Goal: Task Accomplishment & Management: Use online tool/utility

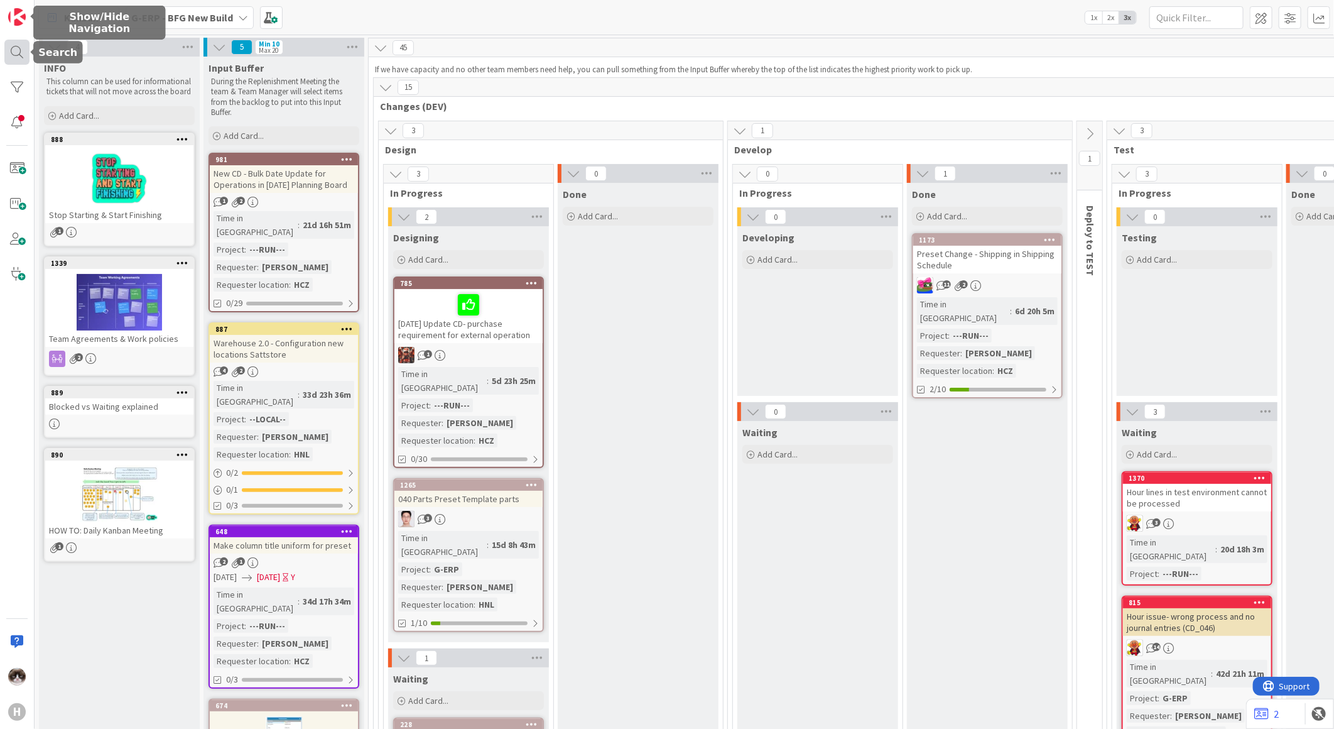
click at [19, 48] on div at bounding box center [16, 52] width 25 height 25
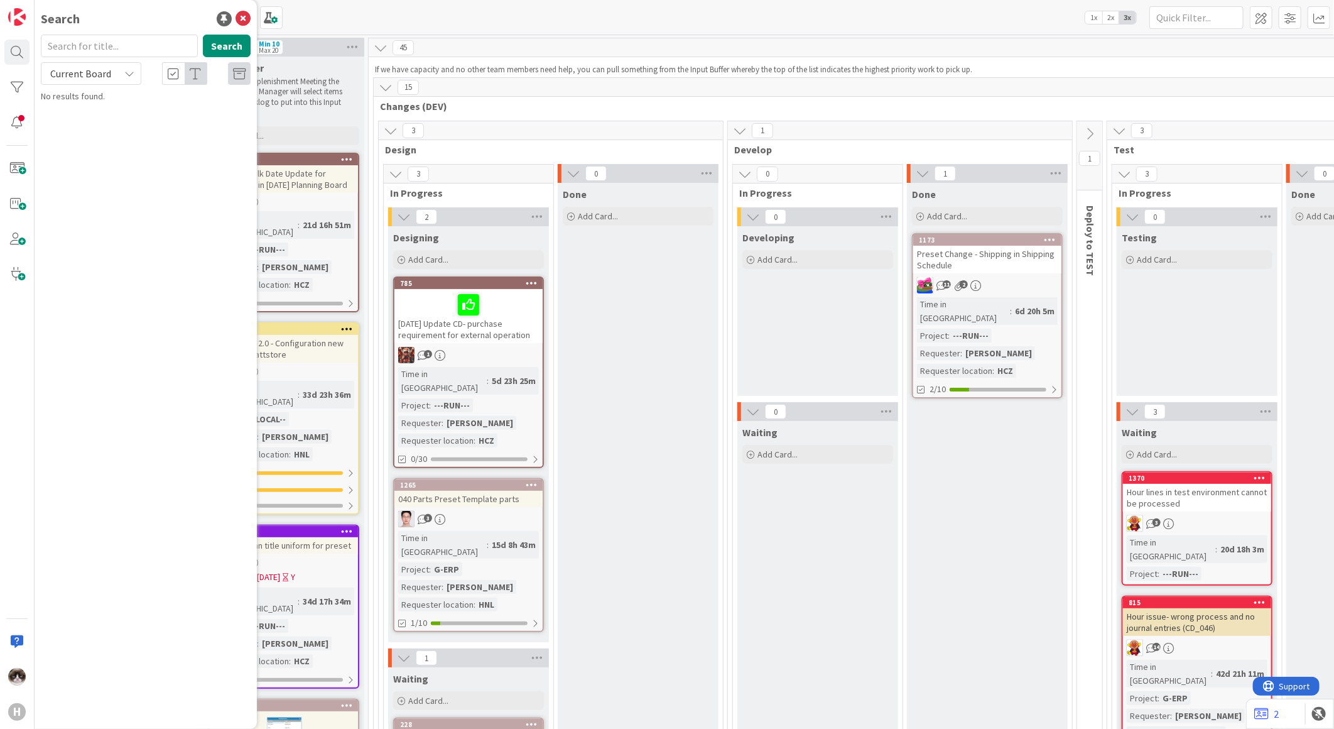
click at [114, 78] on div "Current Board" at bounding box center [91, 73] width 100 height 23
click at [91, 124] on span "All Boards" at bounding box center [113, 125] width 131 height 19
click at [86, 48] on input "text" at bounding box center [119, 46] width 157 height 23
type input "knollenstein"
click at [95, 100] on b "Team ERP Backlog ›" at bounding box center [92, 98] width 68 height 9
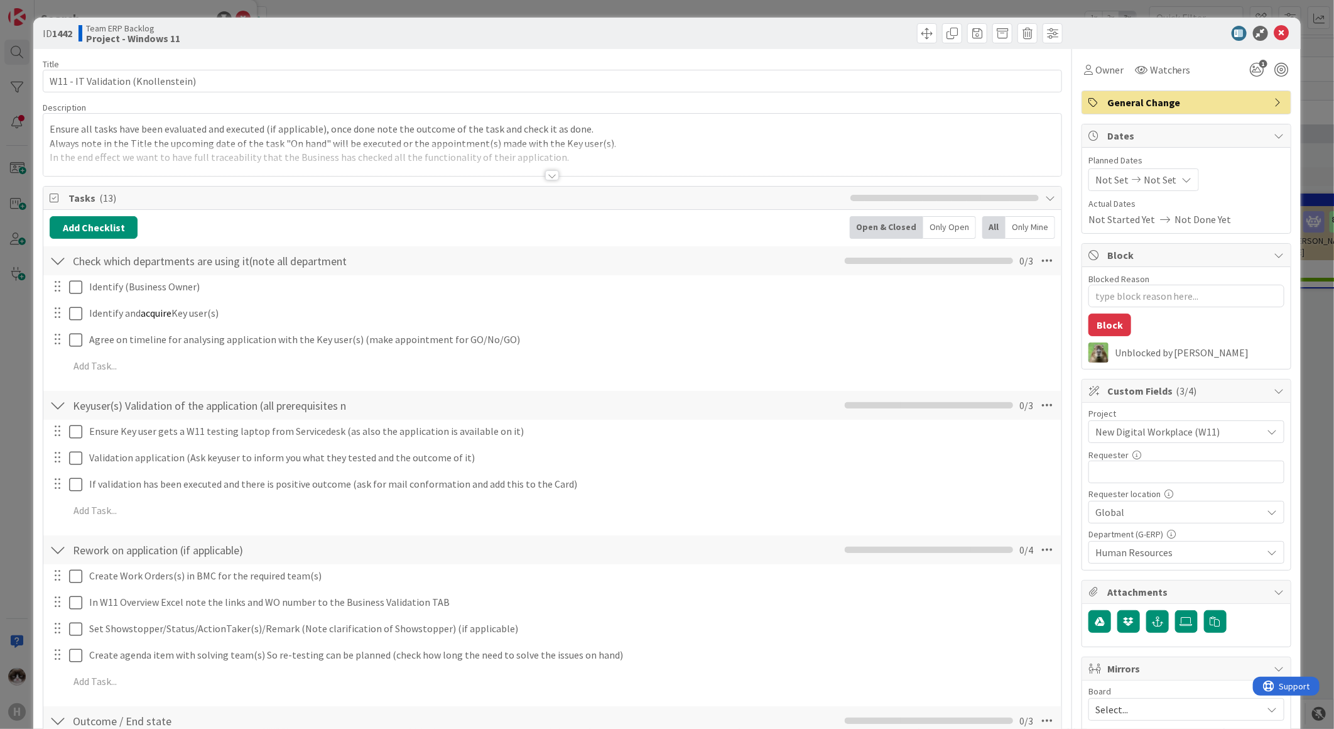
type textarea "x"
click at [546, 173] on div at bounding box center [552, 175] width 14 height 10
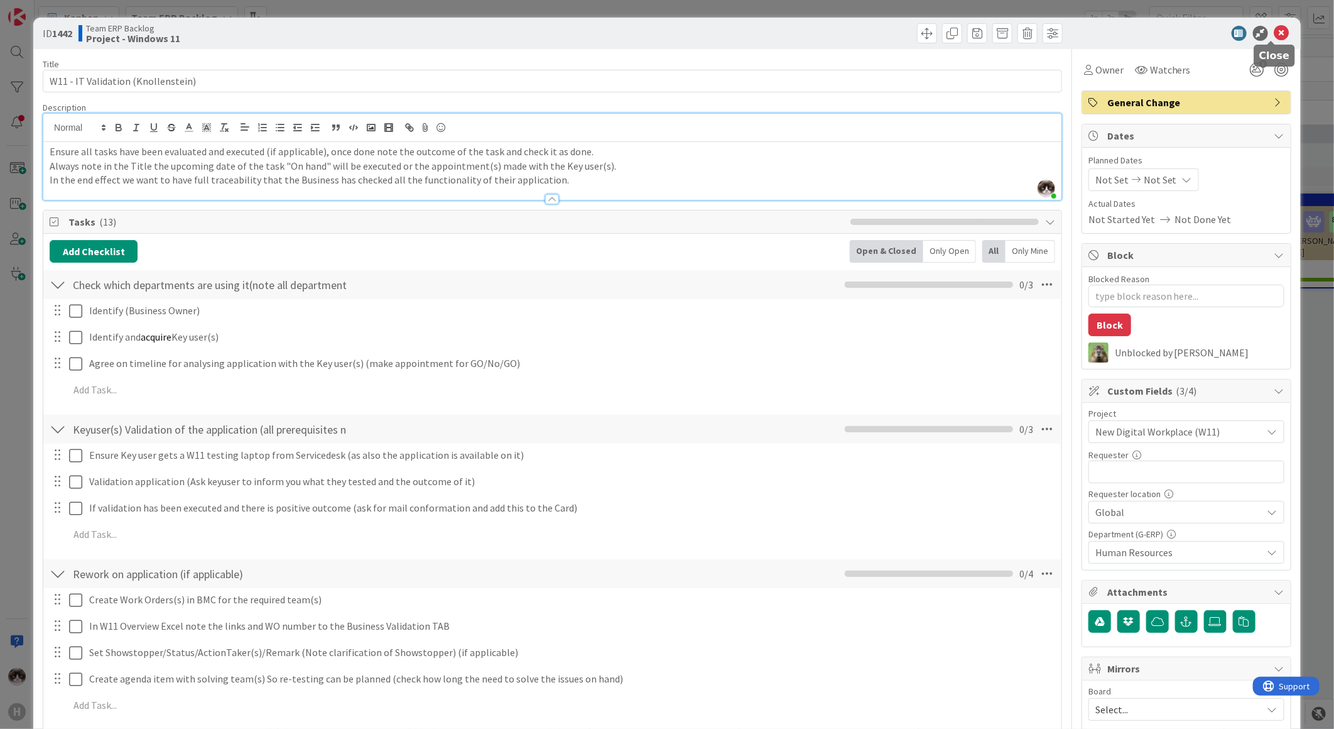
click at [1274, 30] on icon at bounding box center [1281, 33] width 15 height 15
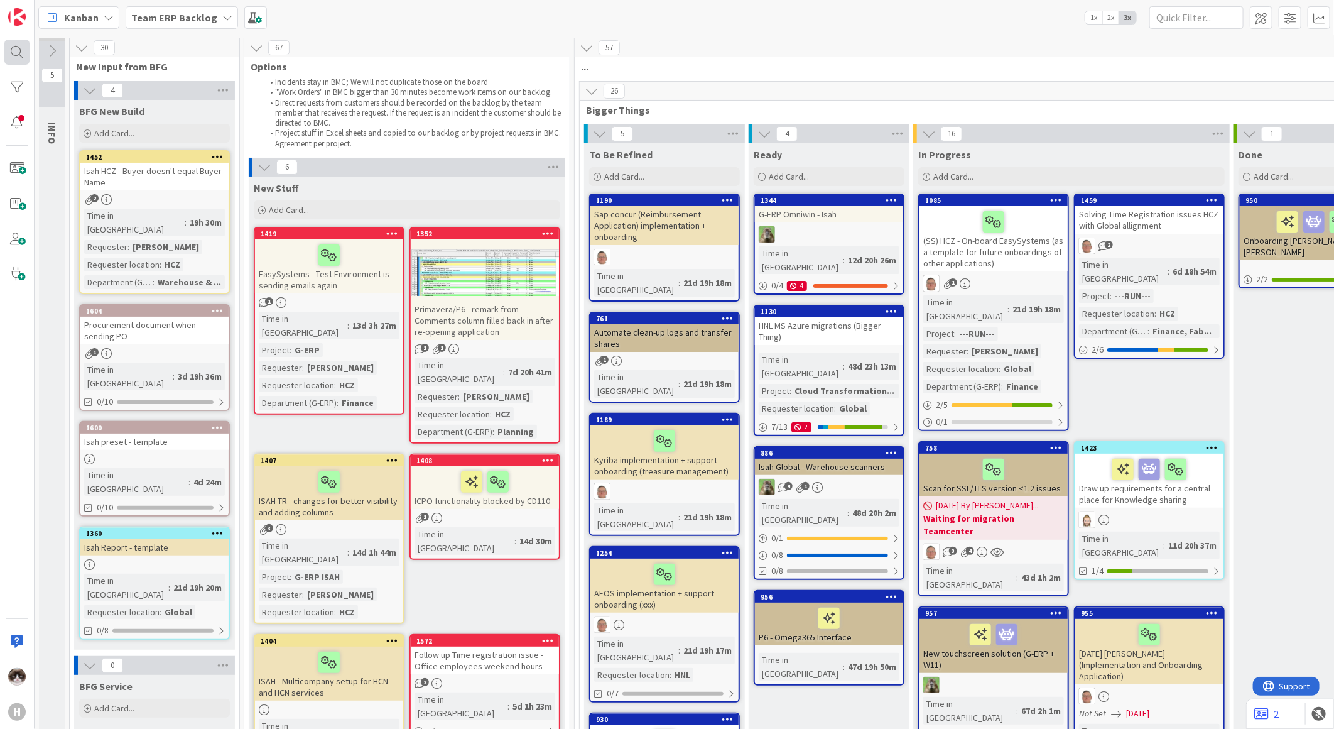
click at [25, 52] on div at bounding box center [16, 52] width 25 height 25
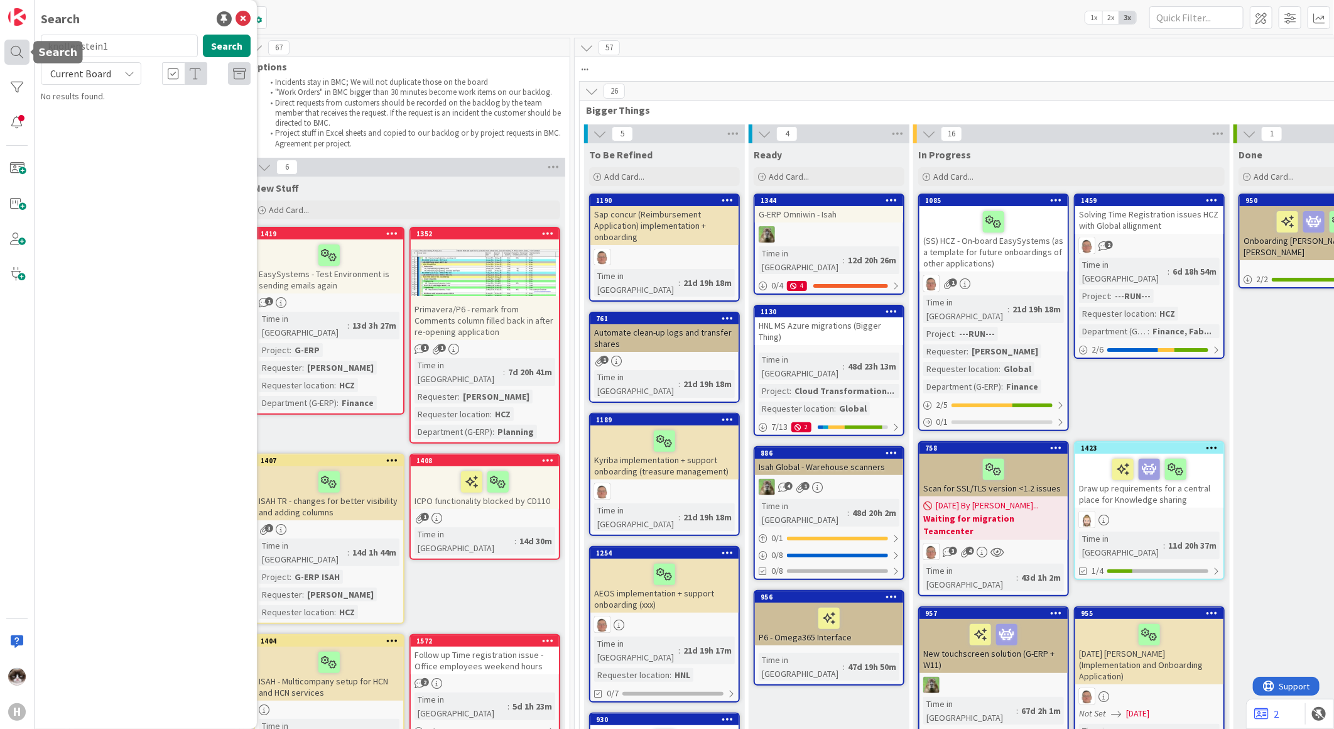
drag, startPoint x: 127, startPoint y: 47, endPoint x: 41, endPoint y: 46, distance: 86.1
click at [27, 41] on div "H Search knollenstein1 Search Current Board No results found." at bounding box center [17, 364] width 35 height 729
type input "1442"
click at [106, 69] on span "Current Board" at bounding box center [80, 73] width 61 height 13
click at [90, 117] on span "All Boards" at bounding box center [113, 125] width 131 height 19
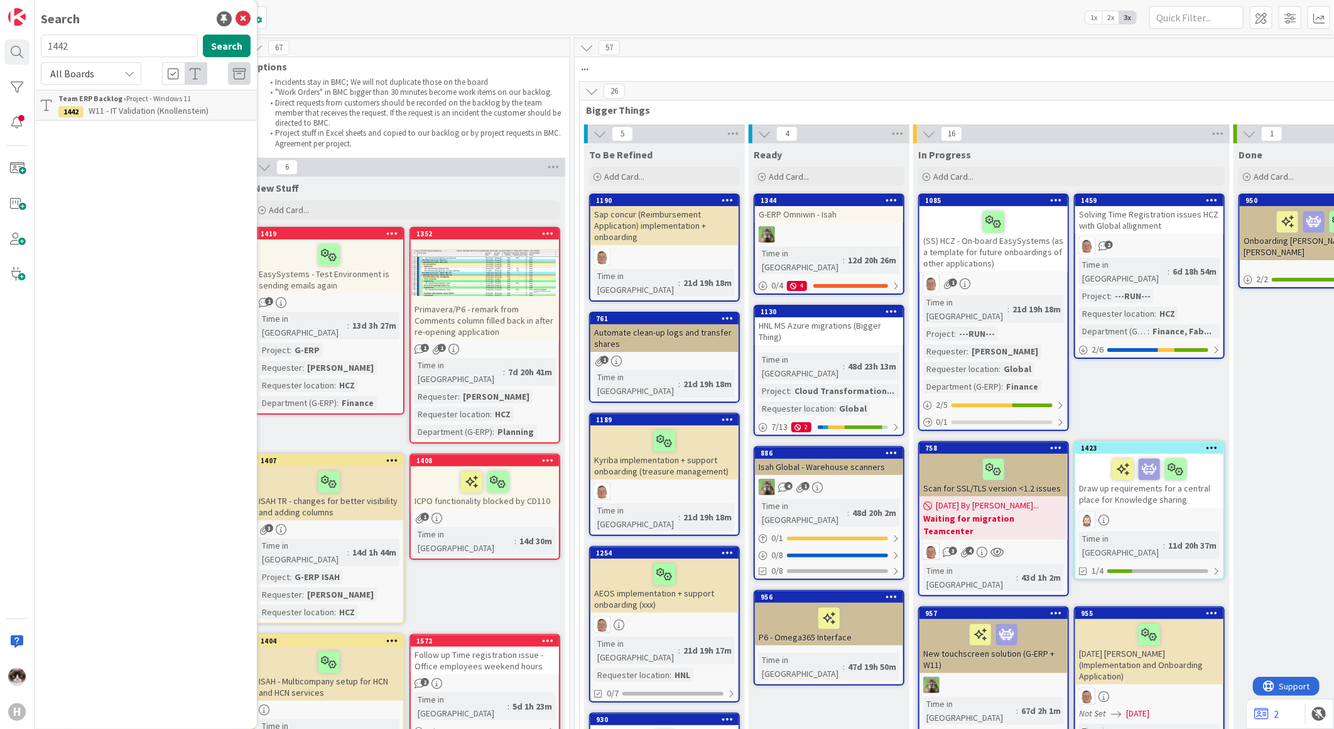
click at [151, 111] on span "W11 - IT Validation (Knollenstein)" at bounding box center [149, 110] width 120 height 11
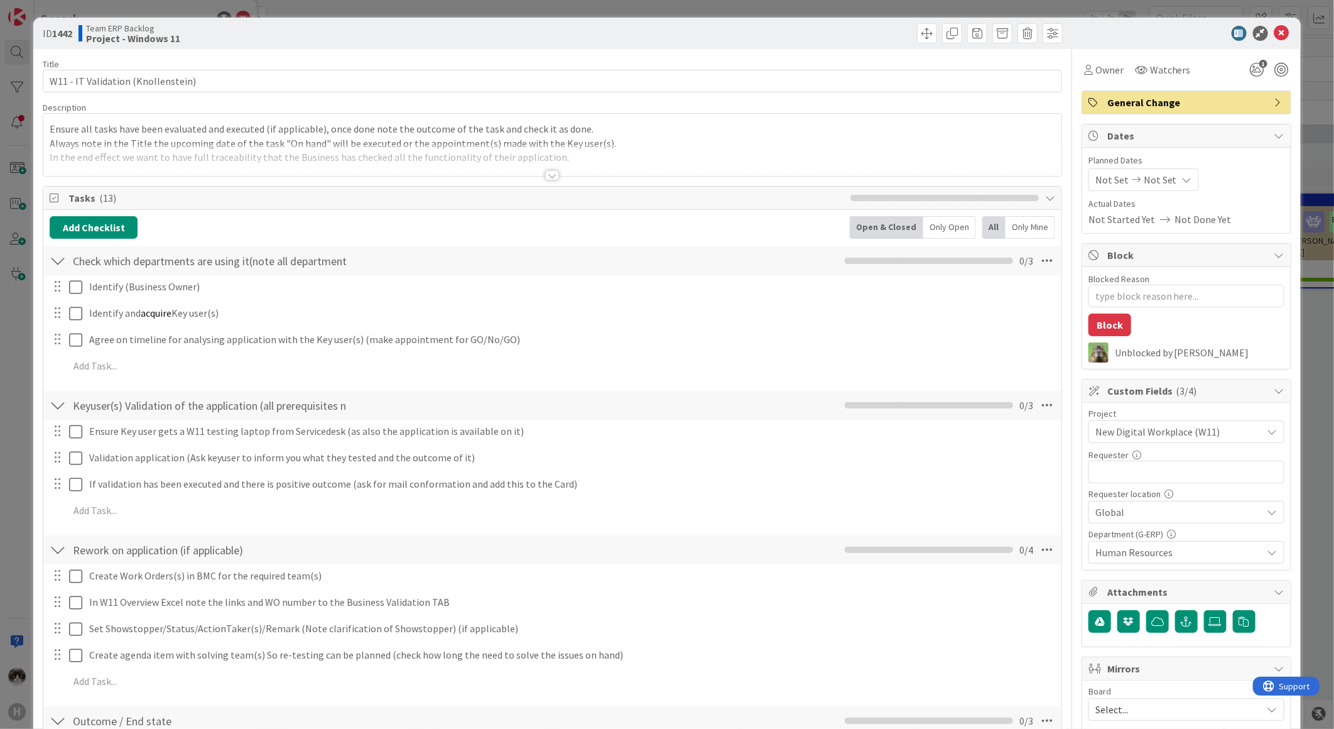
type textarea "x"
click at [1276, 30] on icon at bounding box center [1281, 33] width 15 height 15
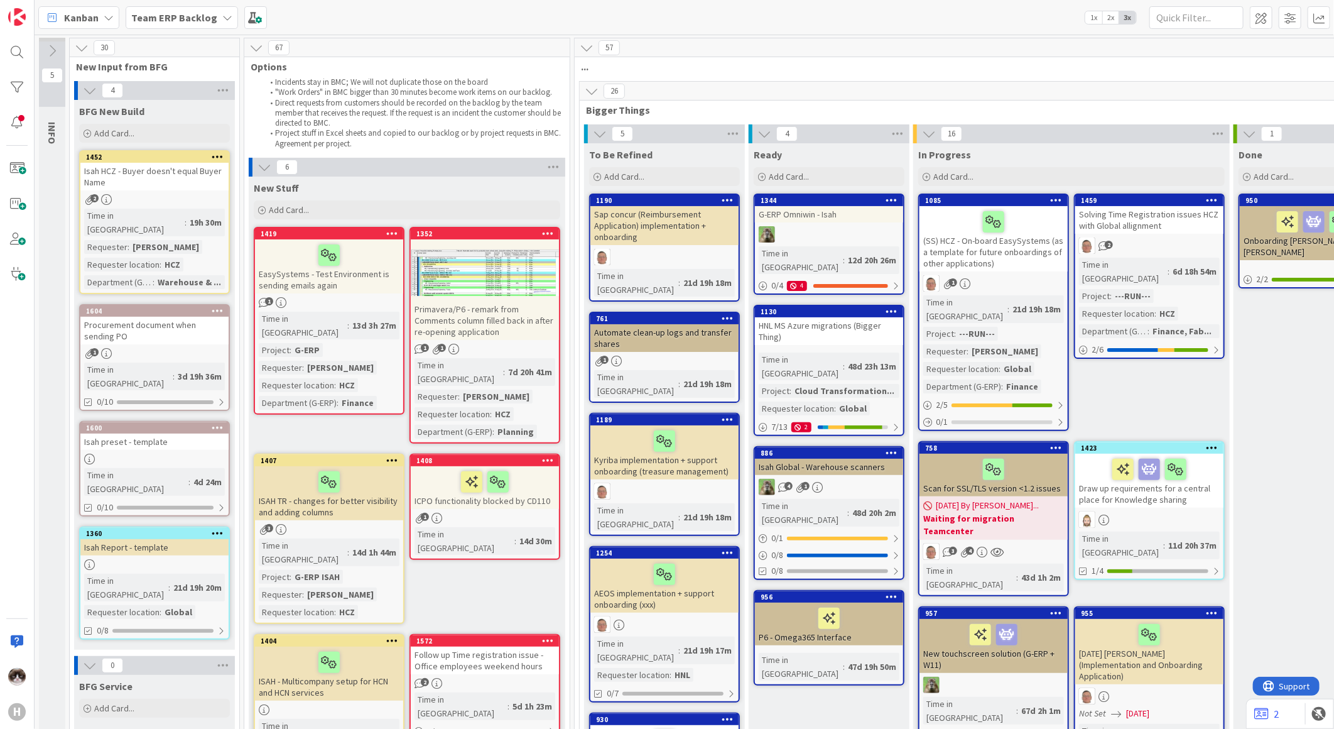
click at [19, 58] on div at bounding box center [16, 52] width 25 height 25
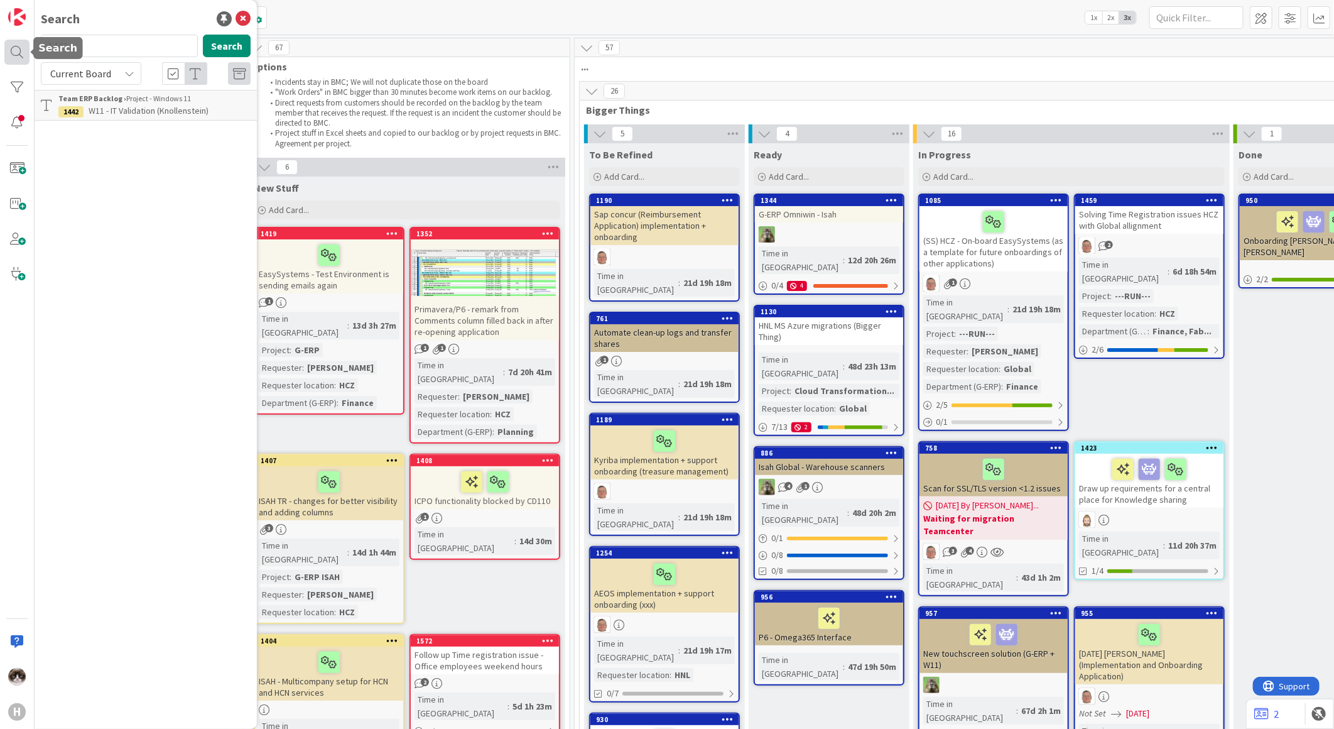
drag, startPoint x: 111, startPoint y: 53, endPoint x: 28, endPoint y: 52, distance: 82.9
click at [28, 52] on div "H Search 1442 Search Current Board Team ERP Backlog › Project - Windows 11 1442…" at bounding box center [17, 364] width 35 height 729
type input "1176"
click at [112, 74] on span "Current Board" at bounding box center [80, 74] width 65 height 18
click at [96, 127] on span "All Boards" at bounding box center [113, 125] width 131 height 19
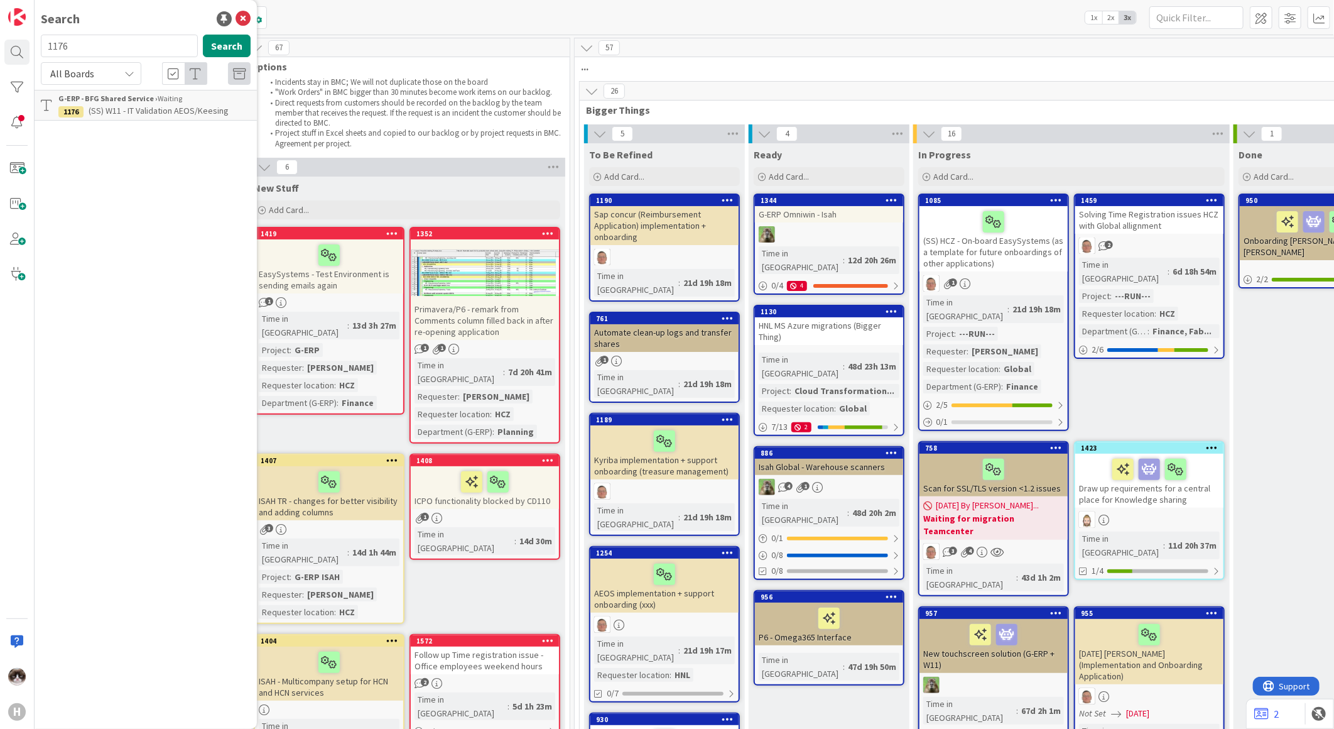
click at [149, 112] on span "(SS) W11 - IT Validation AEOS/Keesing" at bounding box center [159, 110] width 140 height 11
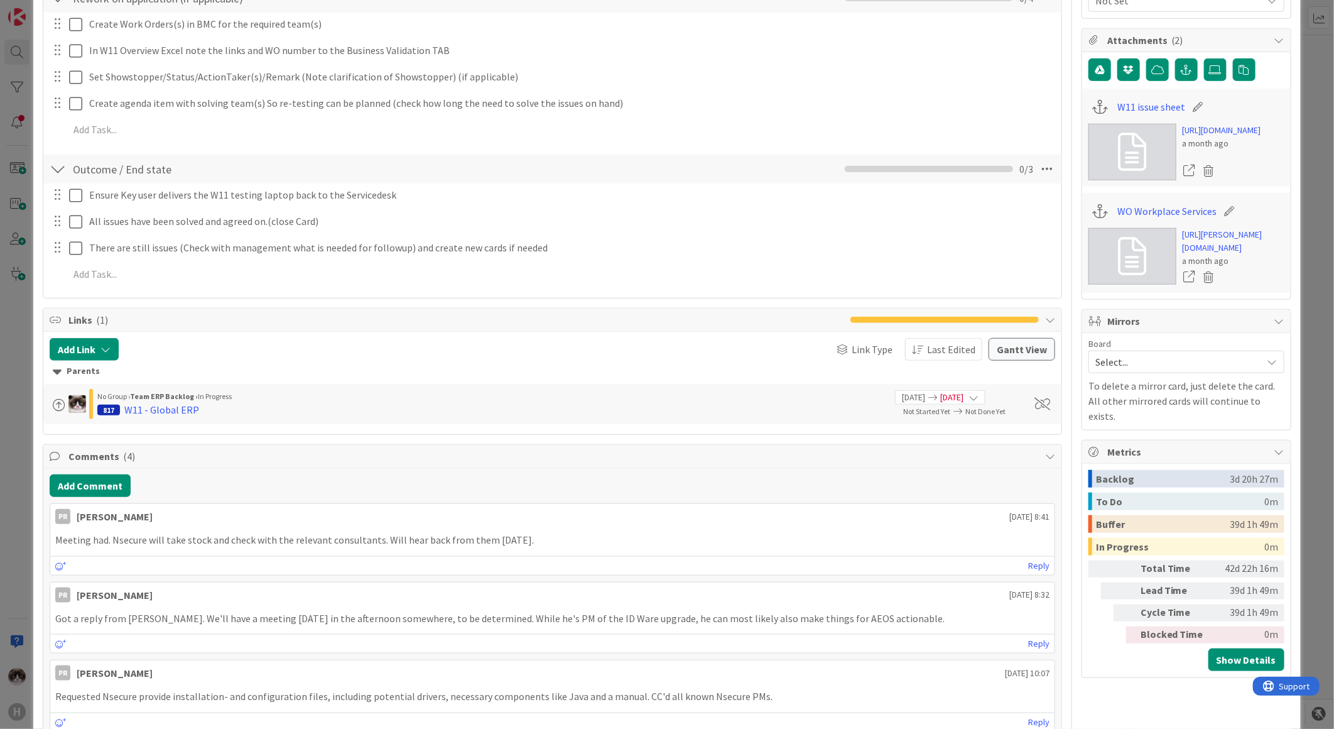
scroll to position [511, 0]
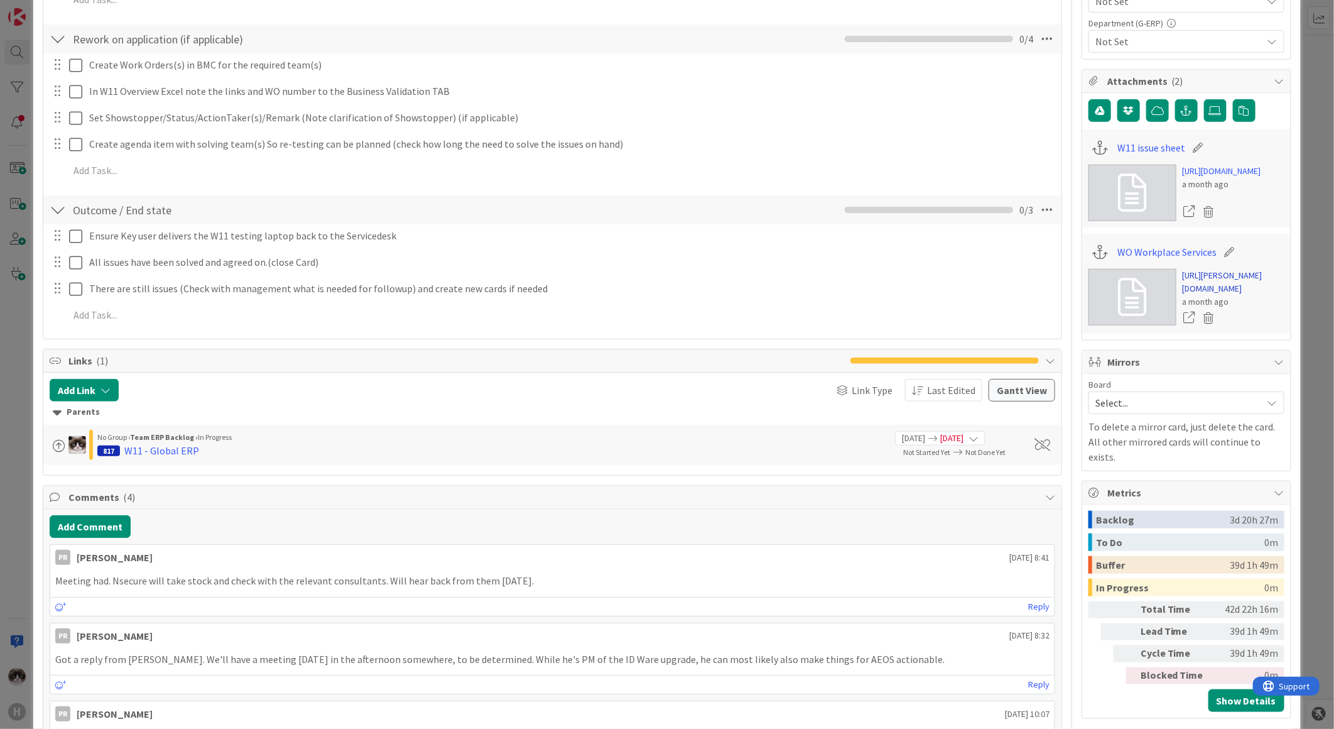
click at [1209, 295] on link "https://huisman-smartit.onbmc.com/smartit/app/#/workorder/IDGGSPRFBRQVHASYFPD8S…" at bounding box center [1234, 282] width 102 height 26
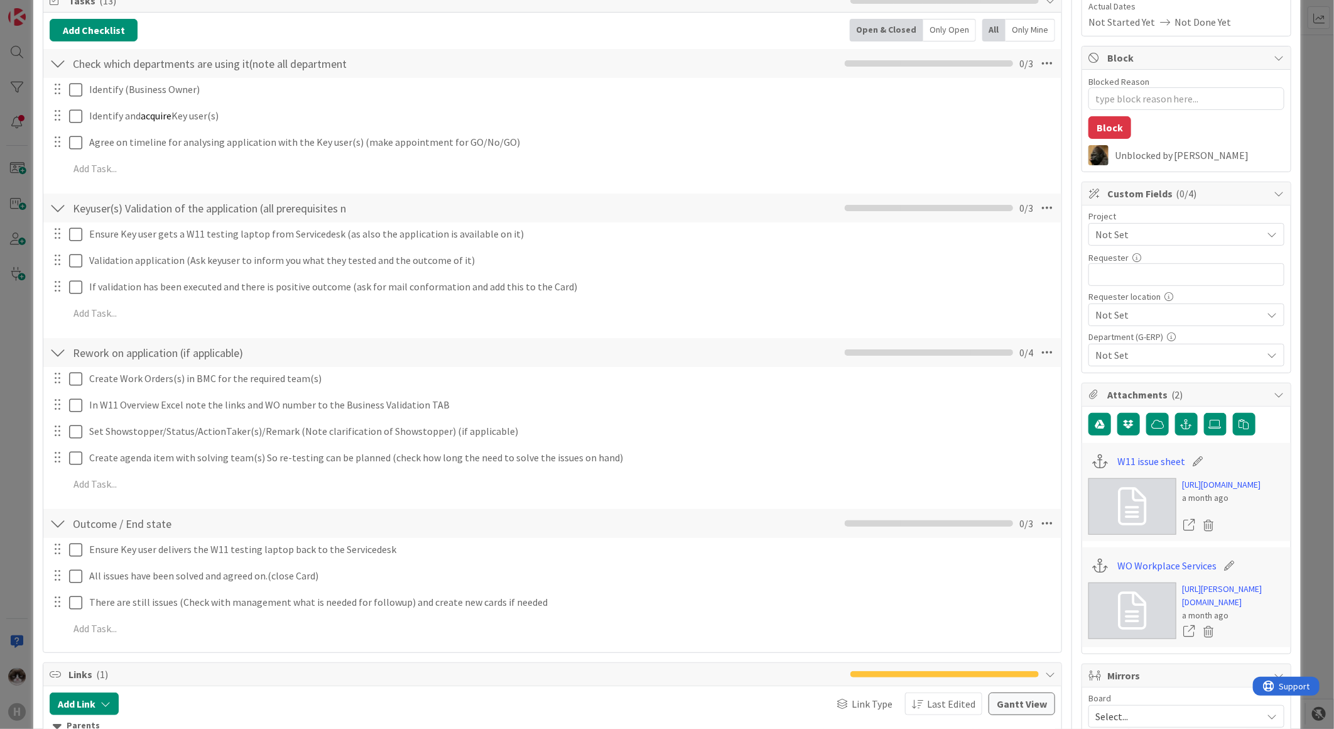
scroll to position [0, 0]
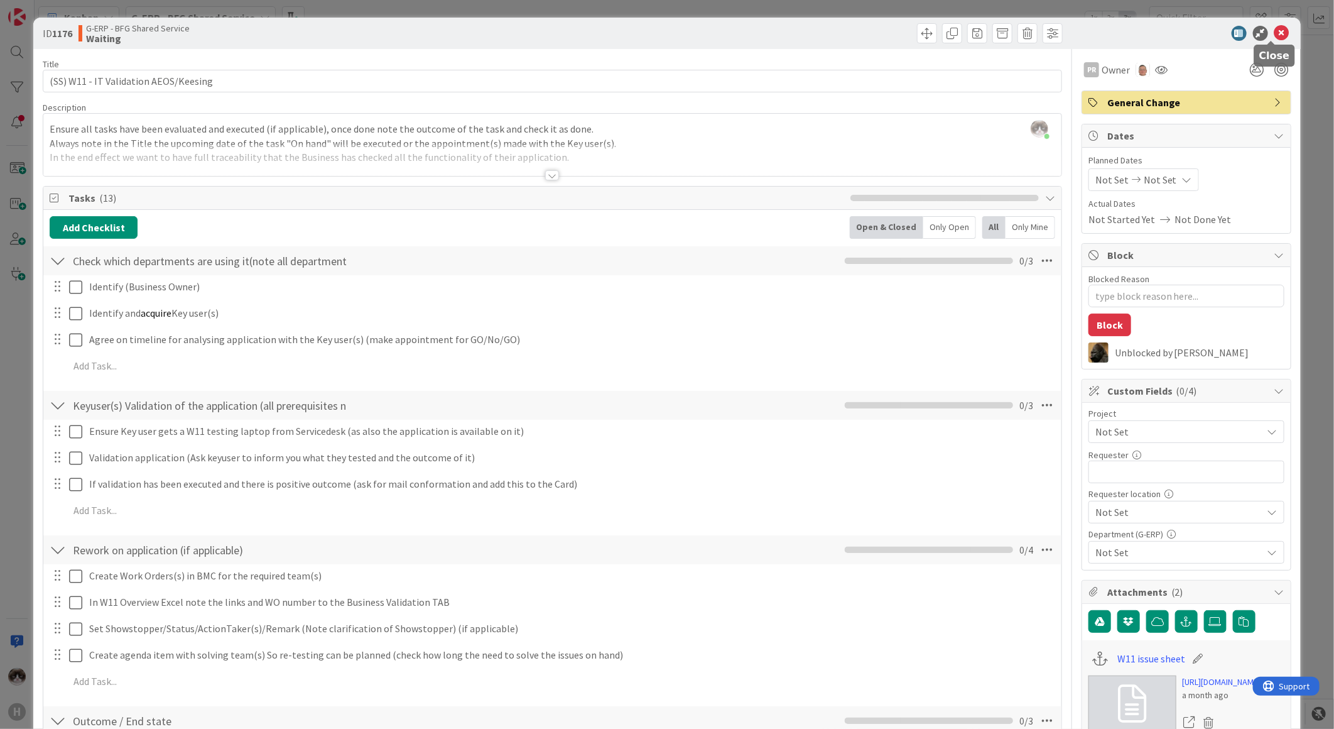
click at [1277, 28] on icon at bounding box center [1281, 33] width 15 height 15
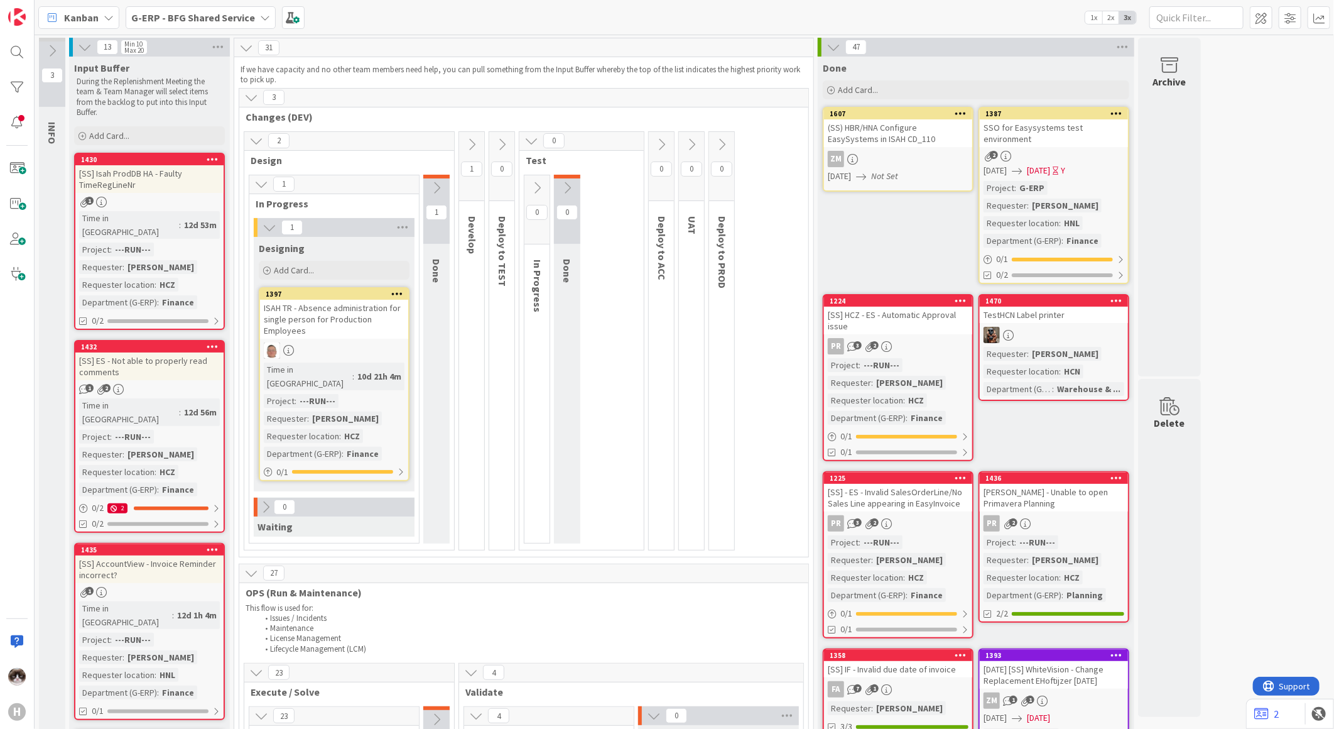
click at [227, 21] on b "G-ERP - BFG Shared Service" at bounding box center [193, 17] width 124 height 13
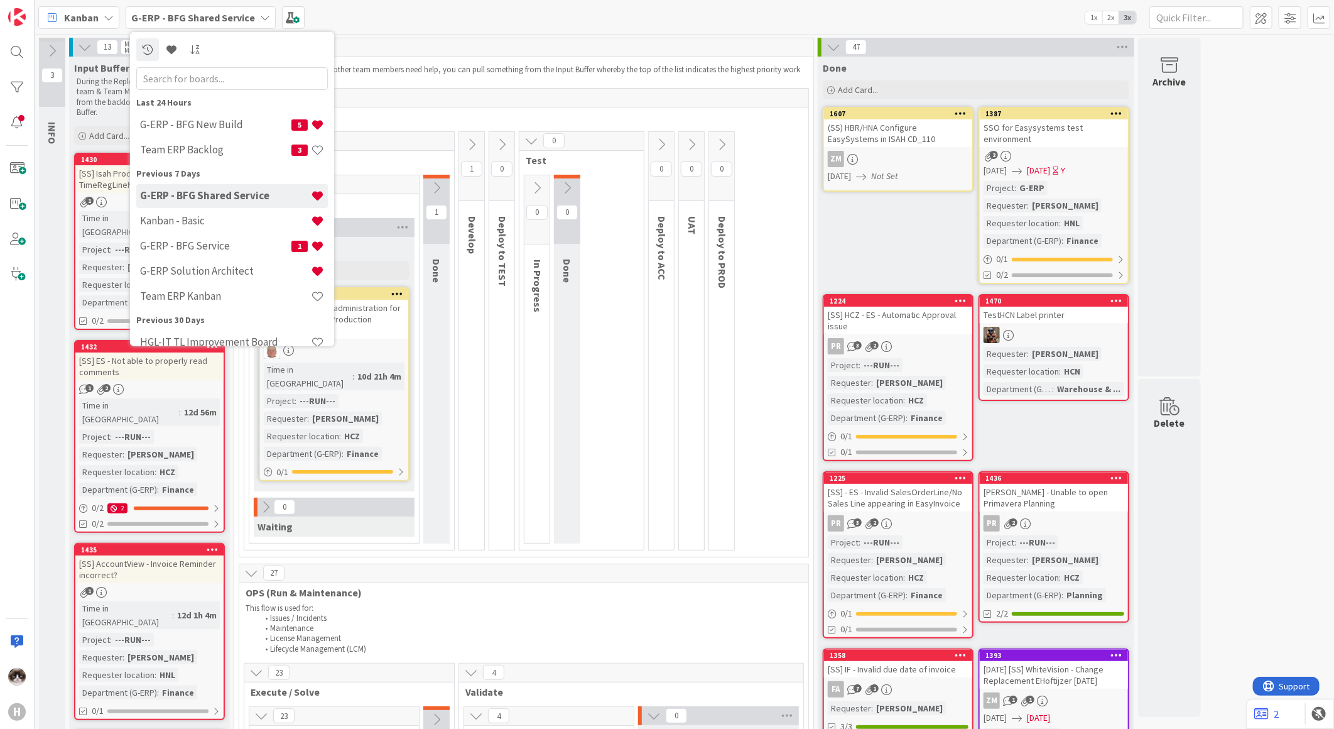
click at [487, 75] on p "If we have capacity and no other team members need help, you can pull something…" at bounding box center [524, 75] width 567 height 21
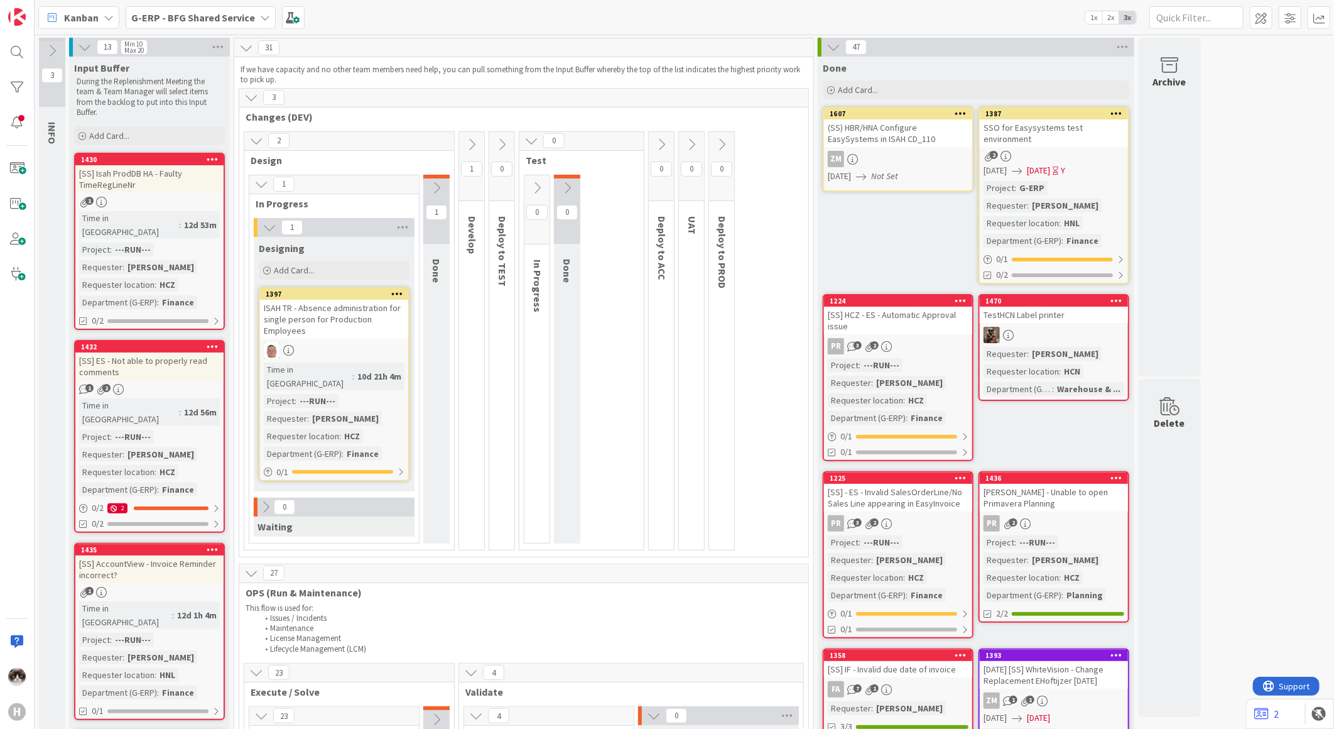
click at [204, 23] on span "G-ERP - BFG Shared Service" at bounding box center [193, 17] width 124 height 15
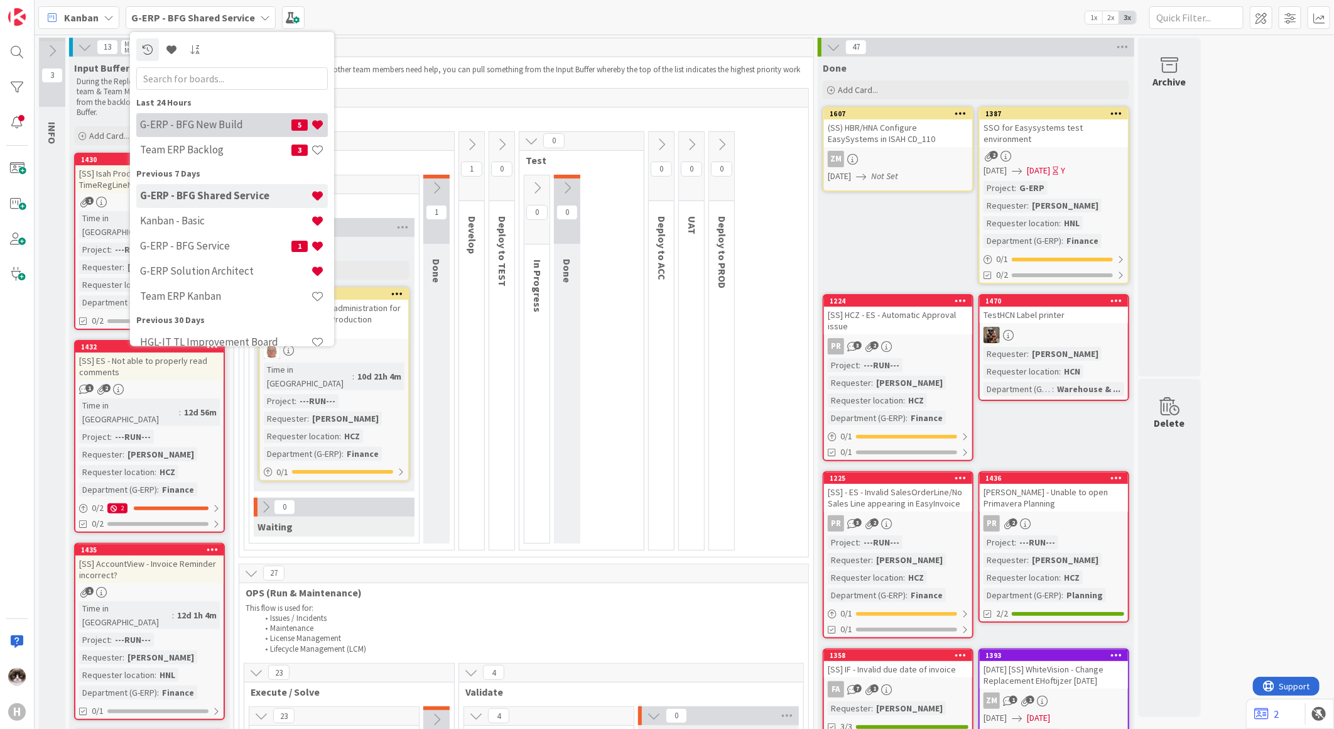
click at [231, 126] on h4 "G-ERP - BFG New Build" at bounding box center [215, 124] width 151 height 13
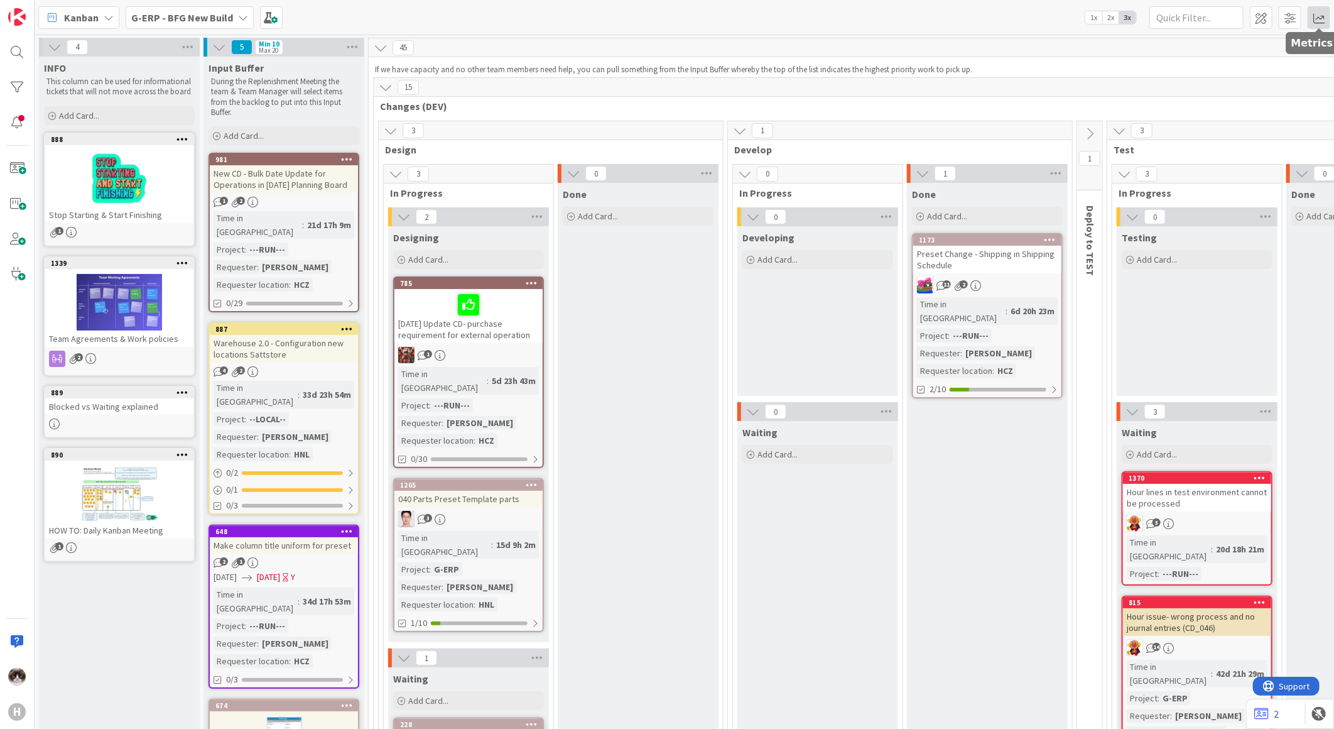
click at [1308, 16] on span at bounding box center [1319, 17] width 23 height 23
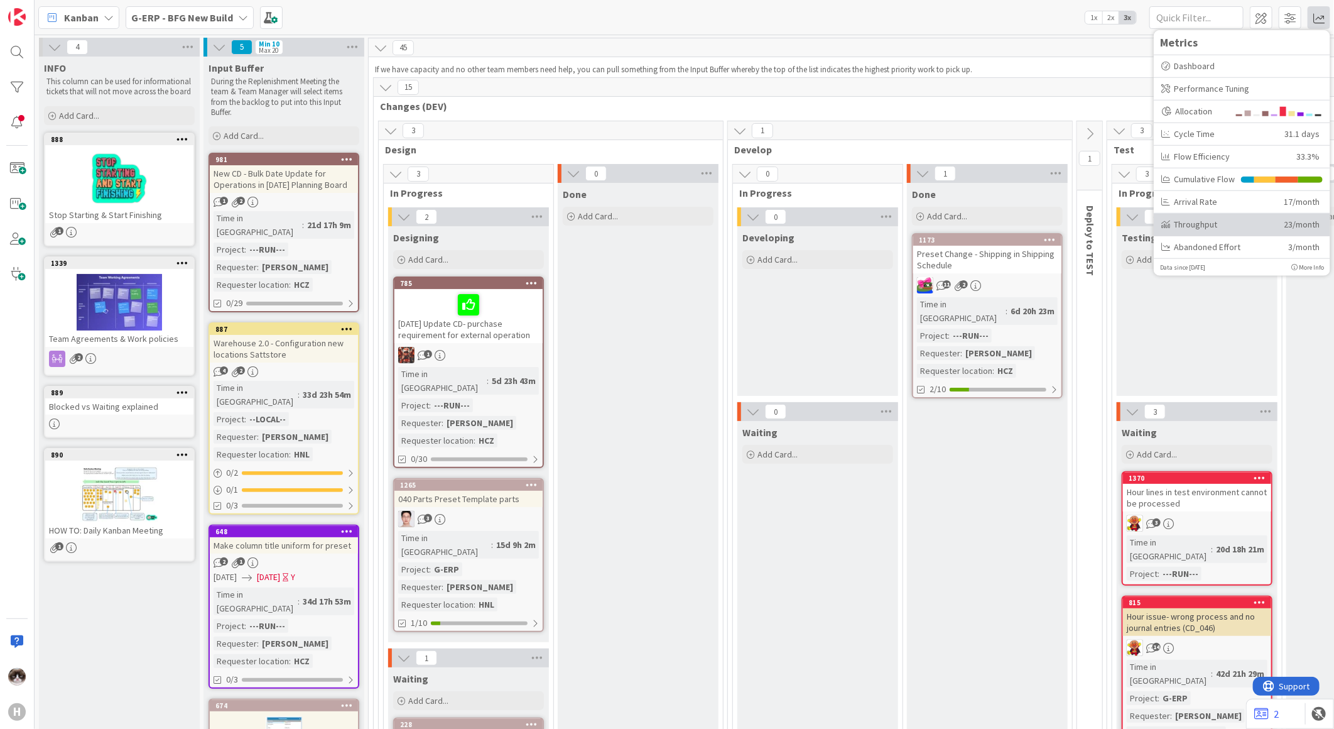
click at [1216, 221] on div "Throughput" at bounding box center [1217, 223] width 113 height 13
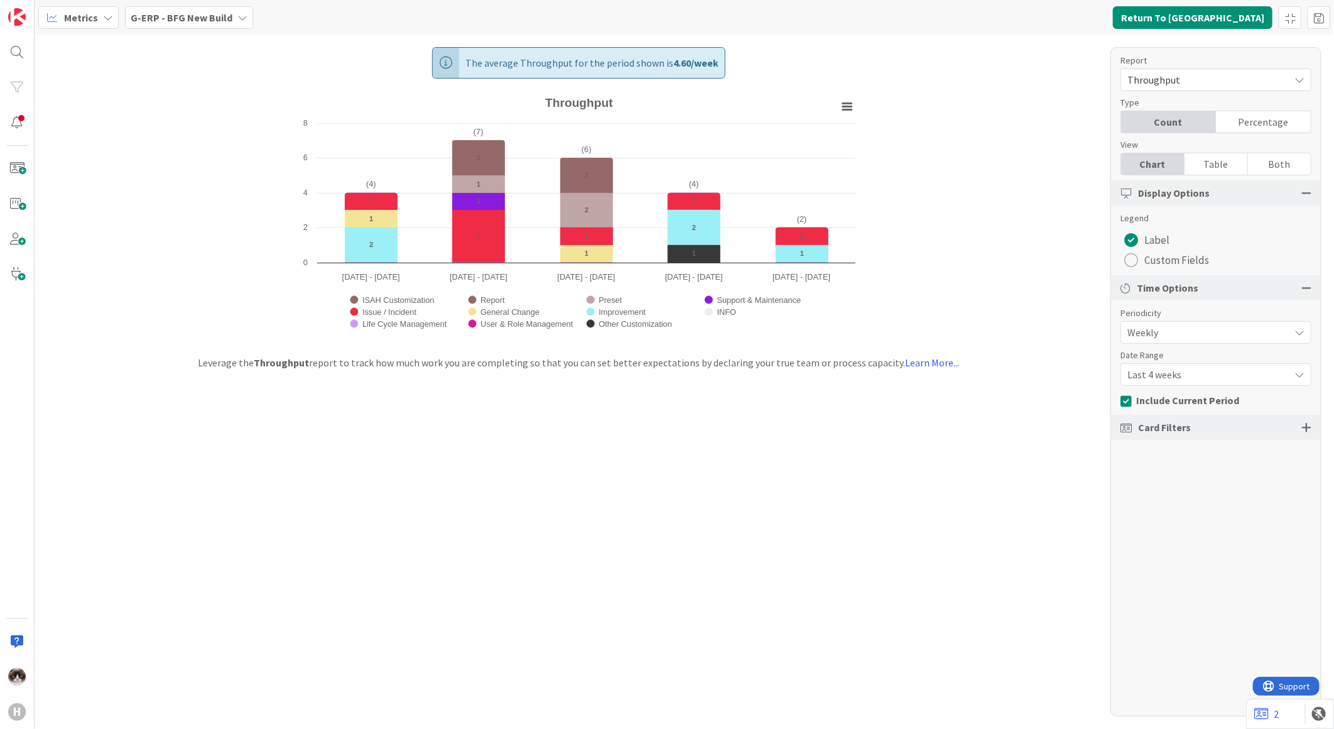
click at [1225, 344] on div "Last 4 weeks" at bounding box center [1216, 332] width 191 height 23
click at [1223, 374] on span "Last 4 weeks" at bounding box center [1205, 375] width 155 height 18
click at [1219, 341] on span "Last 4 weeks" at bounding box center [1205, 332] width 156 height 18
click at [1192, 456] on span "Last 13 weeks" at bounding box center [1223, 449] width 158 height 19
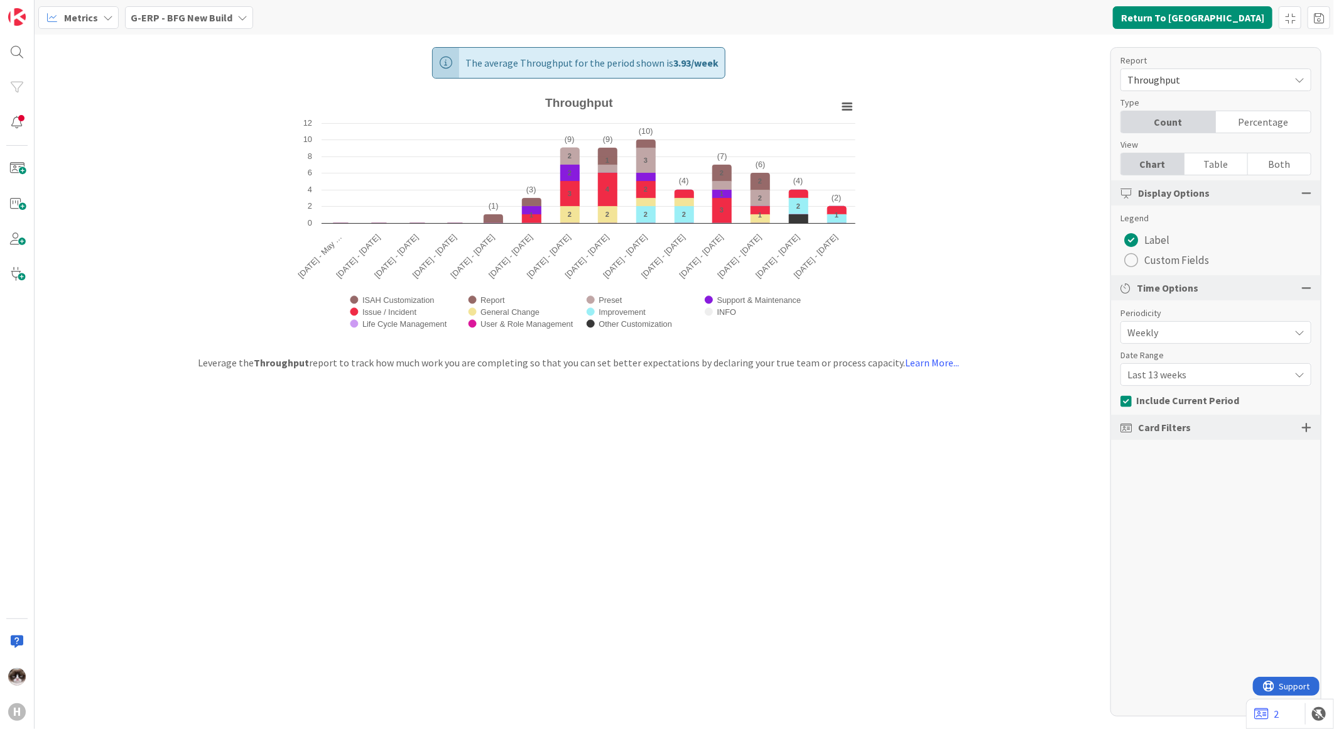
click at [1183, 339] on span "Weekly" at bounding box center [1205, 332] width 156 height 18
click at [1194, 336] on span "Weekly" at bounding box center [1205, 333] width 155 height 18
click at [1197, 77] on span "Throughput" at bounding box center [1205, 80] width 156 height 18
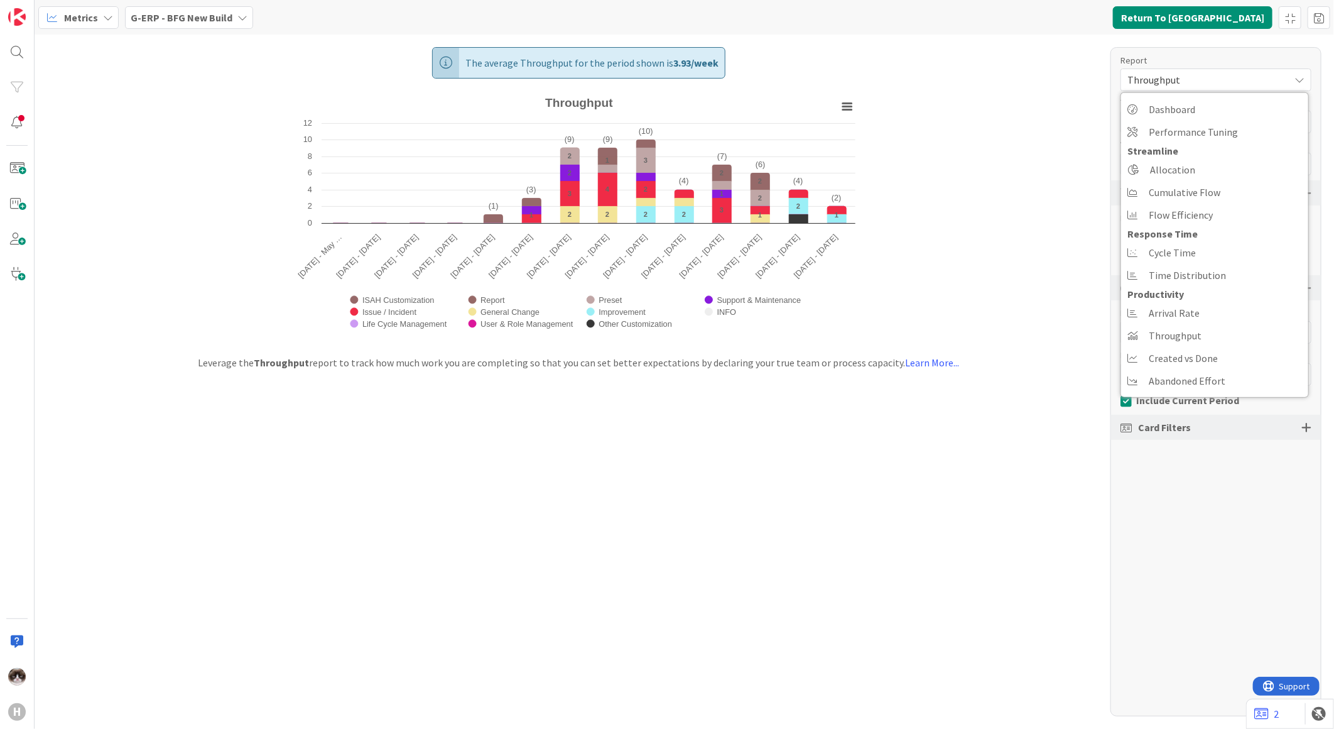
click at [1198, 78] on span "Throughput" at bounding box center [1205, 80] width 156 height 18
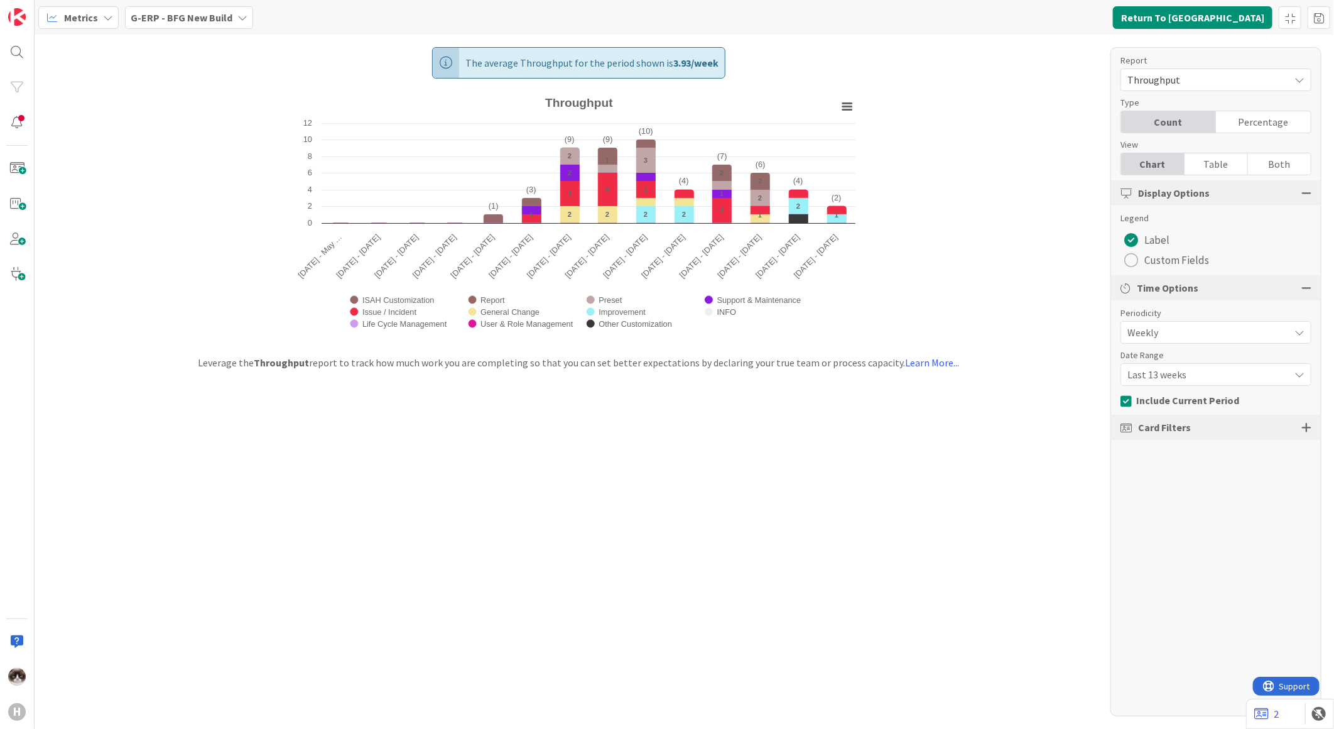
click at [215, 22] on b "G-ERP - BFG New Build" at bounding box center [182, 17] width 102 height 13
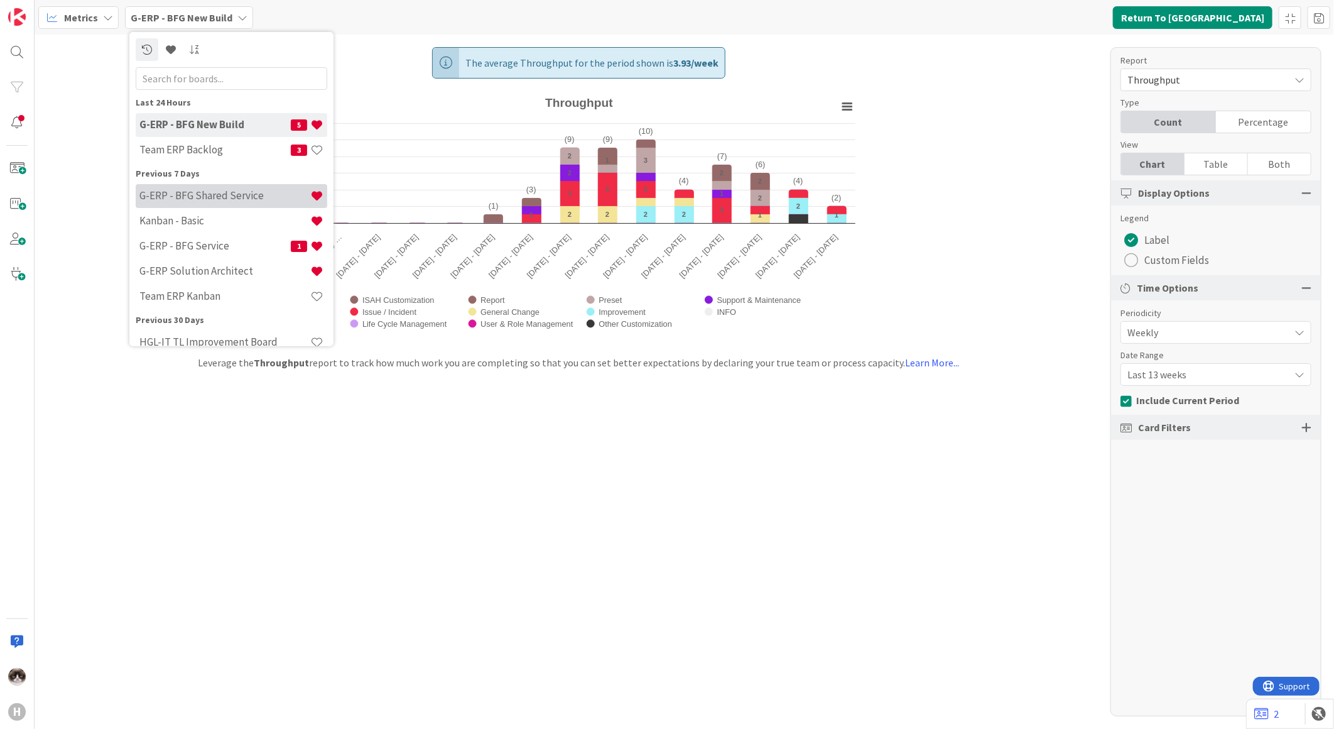
click at [224, 193] on h4 "G-ERP - BFG Shared Service" at bounding box center [224, 195] width 171 height 13
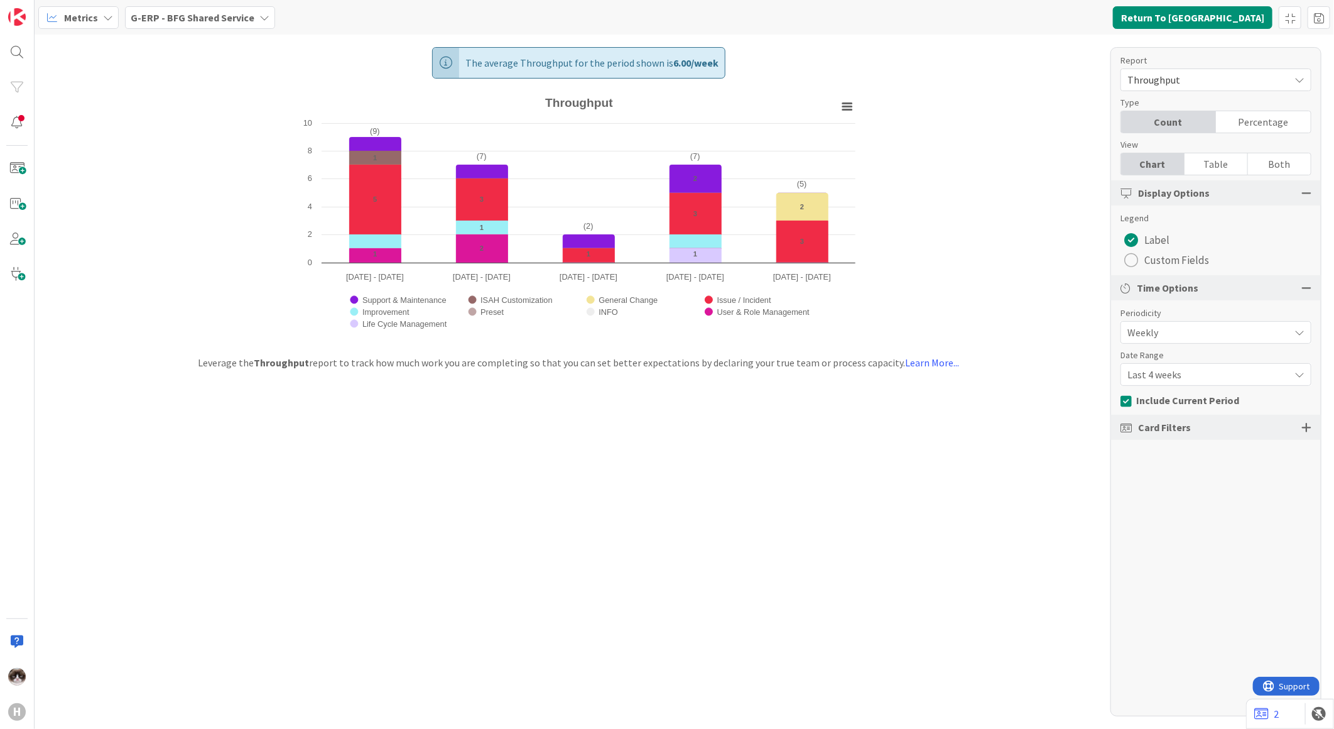
click at [1211, 341] on span "Last 4 weeks" at bounding box center [1205, 332] width 156 height 18
click at [1176, 447] on span "Last 13 weeks" at bounding box center [1223, 449] width 158 height 19
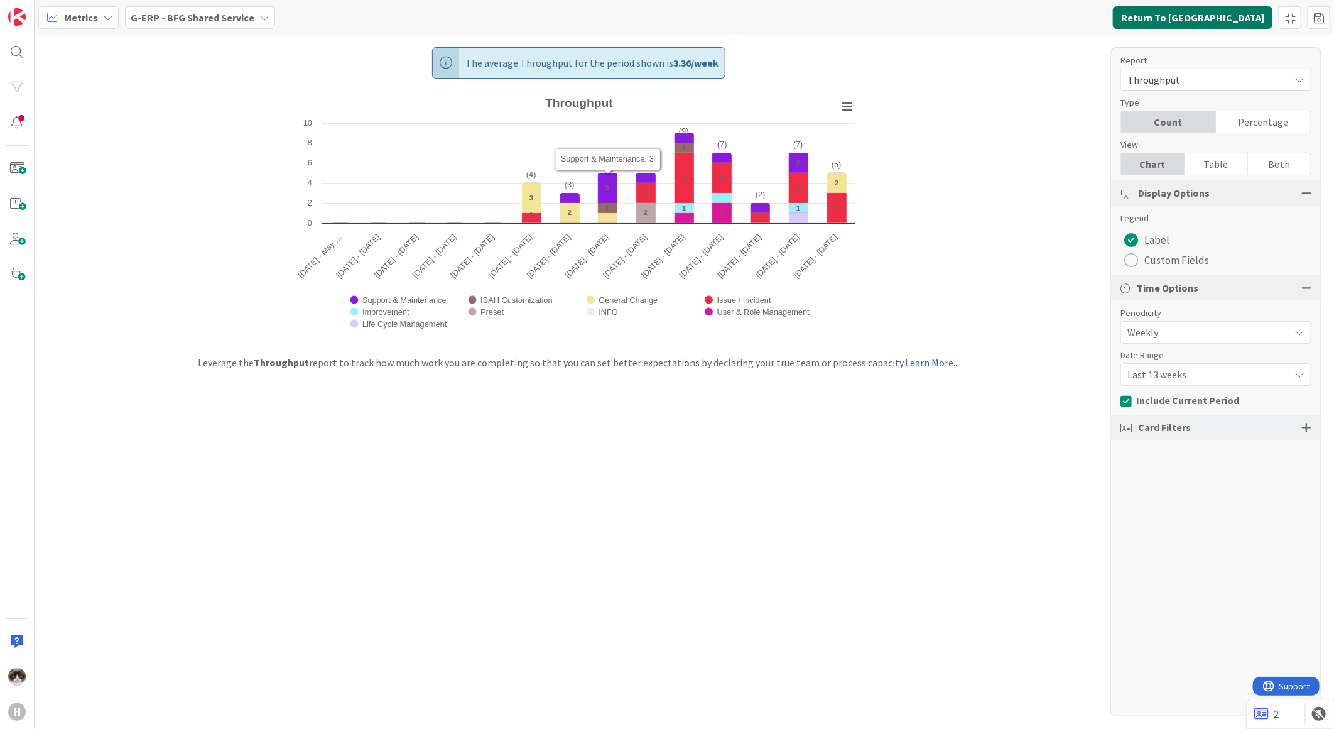
click at [1211, 21] on button "Return To Kanban" at bounding box center [1193, 17] width 160 height 23
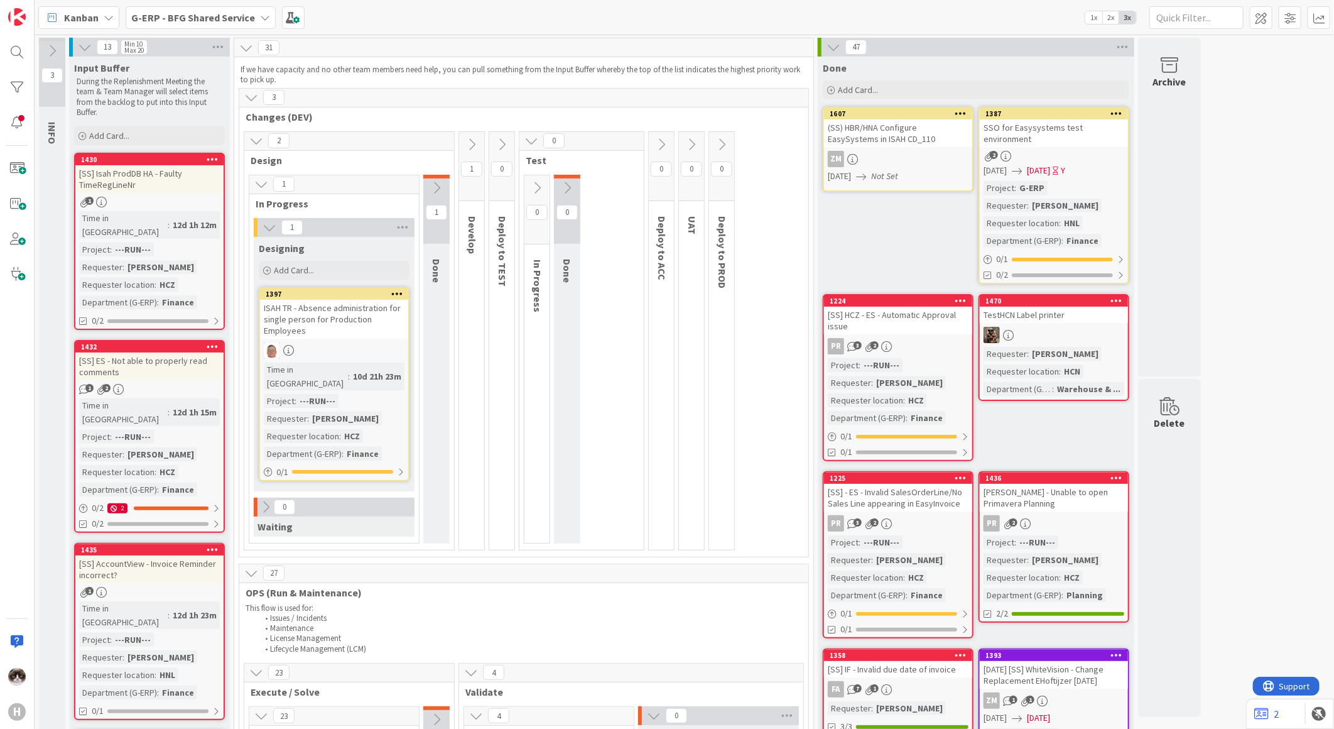
click at [237, 27] on div "G-ERP - BFG Shared Service" at bounding box center [201, 17] width 150 height 23
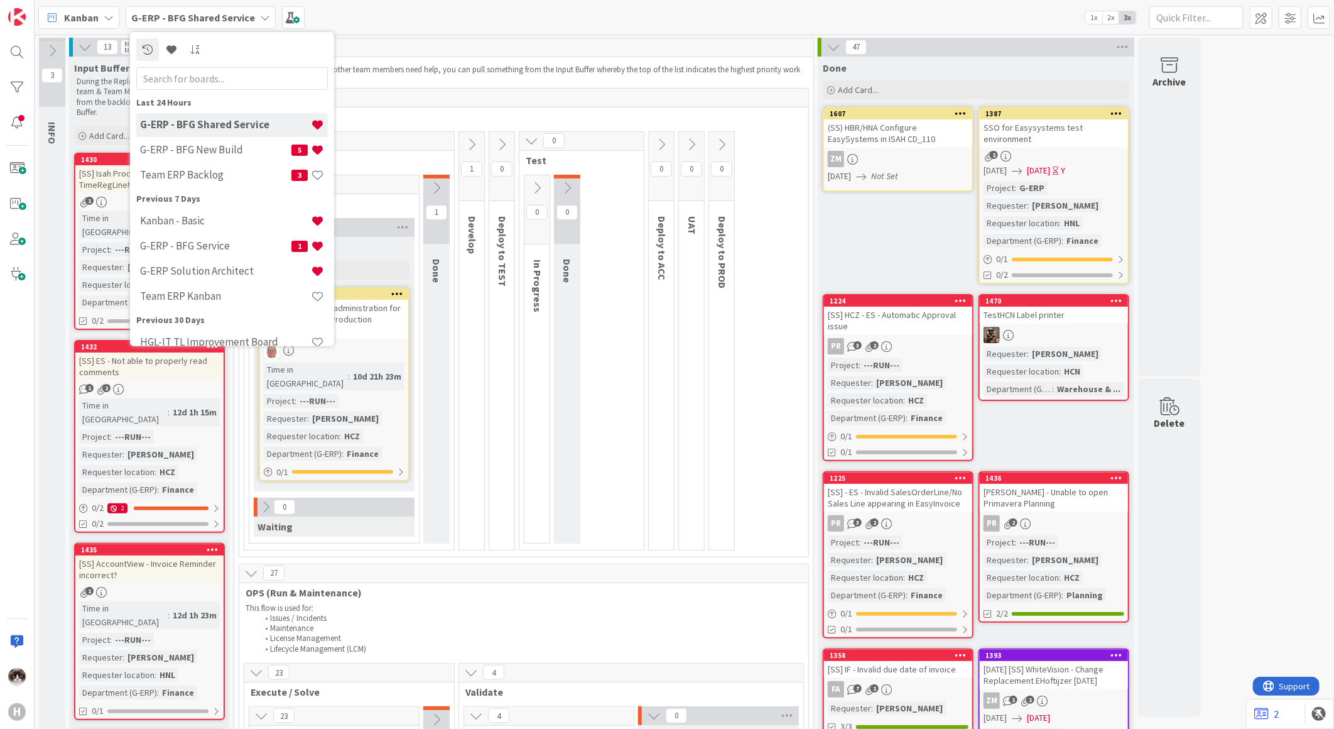
click at [240, 21] on b "G-ERP - BFG Shared Service" at bounding box center [193, 17] width 124 height 13
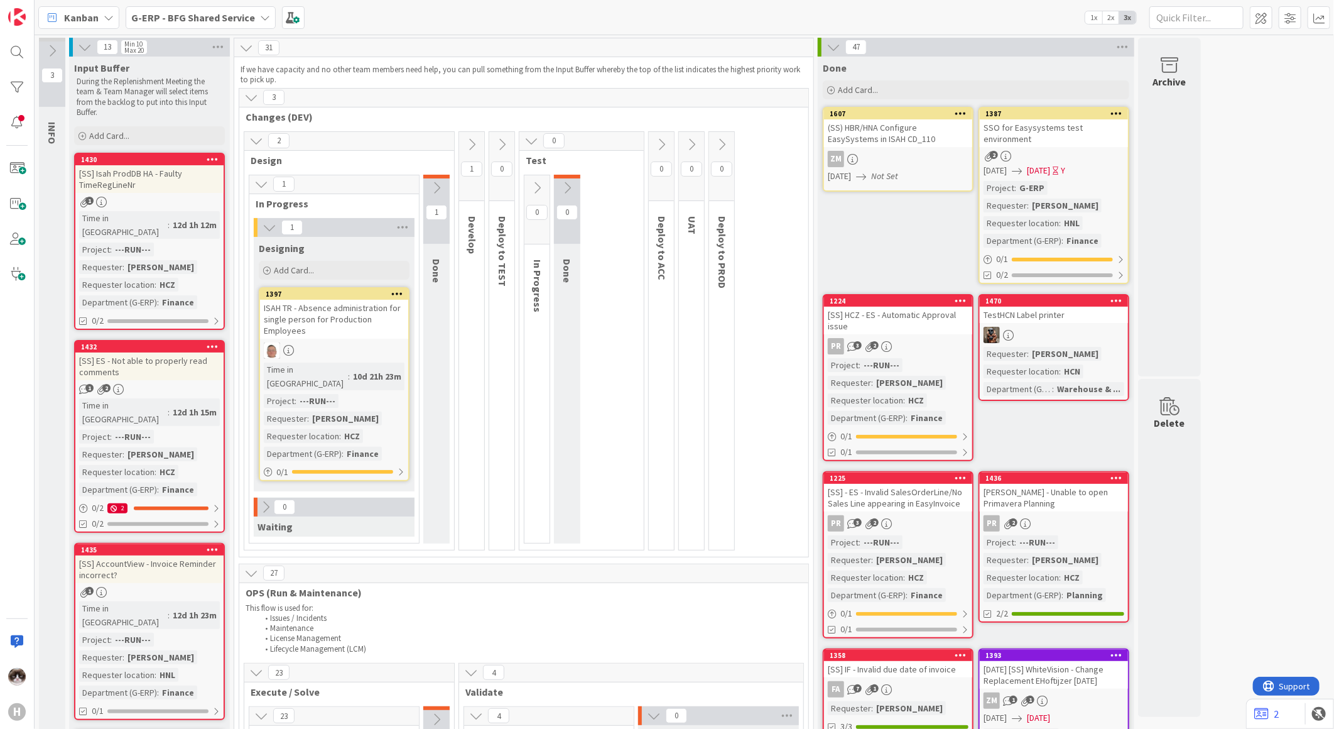
click at [198, 197] on div "1" at bounding box center [149, 202] width 148 height 11
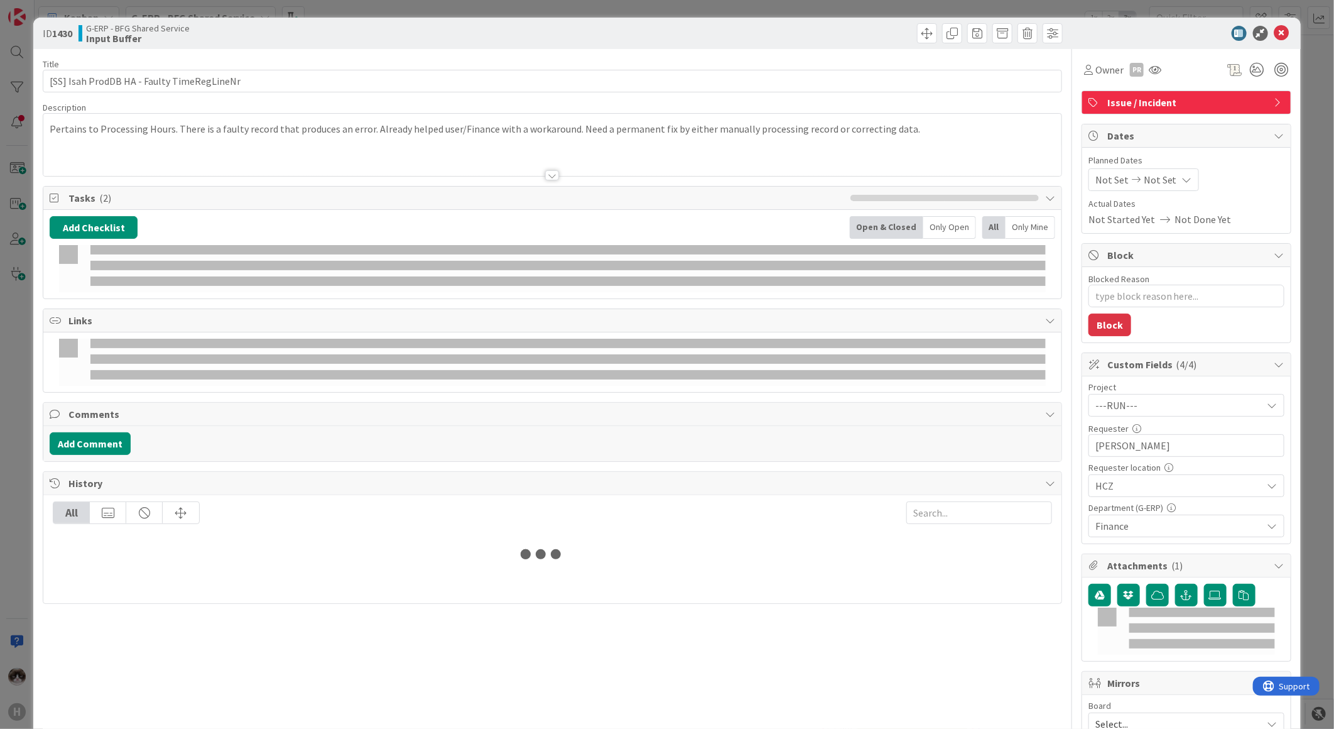
type textarea "x"
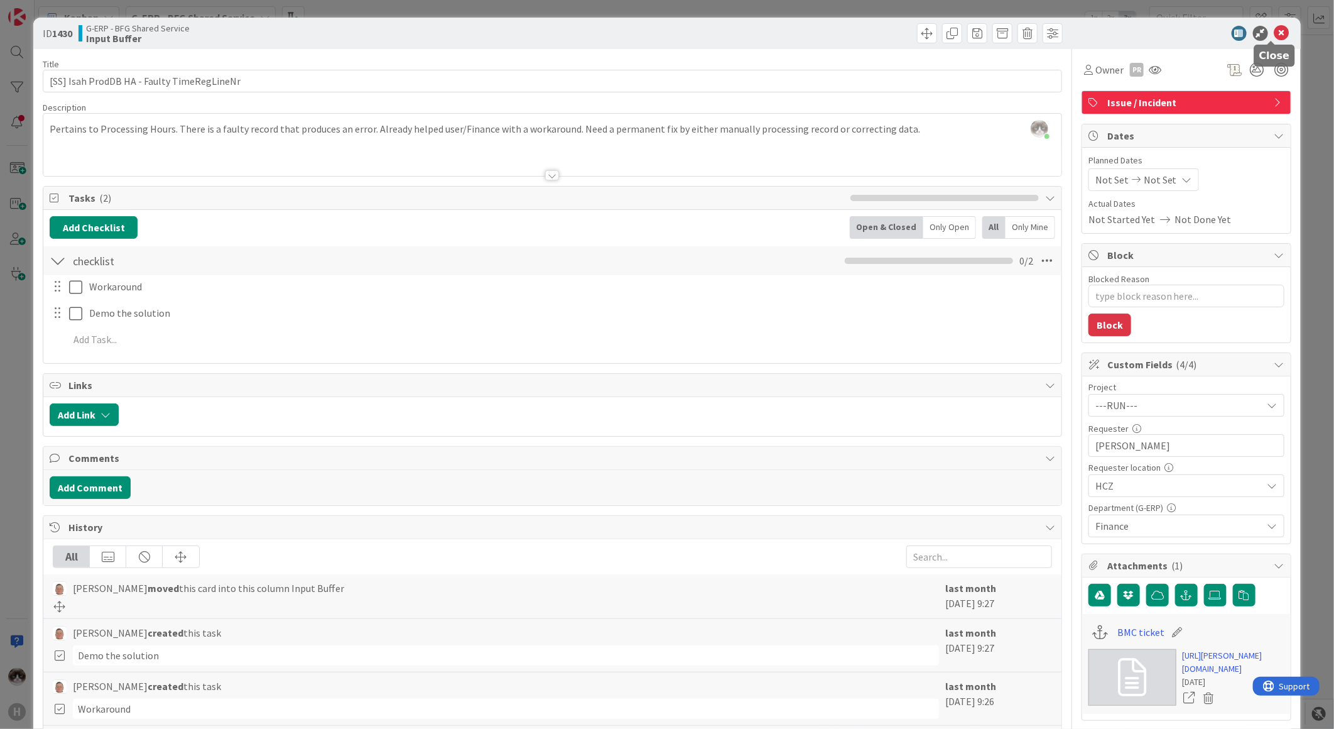
click at [1274, 38] on icon at bounding box center [1281, 33] width 15 height 15
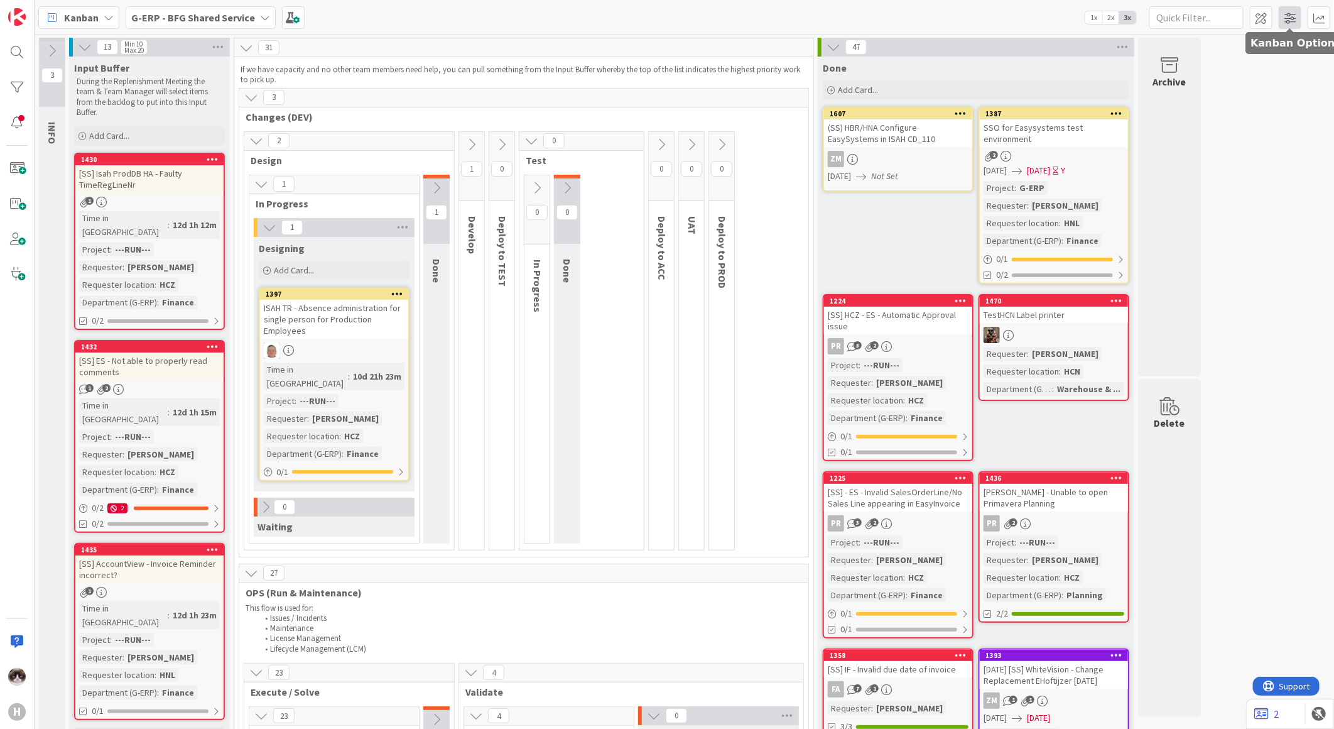
click at [1292, 15] on span at bounding box center [1290, 17] width 23 height 23
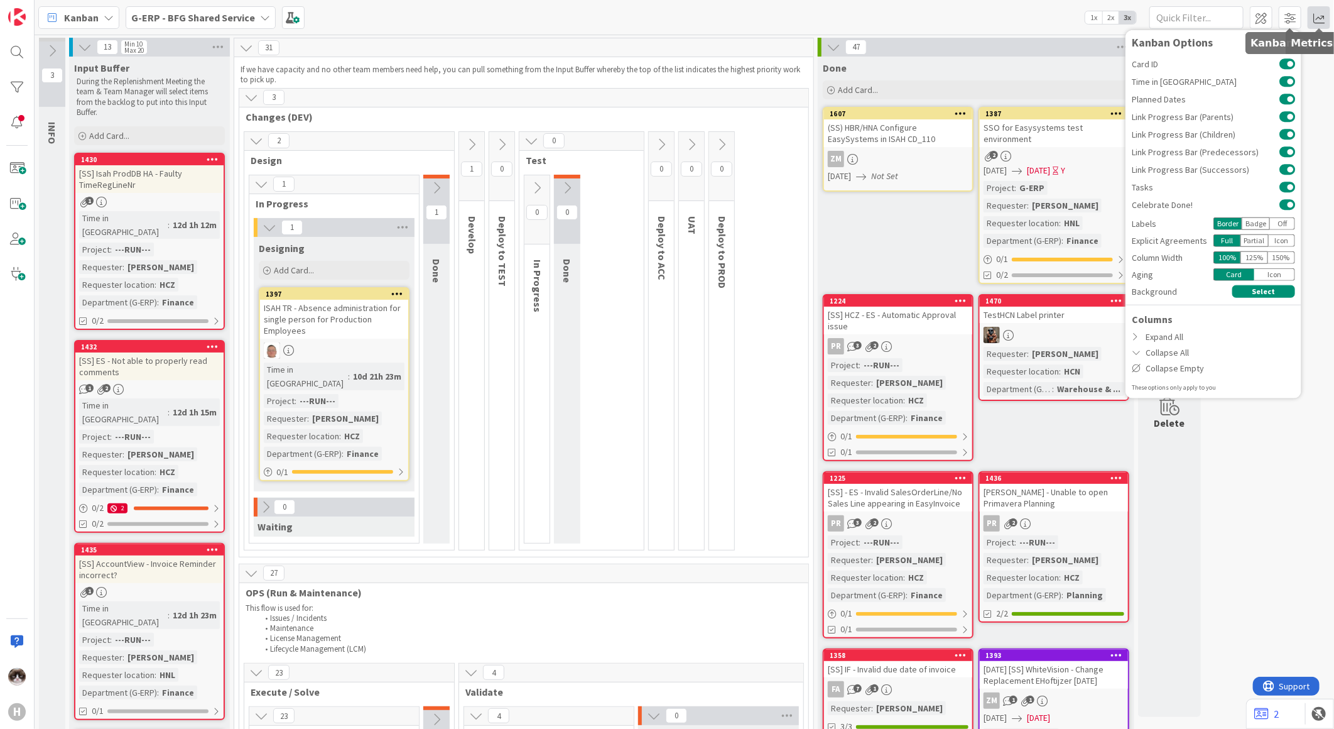
click at [1310, 16] on span at bounding box center [1319, 17] width 23 height 23
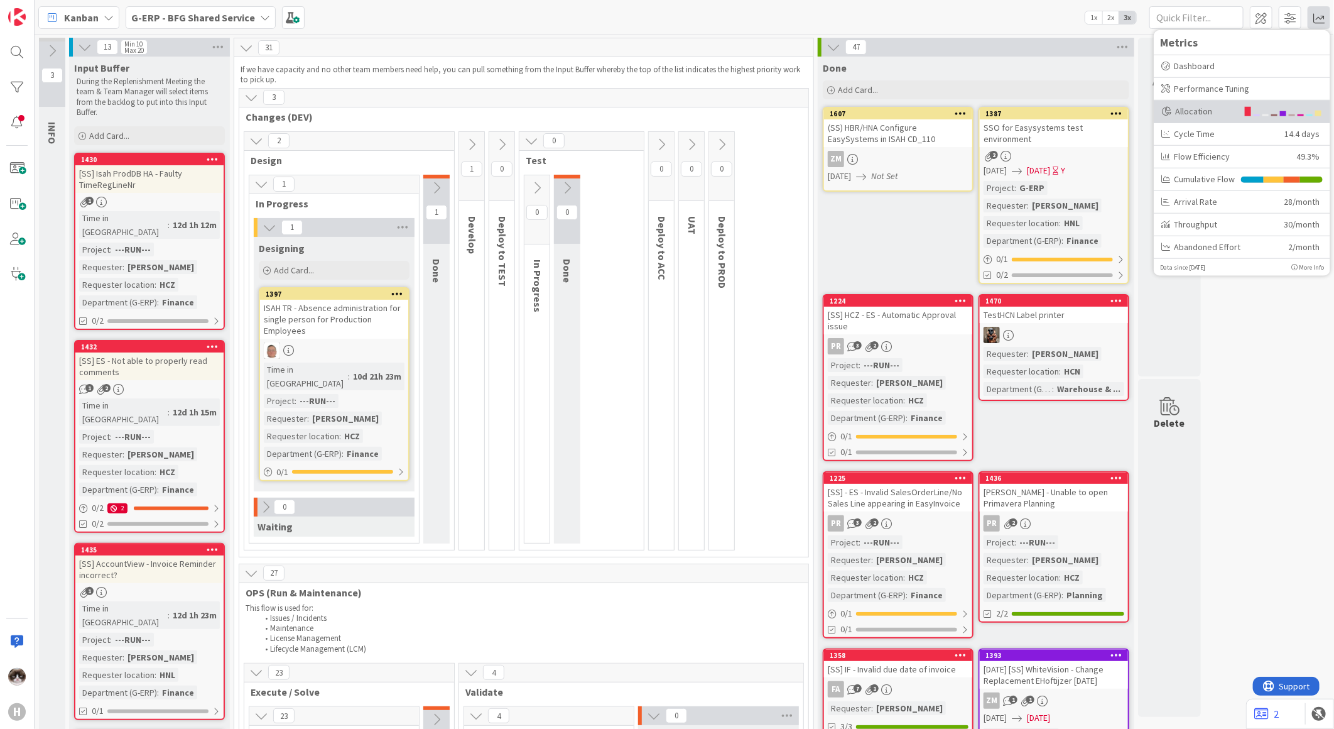
click at [1204, 109] on div "Allocation" at bounding box center [1199, 110] width 76 height 13
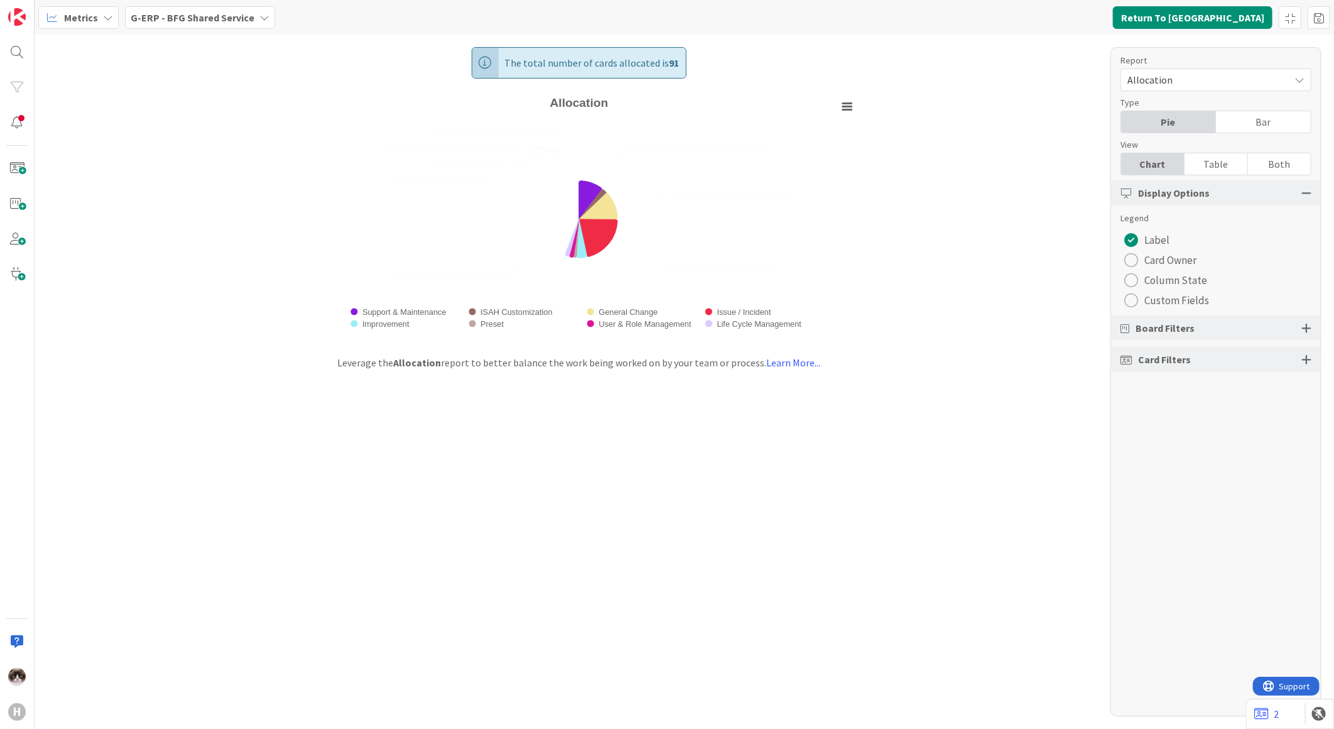
click at [1137, 258] on div "radio" at bounding box center [1131, 260] width 14 height 14
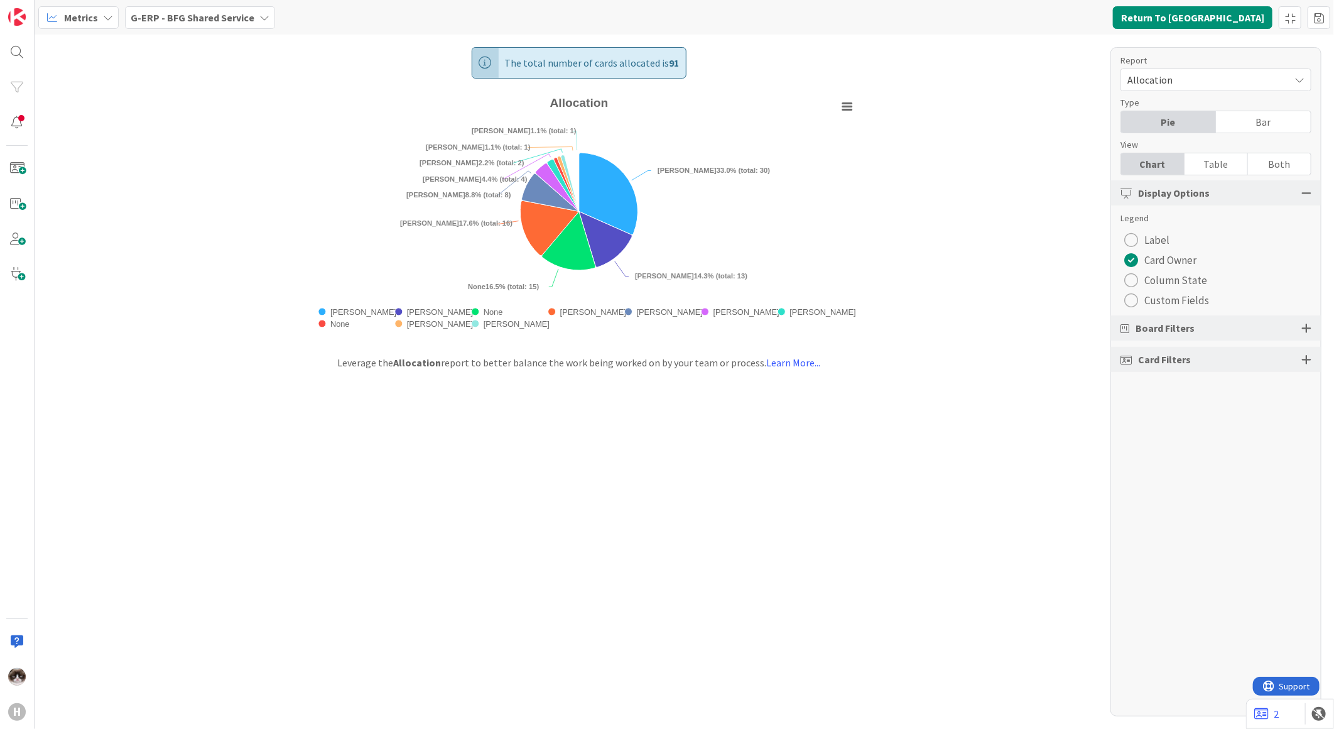
click at [1307, 357] on div at bounding box center [1306, 359] width 10 height 11
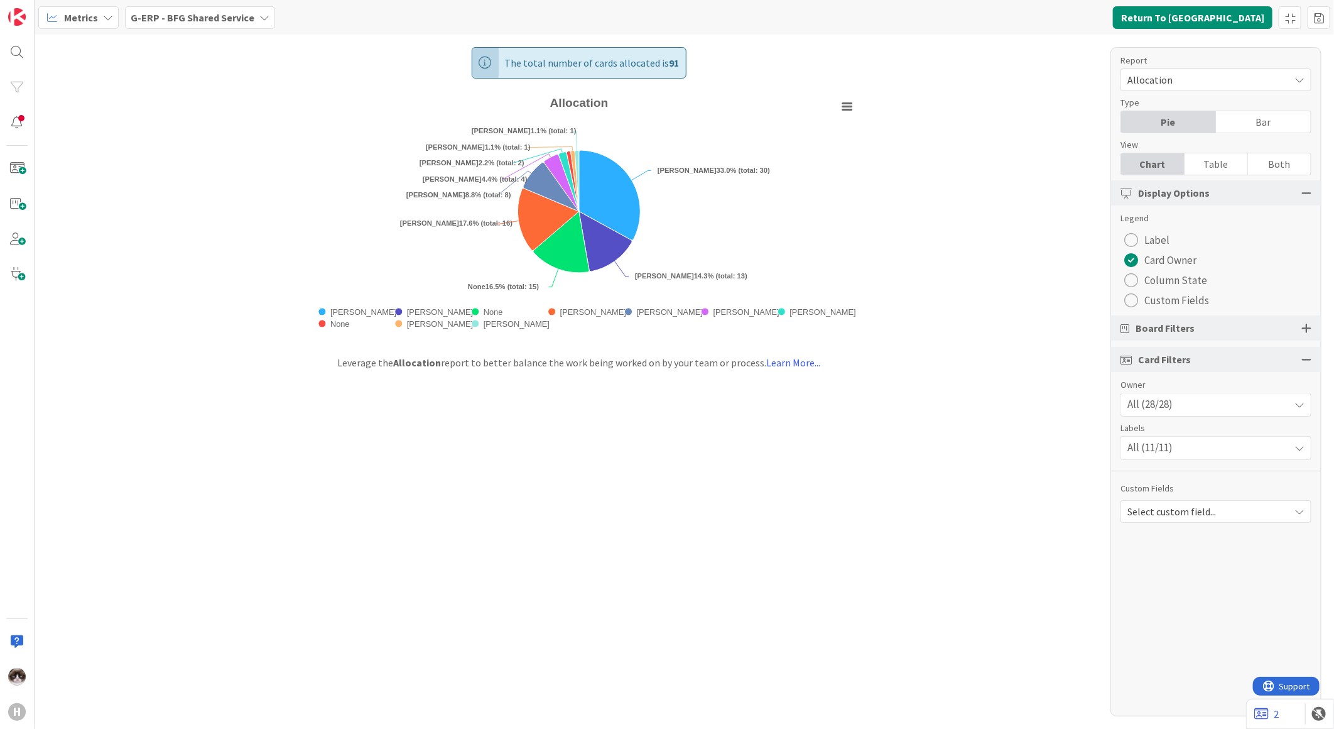
click at [1305, 361] on div at bounding box center [1306, 359] width 10 height 11
click at [1310, 338] on div "Board Filters" at bounding box center [1216, 327] width 210 height 25
click at [1304, 330] on div at bounding box center [1306, 327] width 10 height 11
click at [1266, 383] on div "Select Columns (45/46)" at bounding box center [1205, 385] width 168 height 16
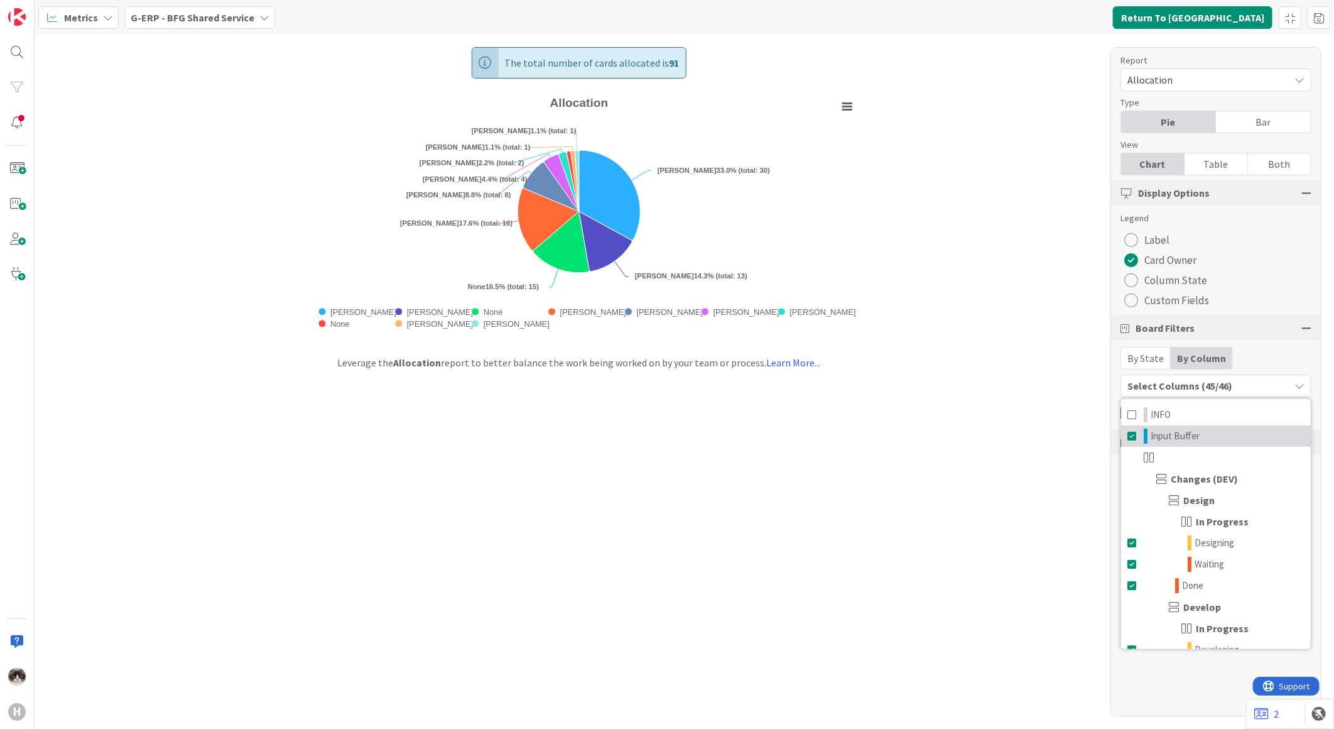
click at [1204, 434] on link "Input Buffer" at bounding box center [1216, 435] width 190 height 21
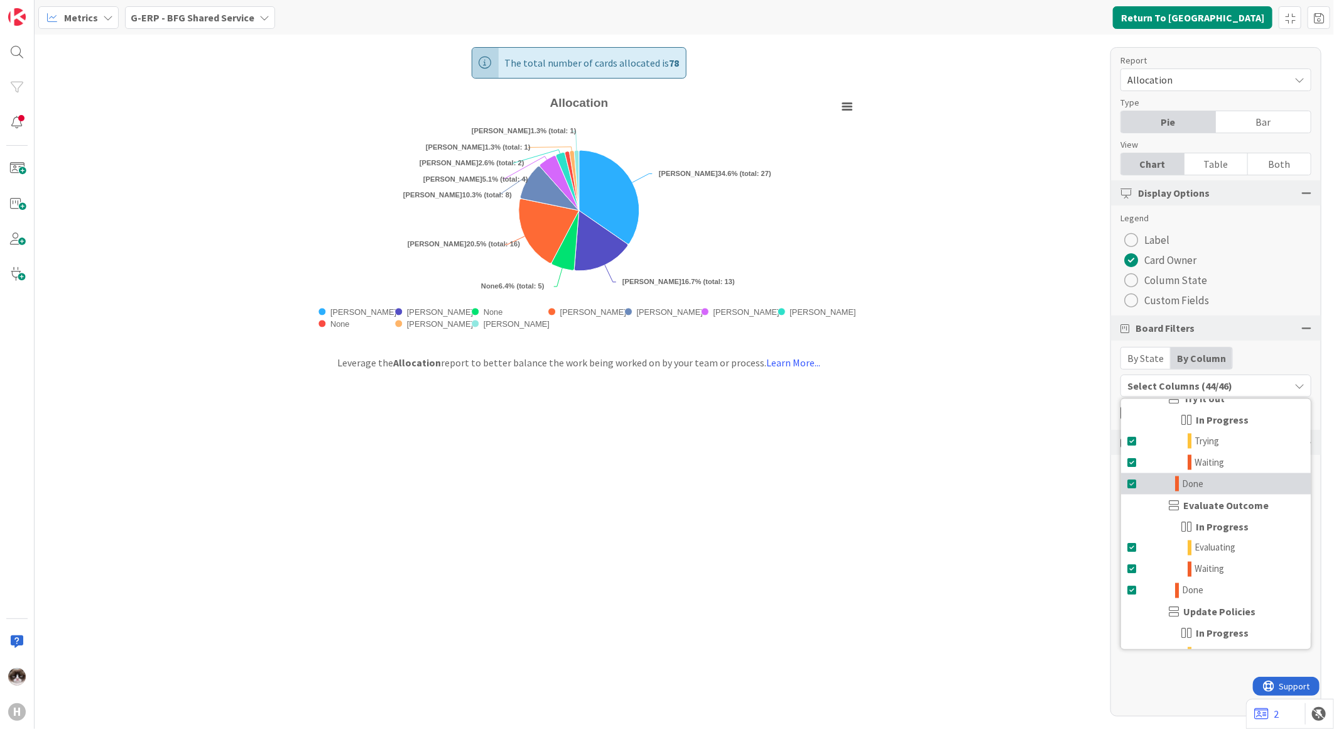
scroll to position [1447, 0]
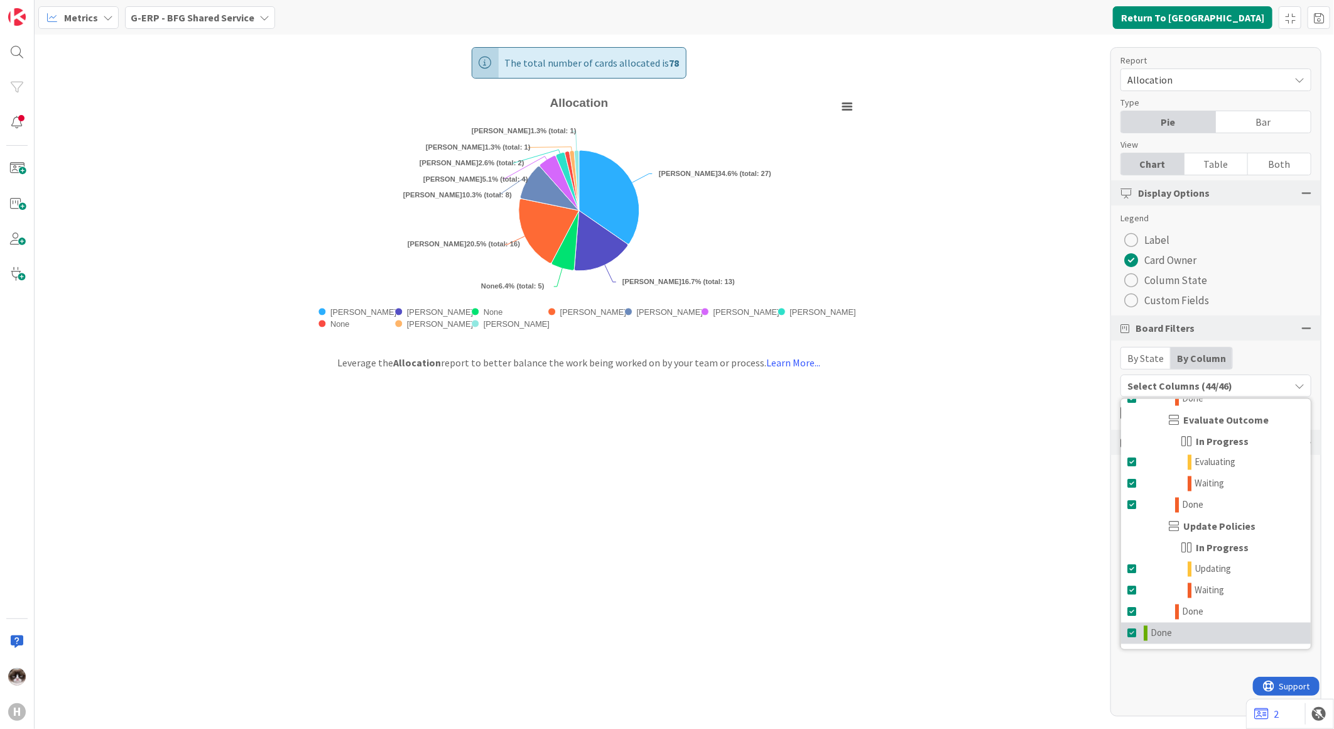
click at [1171, 626] on span "Done" at bounding box center [1161, 633] width 21 height 15
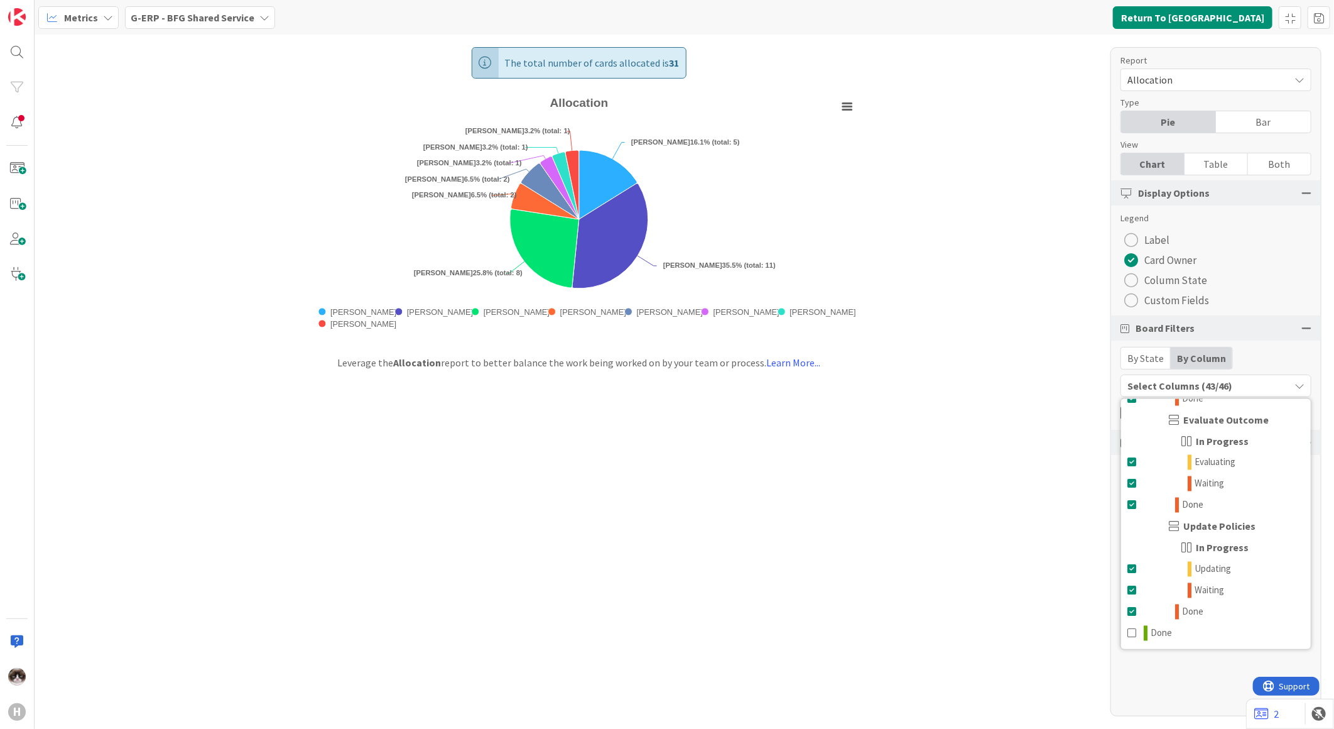
click at [882, 557] on div "The total number of cards allocated is 31 Created with Highcharts 11.4.3 Chart …" at bounding box center [685, 382] width 1300 height 694
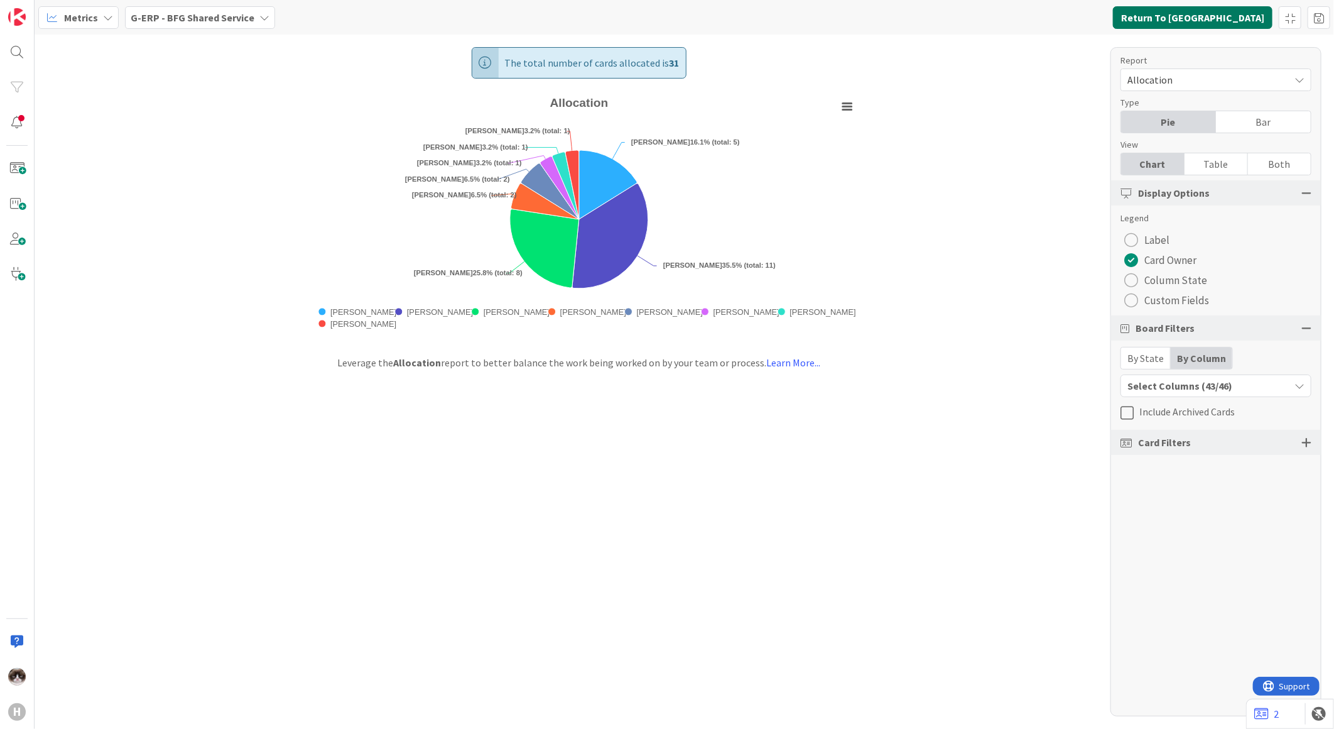
click at [1210, 21] on button "Return To Kanban" at bounding box center [1193, 17] width 160 height 23
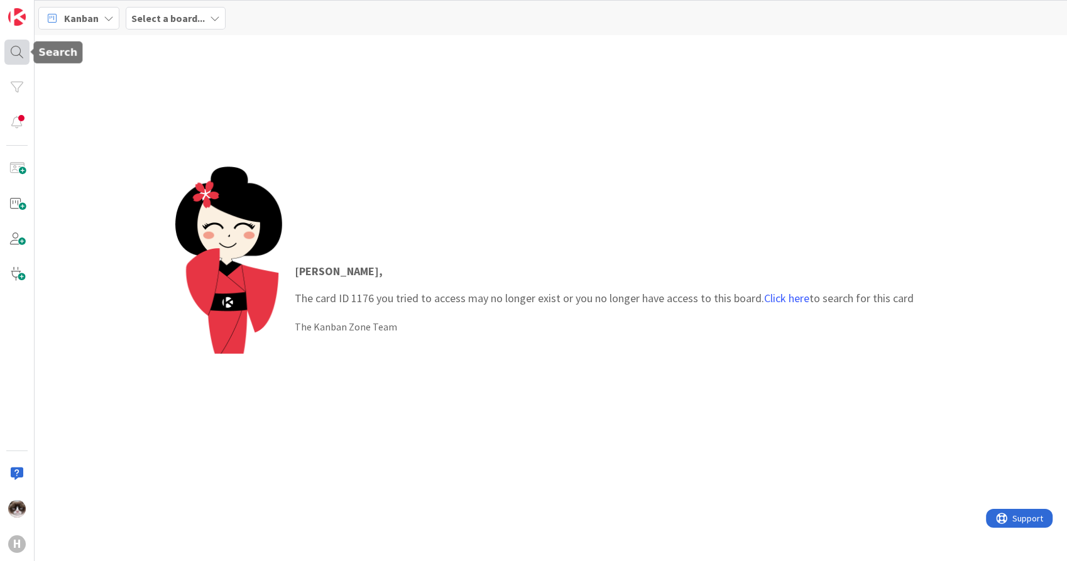
click at [11, 48] on div at bounding box center [16, 52] width 25 height 25
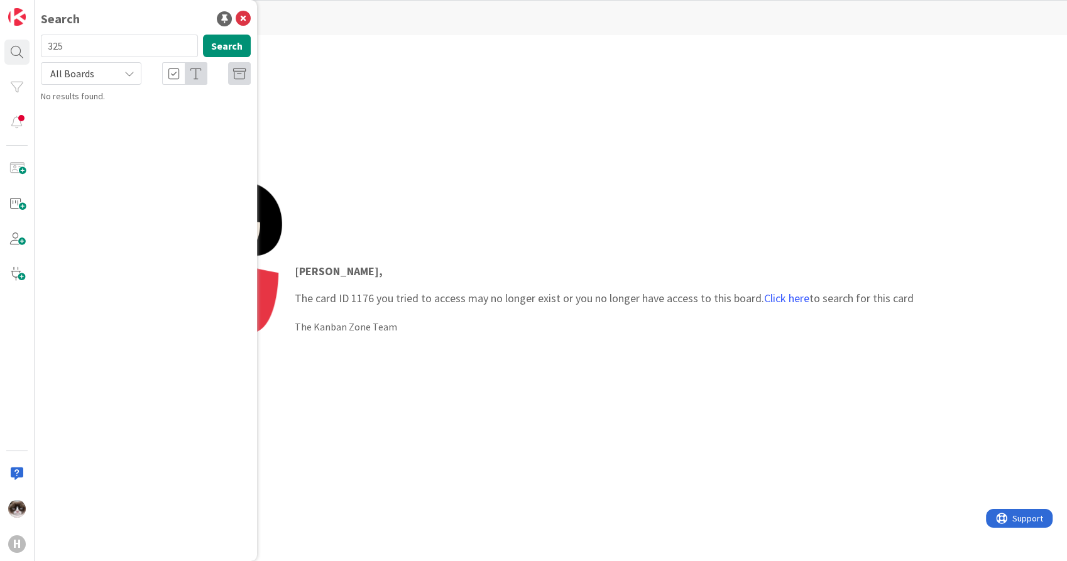
type input "325"
click at [148, 116] on span "Windows 11 Touchscreens - Requirements" at bounding box center [168, 110] width 159 height 11
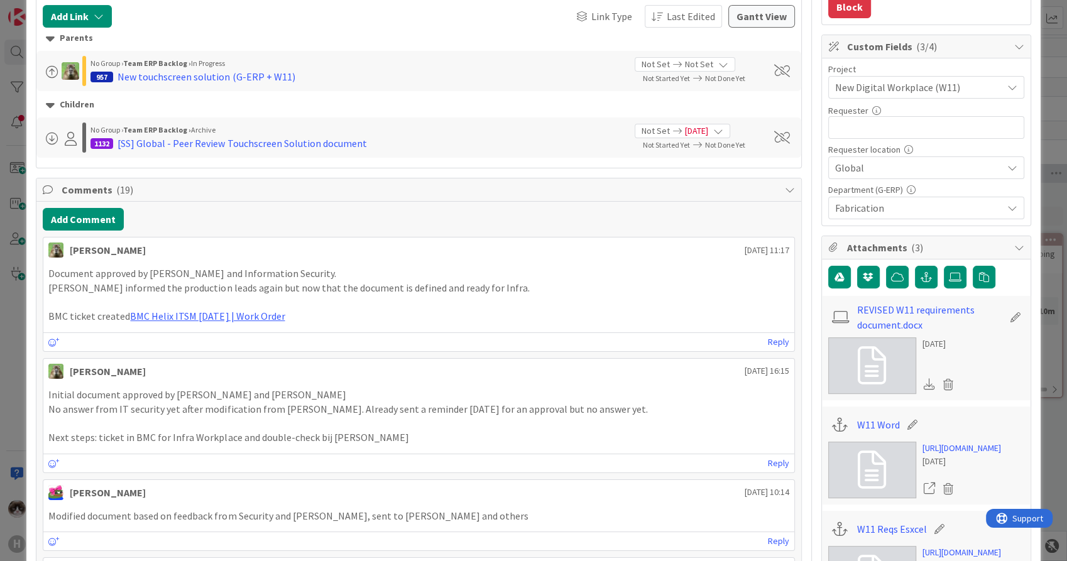
scroll to position [324, 0]
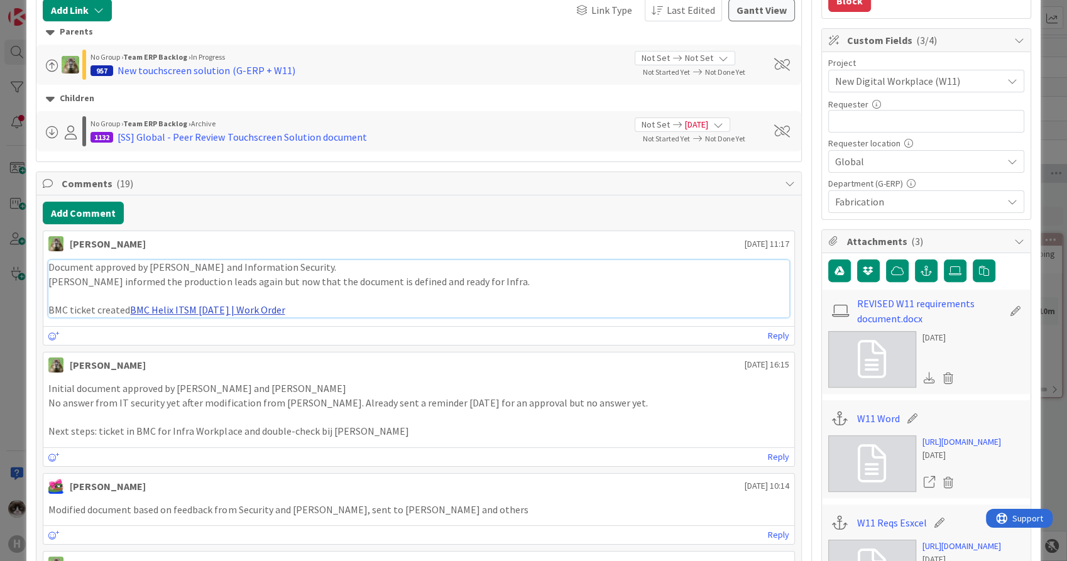
click at [187, 306] on link "BMC Helix ITSM 23.3.02 | Work Order" at bounding box center [207, 309] width 155 height 13
type textarea "x"
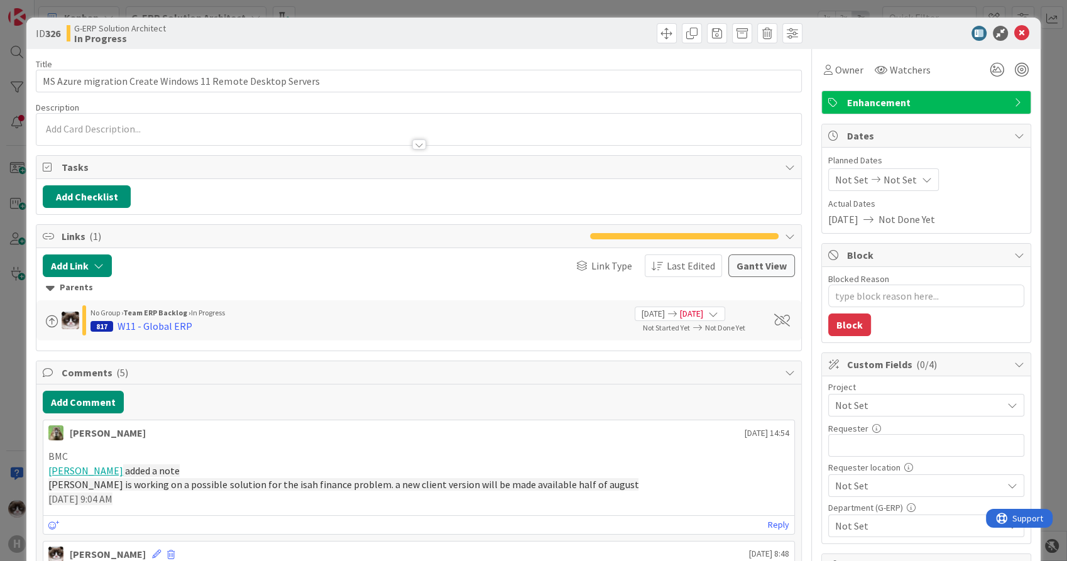
type textarea "x"
click at [1014, 32] on icon at bounding box center [1021, 33] width 15 height 15
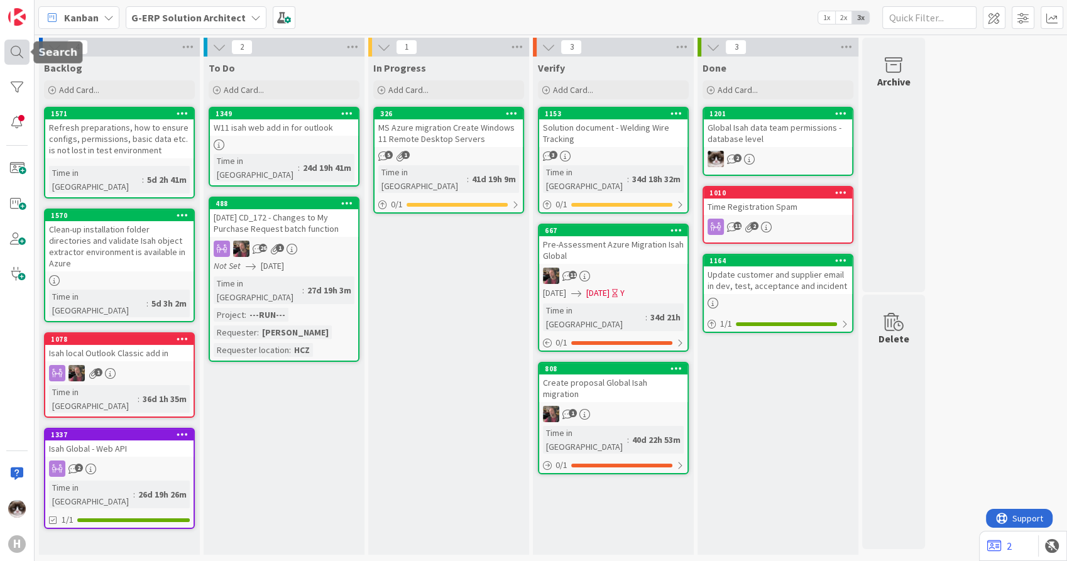
click at [21, 50] on div at bounding box center [16, 52] width 25 height 25
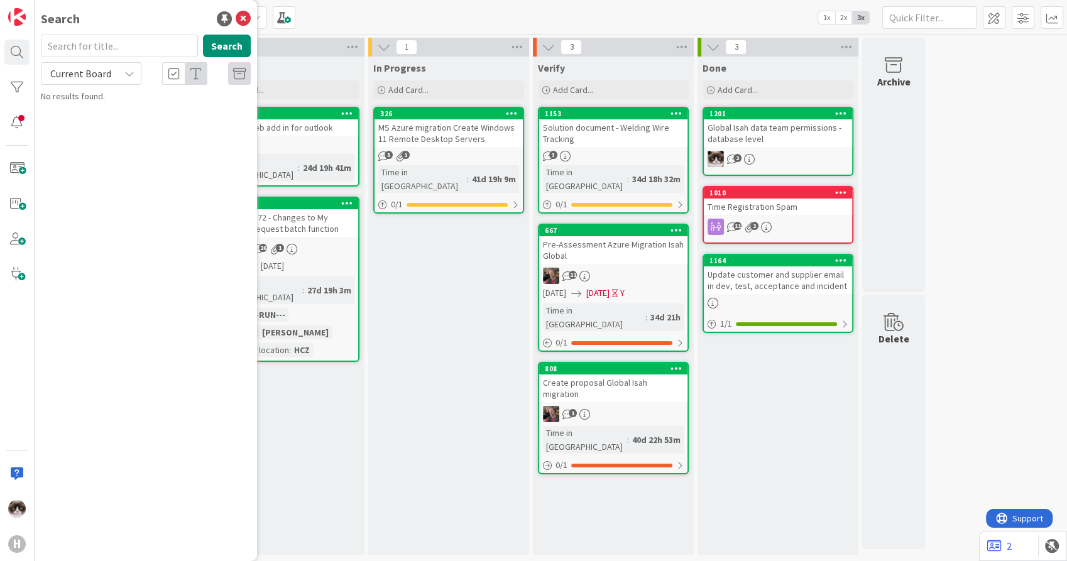
click at [116, 78] on div "Current Board" at bounding box center [91, 73] width 100 height 23
click at [99, 116] on span "All Boards" at bounding box center [113, 125] width 131 height 19
click at [148, 43] on input "text" at bounding box center [119, 46] width 157 height 23
click at [148, 43] on input "webapi" at bounding box center [119, 46] width 157 height 23
type input "w"
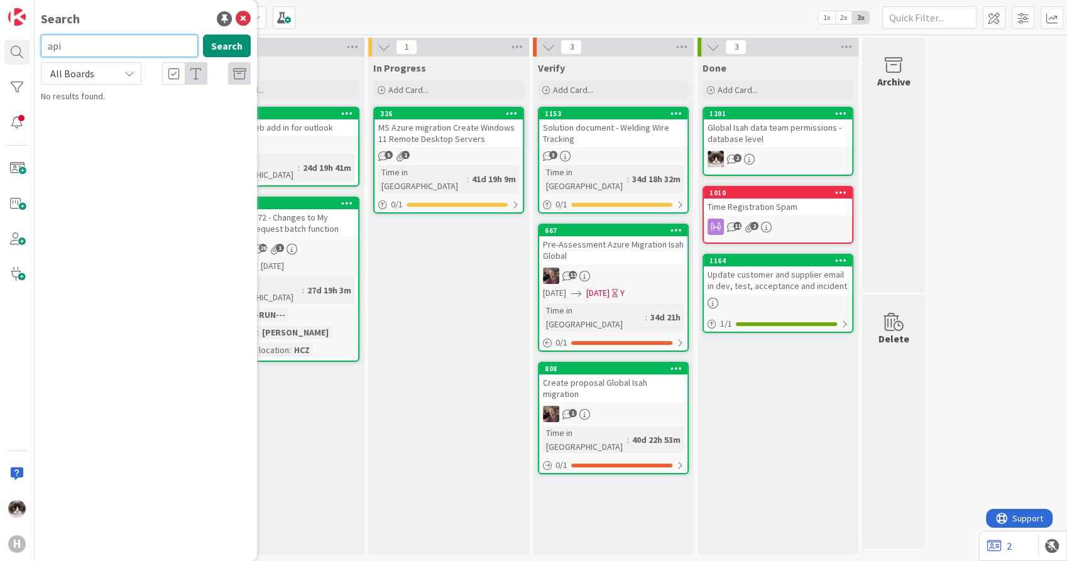
type input "api"
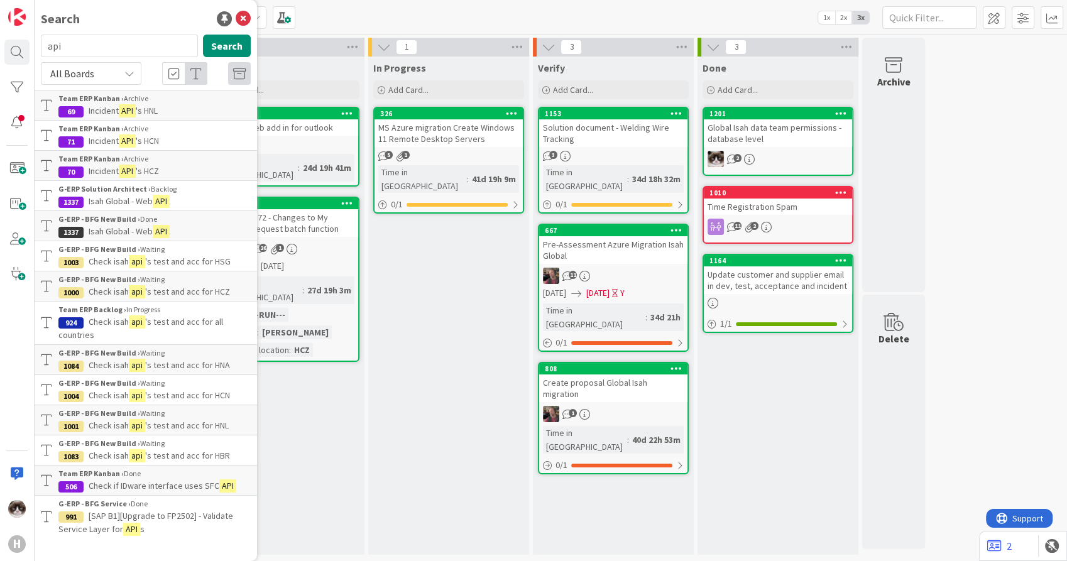
click at [187, 423] on span "'s test and acc for HNL" at bounding box center [187, 425] width 84 height 11
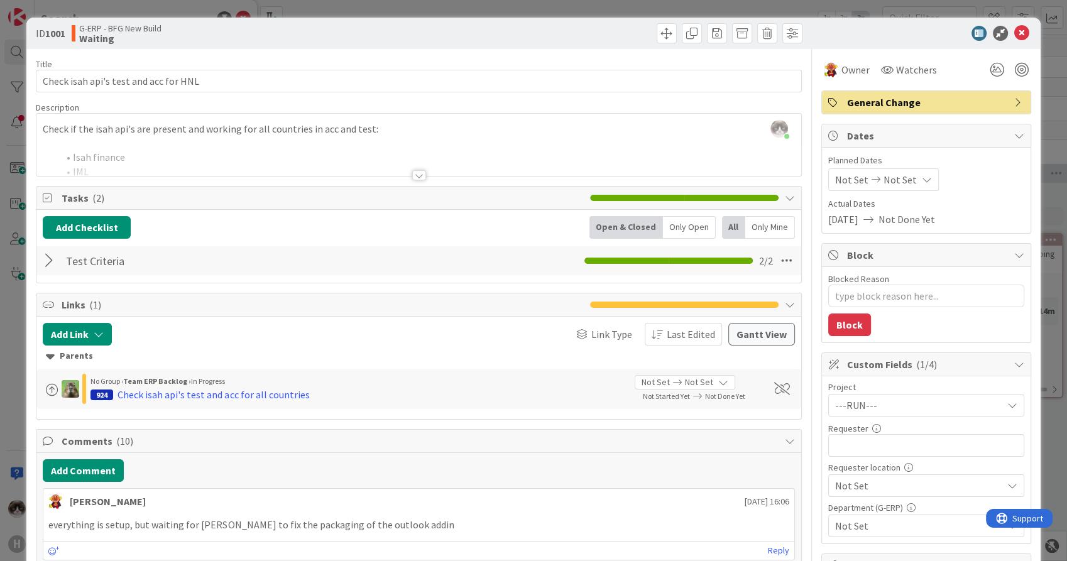
click at [371, 167] on div at bounding box center [418, 160] width 764 height 32
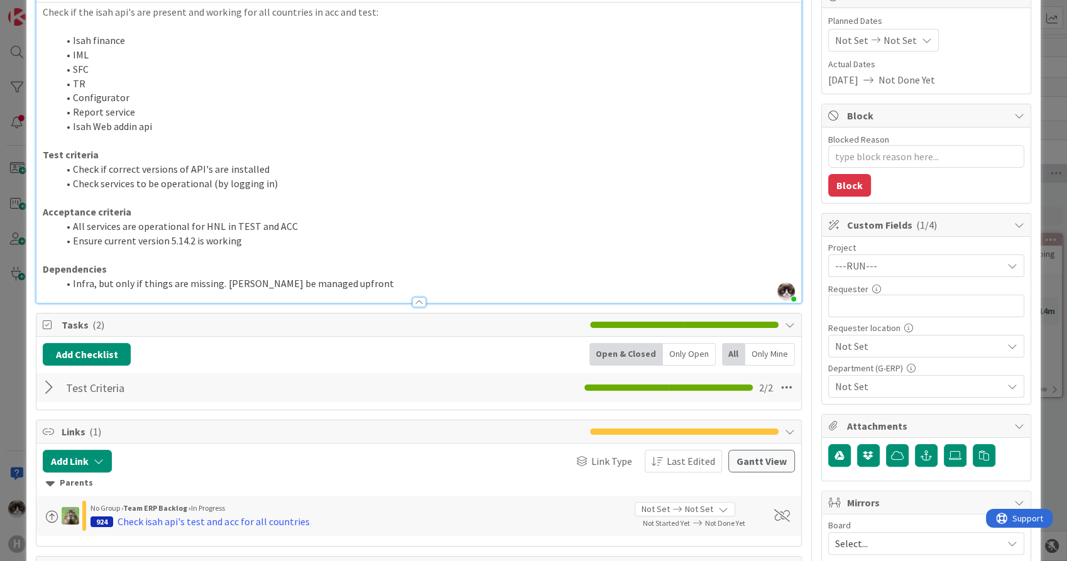
scroll to position [167, 0]
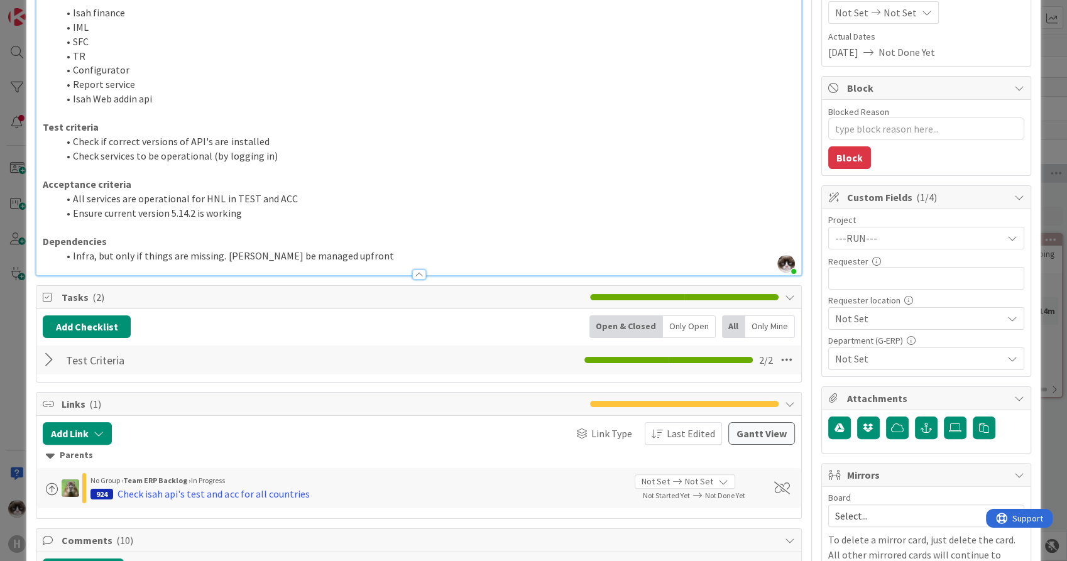
type textarea "x"
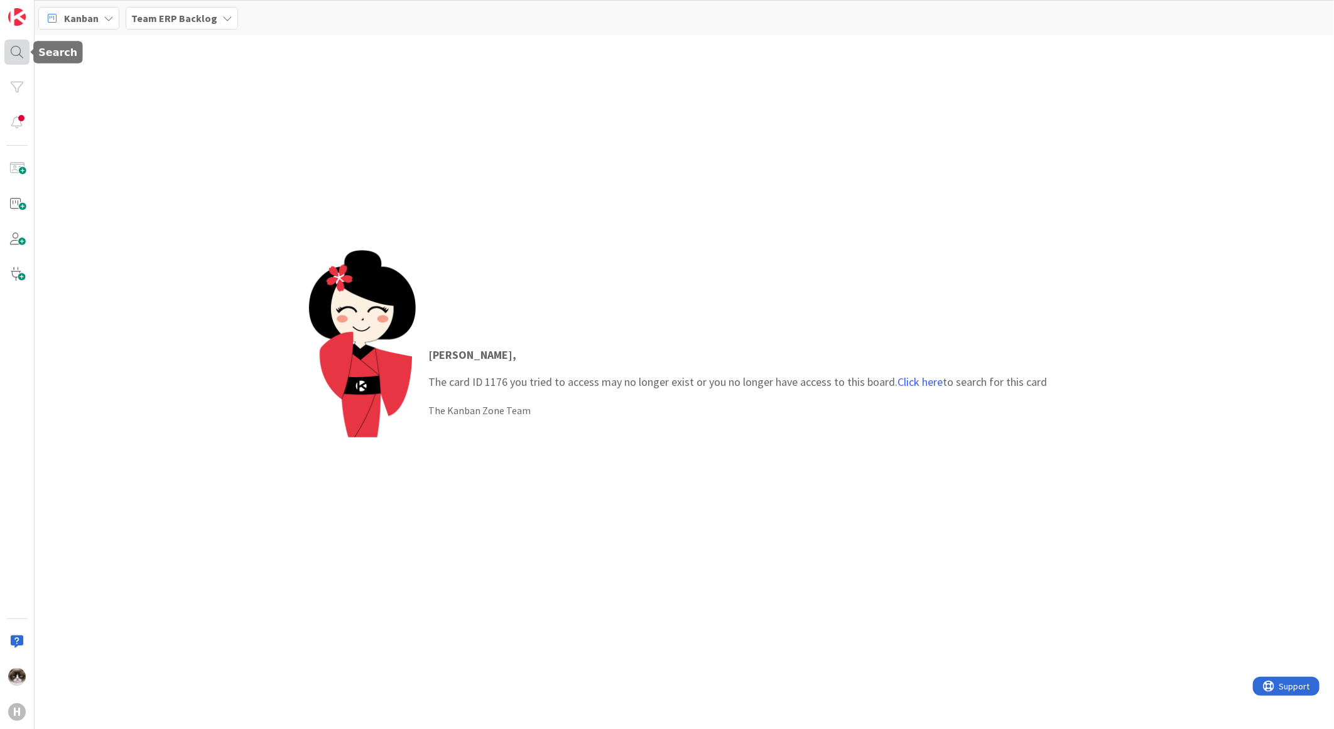
click at [20, 45] on div at bounding box center [16, 52] width 25 height 25
type input "1176"
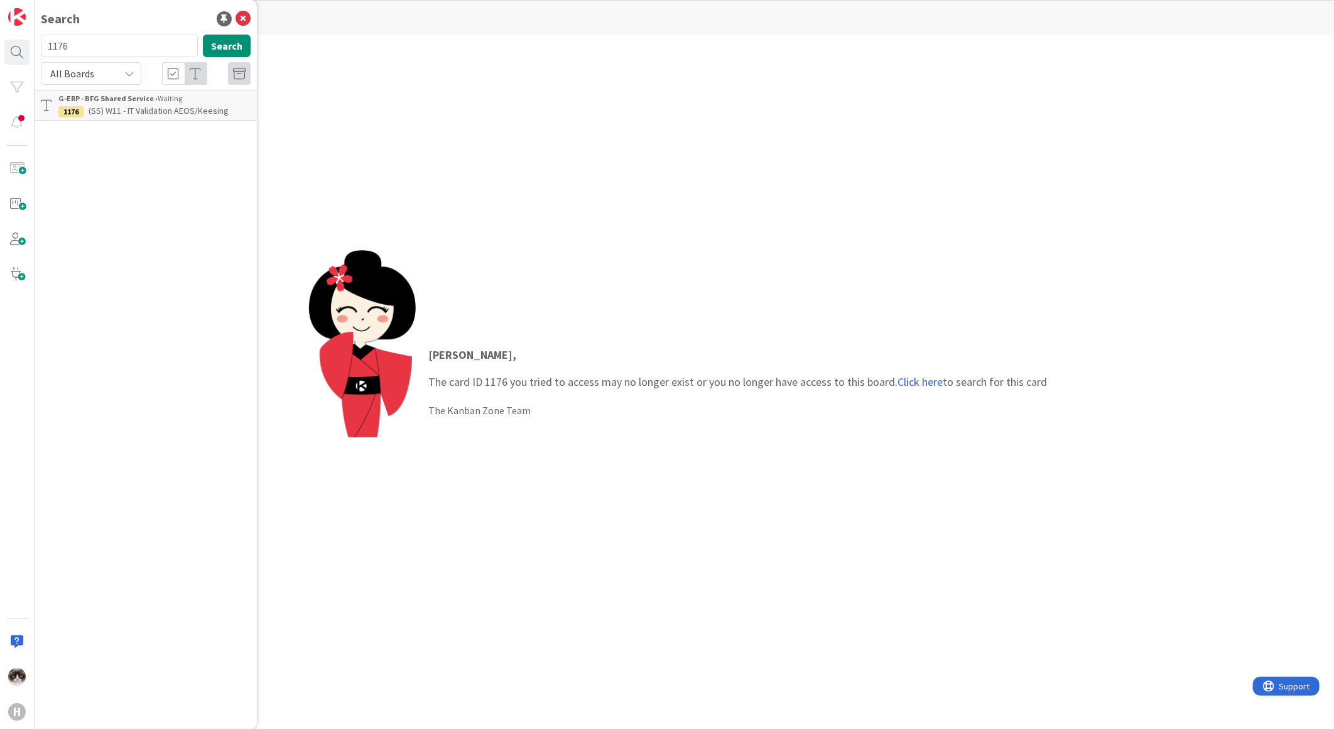
click at [119, 102] on b "G-ERP - BFG Shared Service ›" at bounding box center [107, 98] width 99 height 9
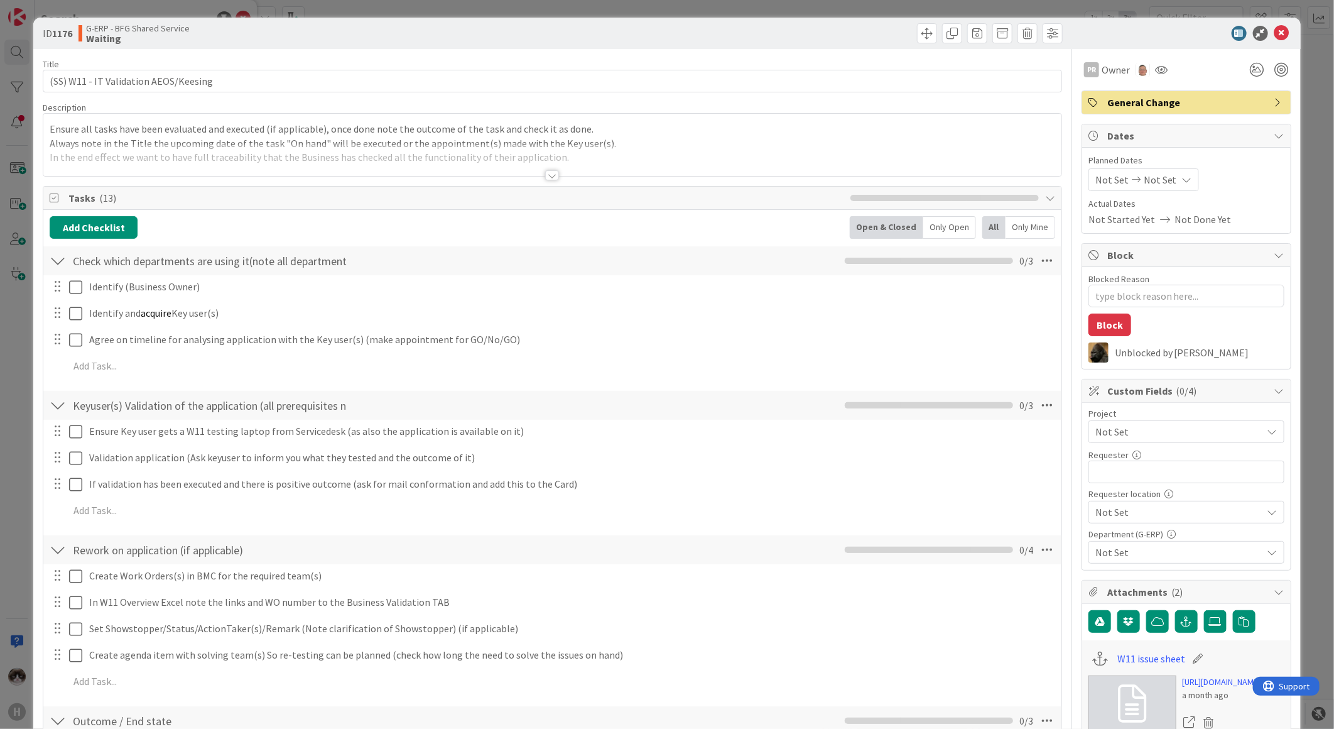
type textarea "x"
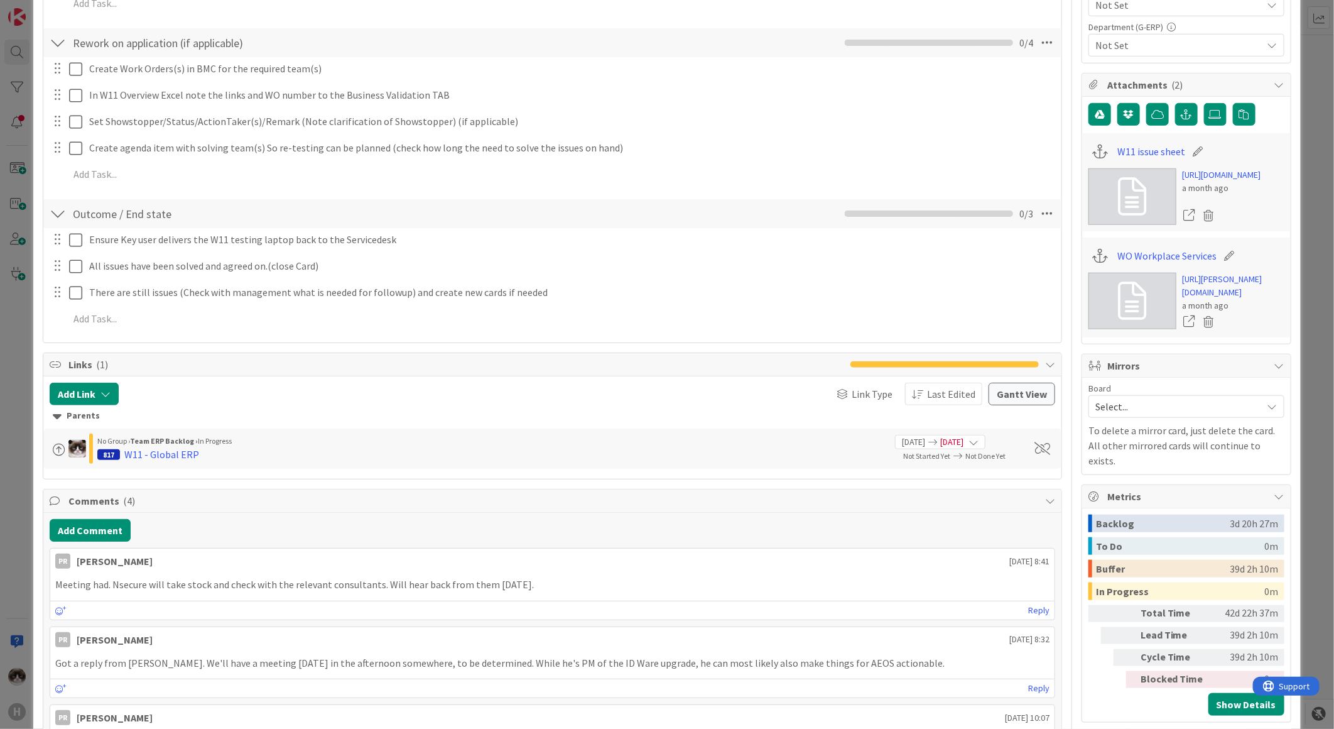
scroll to position [628, 0]
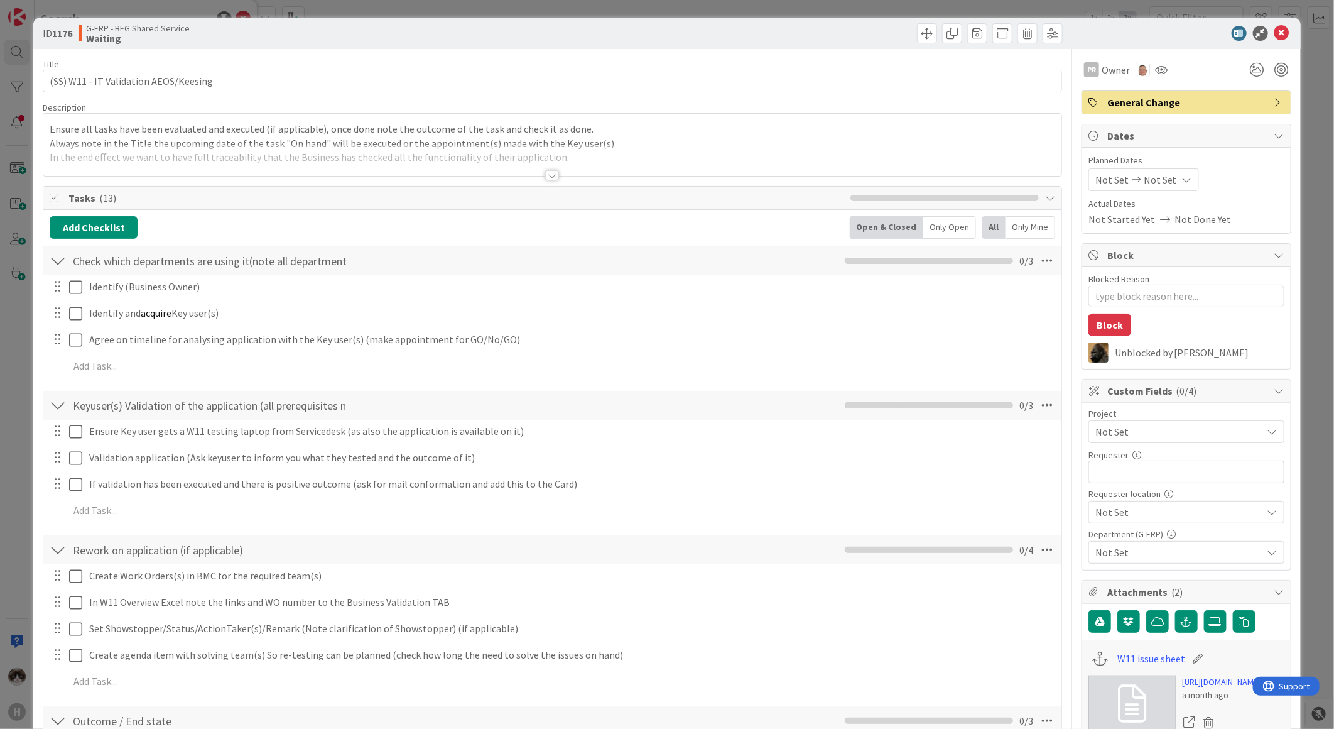
type textarea "x"
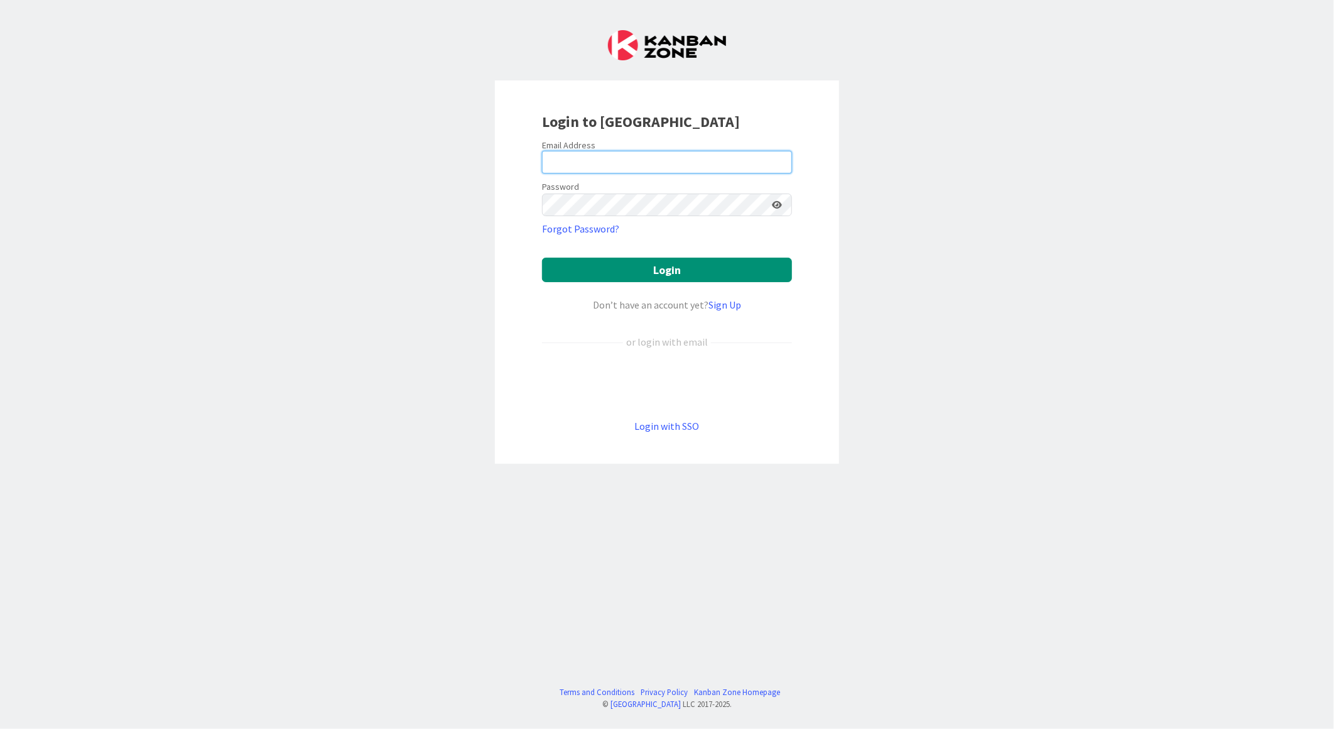
click at [609, 151] on input "email" at bounding box center [667, 162] width 250 height 23
type input "[EMAIL_ADDRESS][PERSON_NAME][DOMAIN_NAME]"
click at [542, 258] on button "Login" at bounding box center [667, 270] width 250 height 24
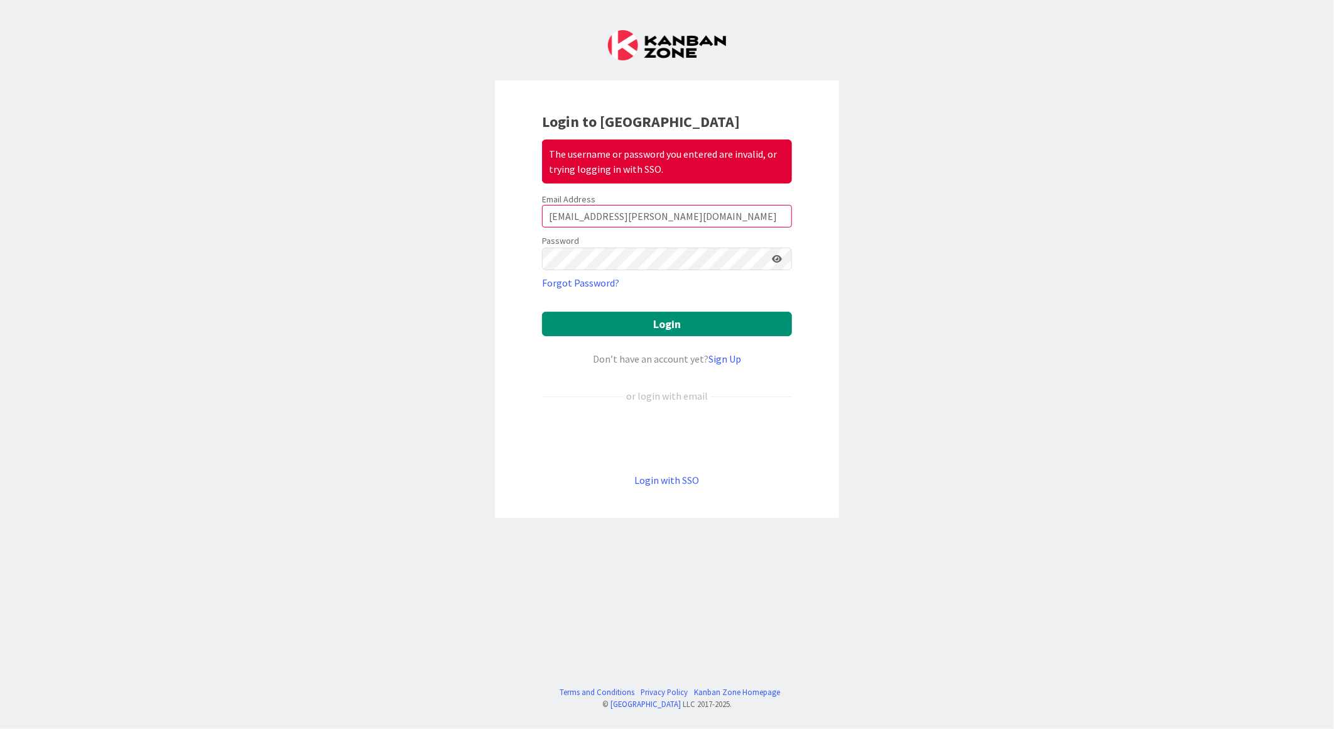
click at [778, 258] on icon at bounding box center [777, 258] width 10 height 9
click at [542, 312] on button "Login" at bounding box center [667, 324] width 250 height 24
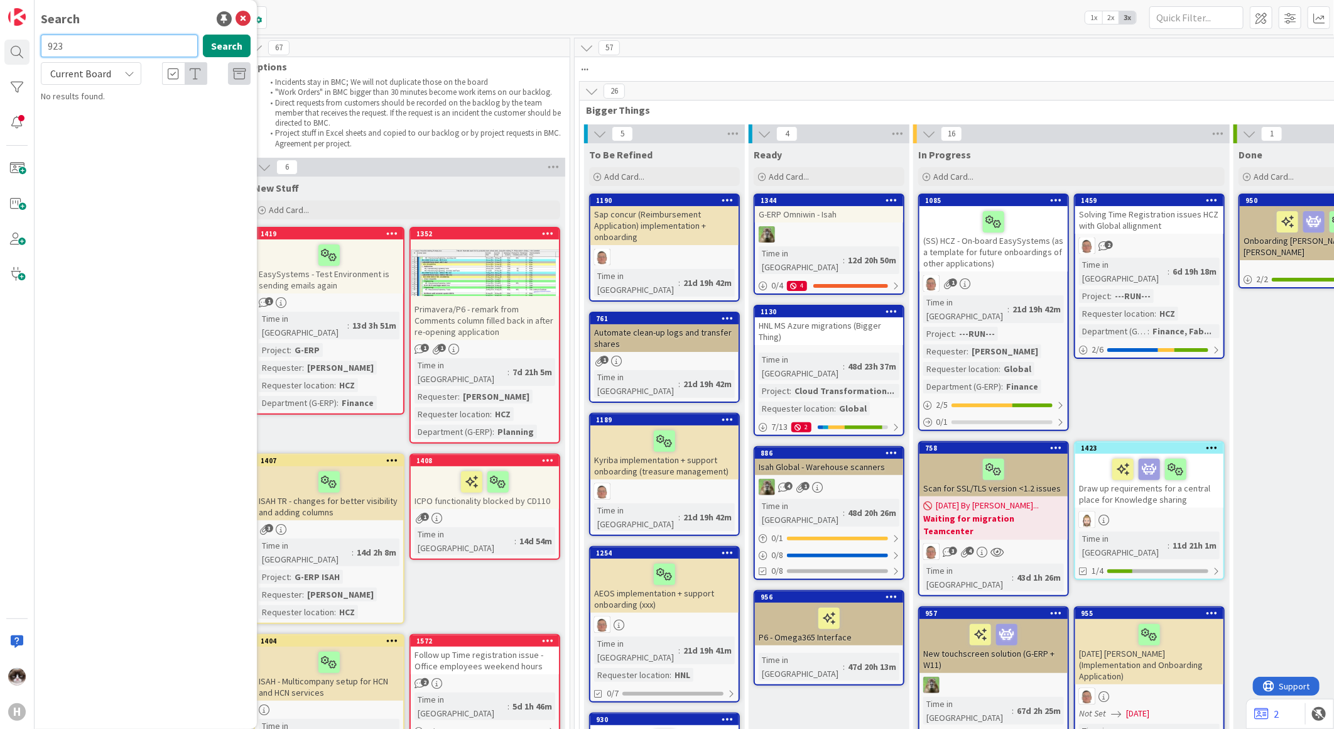
type input "923"
click at [115, 129] on p "W11 - IT Validation (HCZ EXTlogin (Isah SFC bade functionality))" at bounding box center [154, 117] width 192 height 26
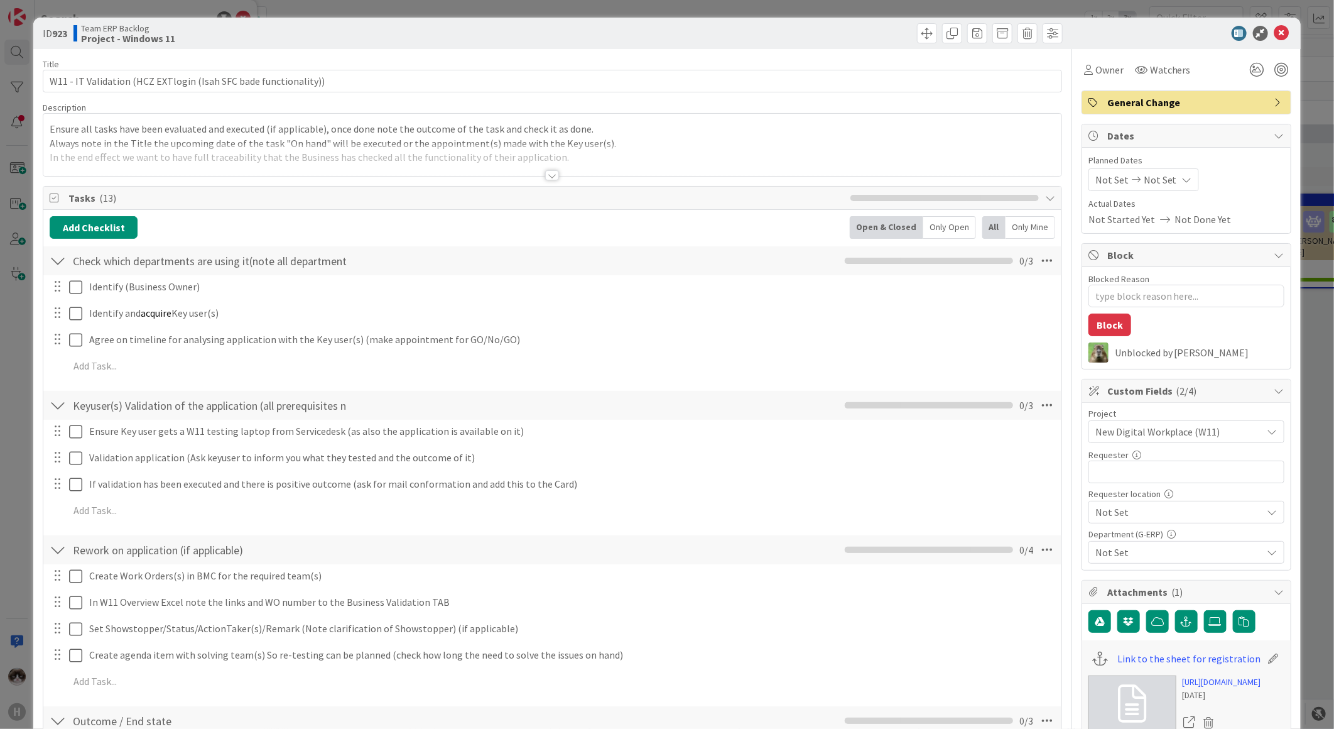
type textarea "x"
click at [551, 172] on div at bounding box center [552, 175] width 14 height 10
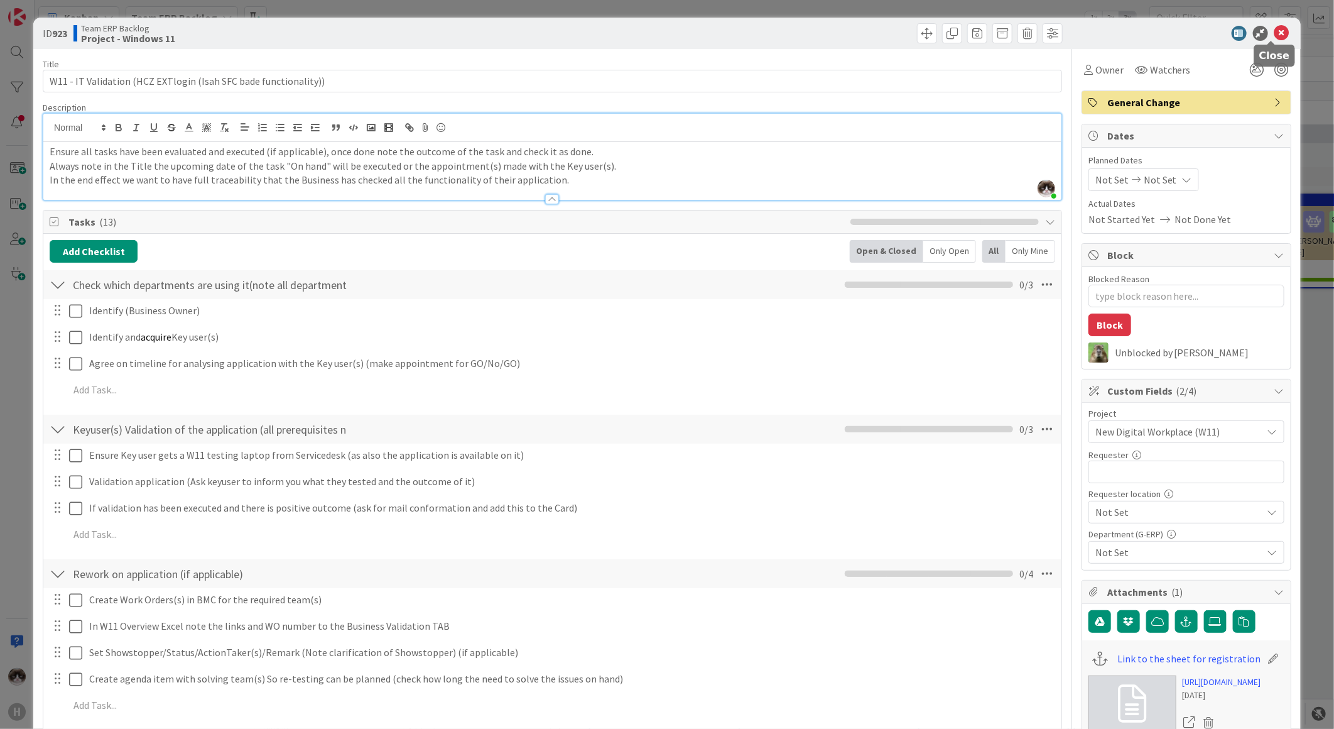
click at [1274, 39] on icon at bounding box center [1281, 33] width 15 height 15
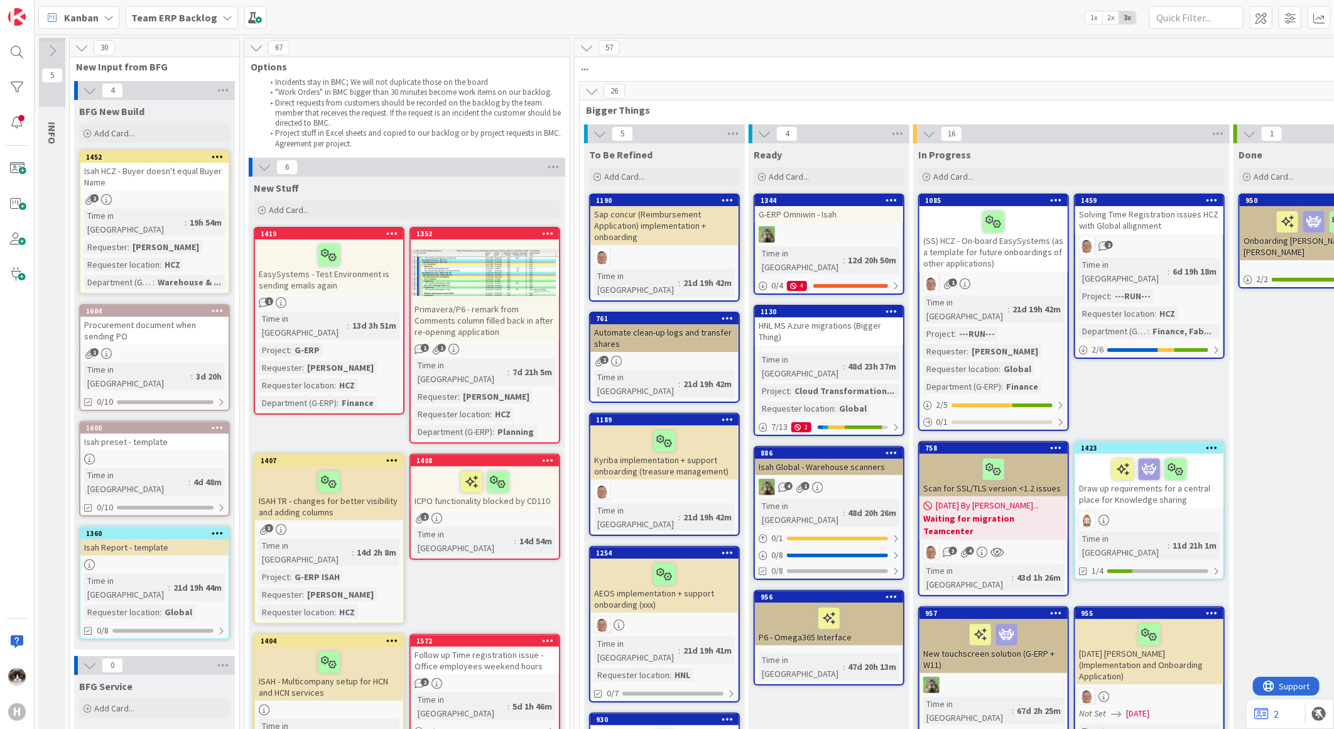
click at [141, 21] on b "Team ERP Backlog" at bounding box center [174, 17] width 86 height 13
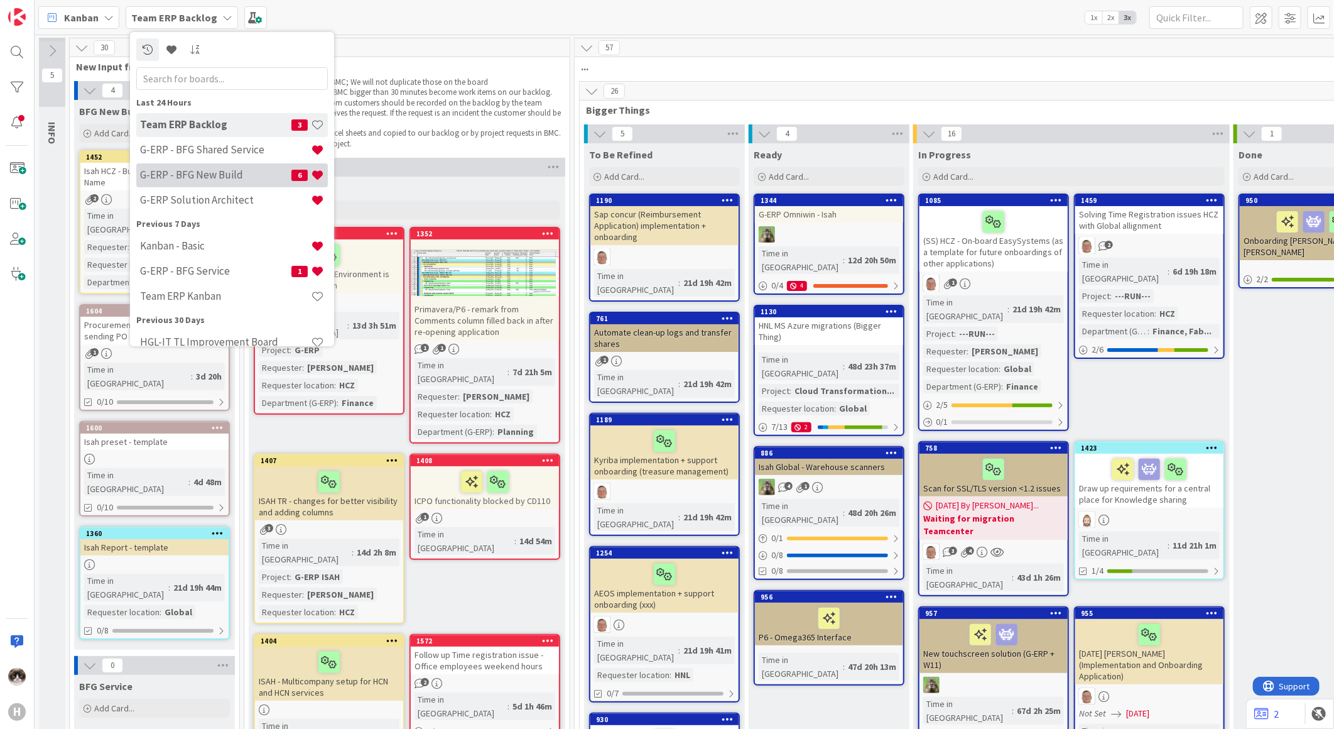
click at [173, 182] on div "G-ERP - BFG New Build 6" at bounding box center [232, 175] width 192 height 24
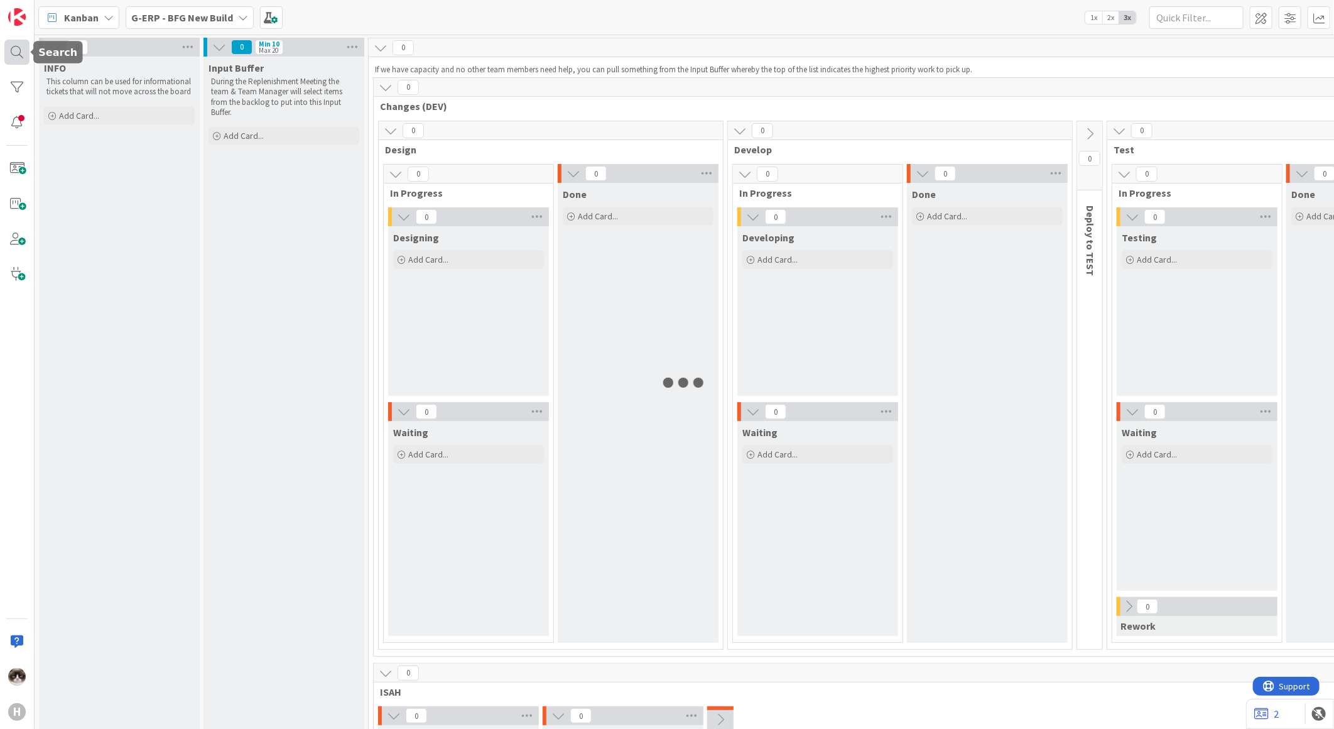
click at [17, 51] on div at bounding box center [16, 52] width 25 height 25
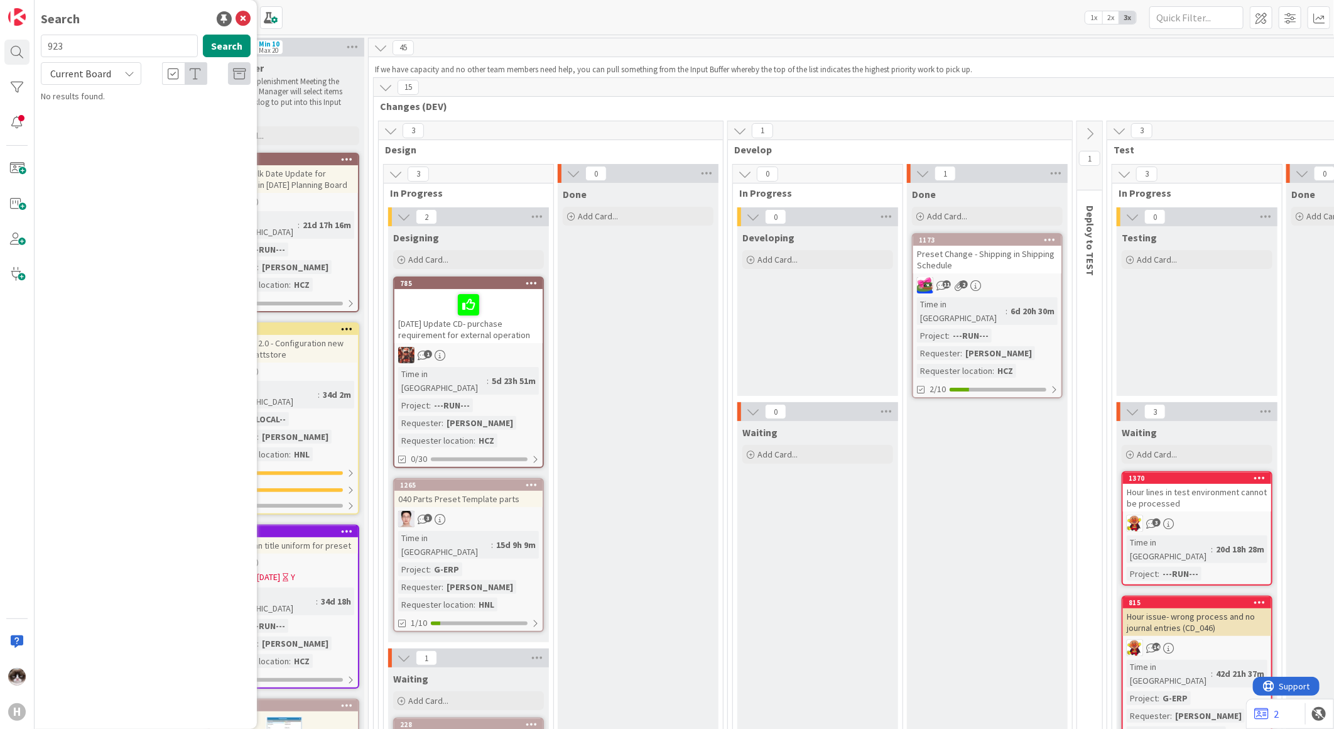
drag, startPoint x: 134, startPoint y: 46, endPoint x: 42, endPoint y: 41, distance: 92.5
click at [42, 41] on input "923" at bounding box center [119, 46] width 157 height 23
type input "avd"
click at [93, 72] on span "Current Board" at bounding box center [80, 73] width 61 height 13
click at [88, 116] on span "All Boards" at bounding box center [113, 125] width 131 height 19
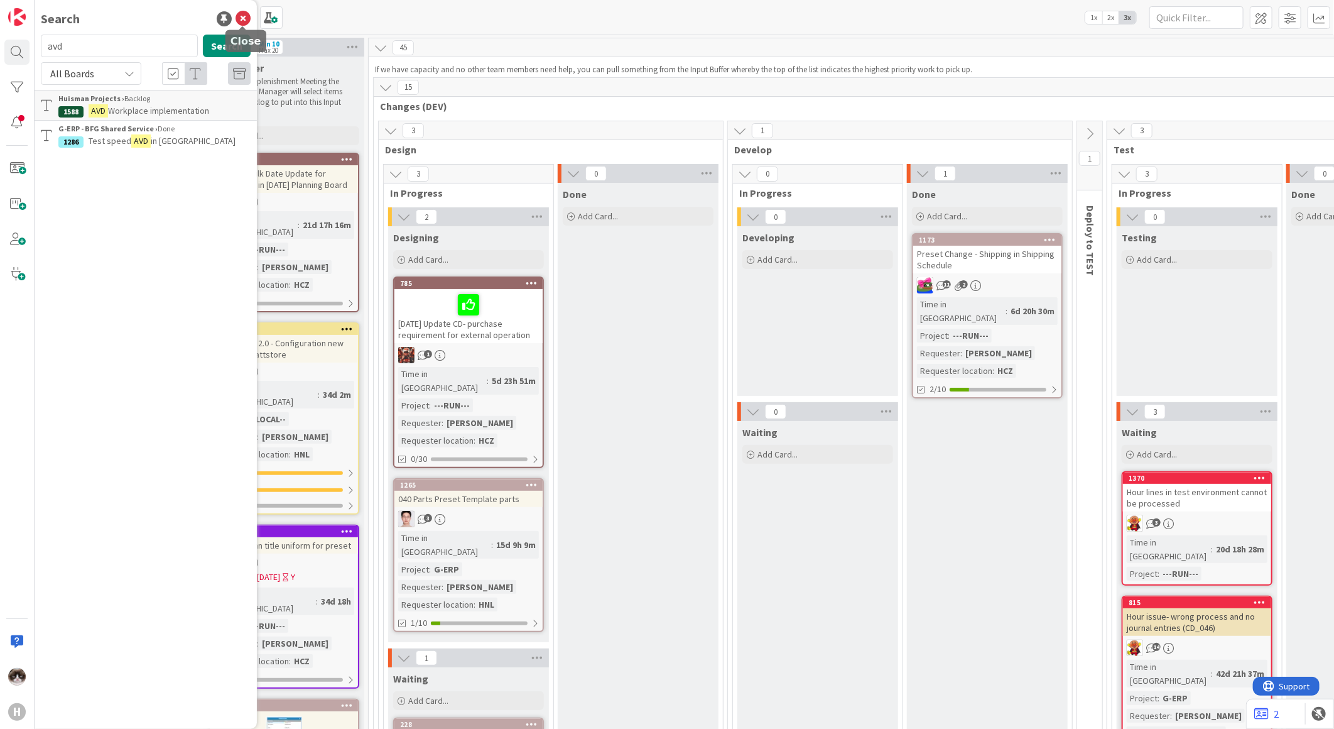
click at [243, 22] on icon at bounding box center [243, 18] width 15 height 15
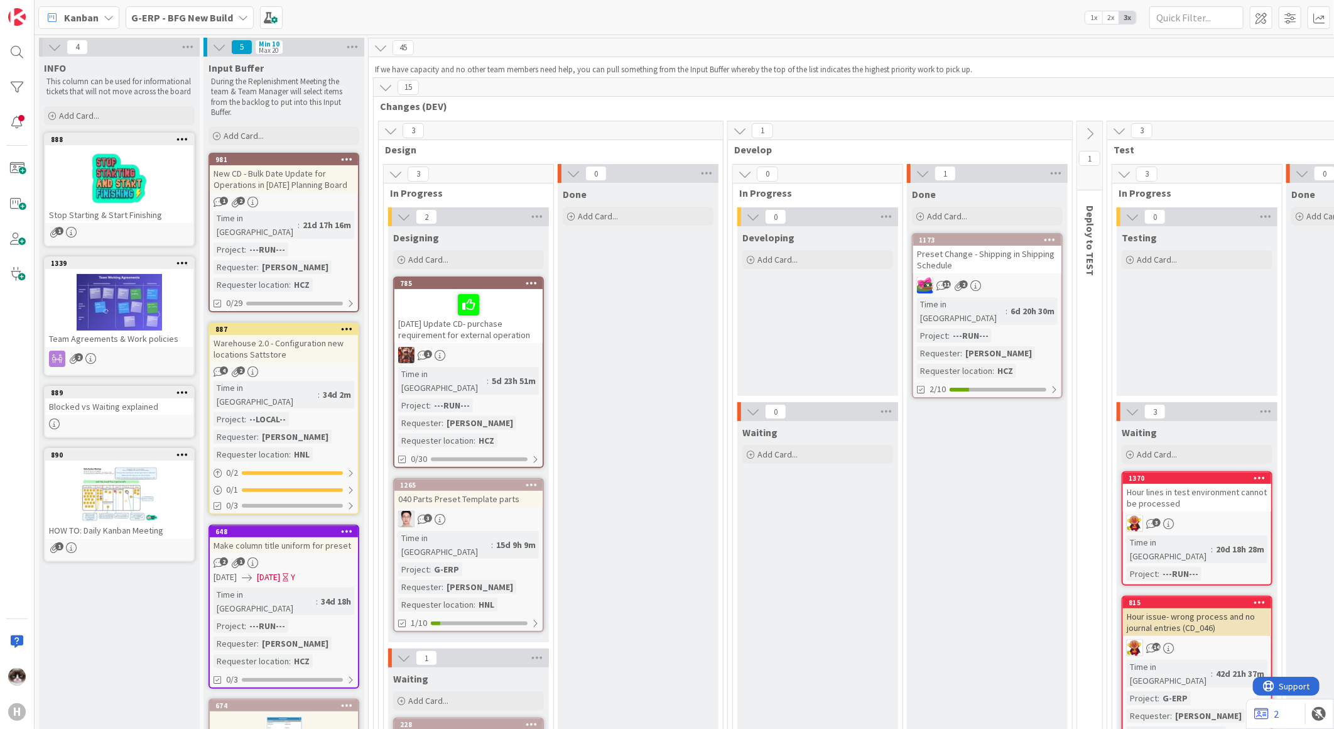
click at [197, 21] on b "G-ERP - BFG New Build" at bounding box center [182, 17] width 102 height 13
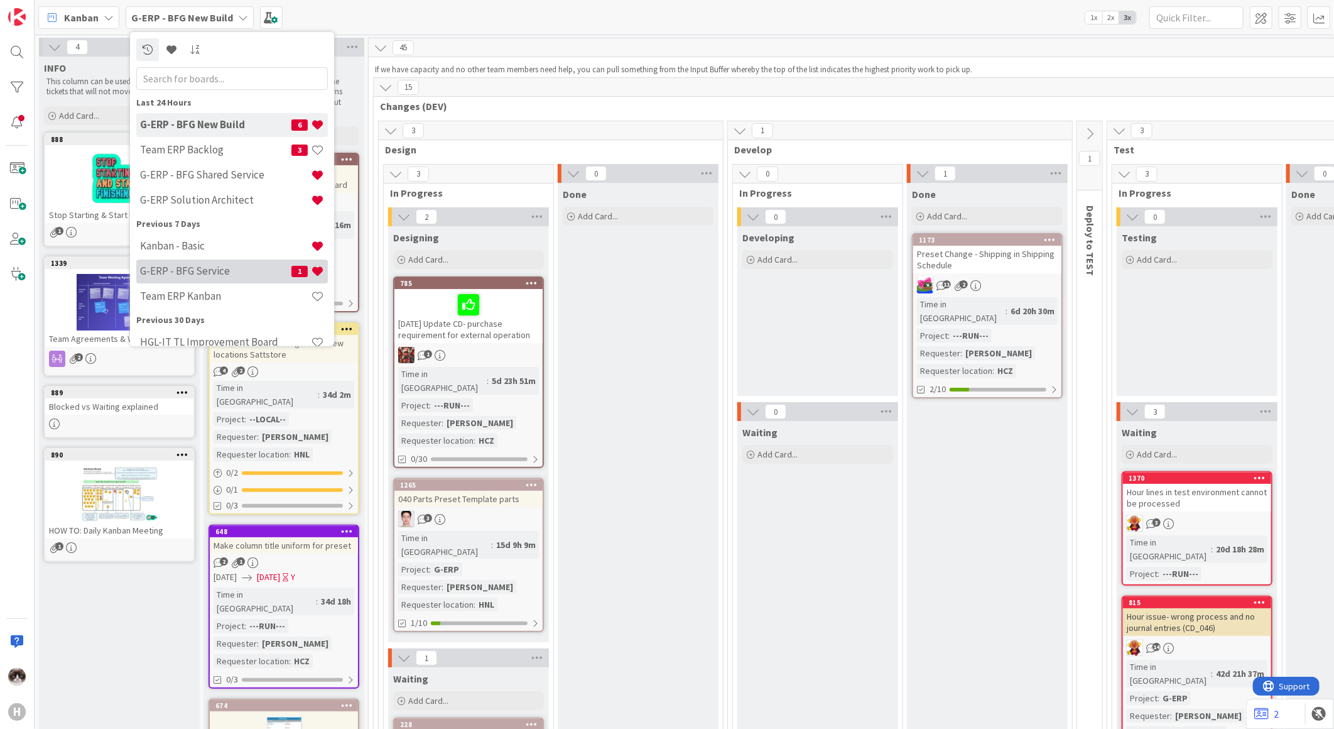
click at [222, 268] on h4 "G-ERP - BFG Service" at bounding box center [215, 270] width 151 height 13
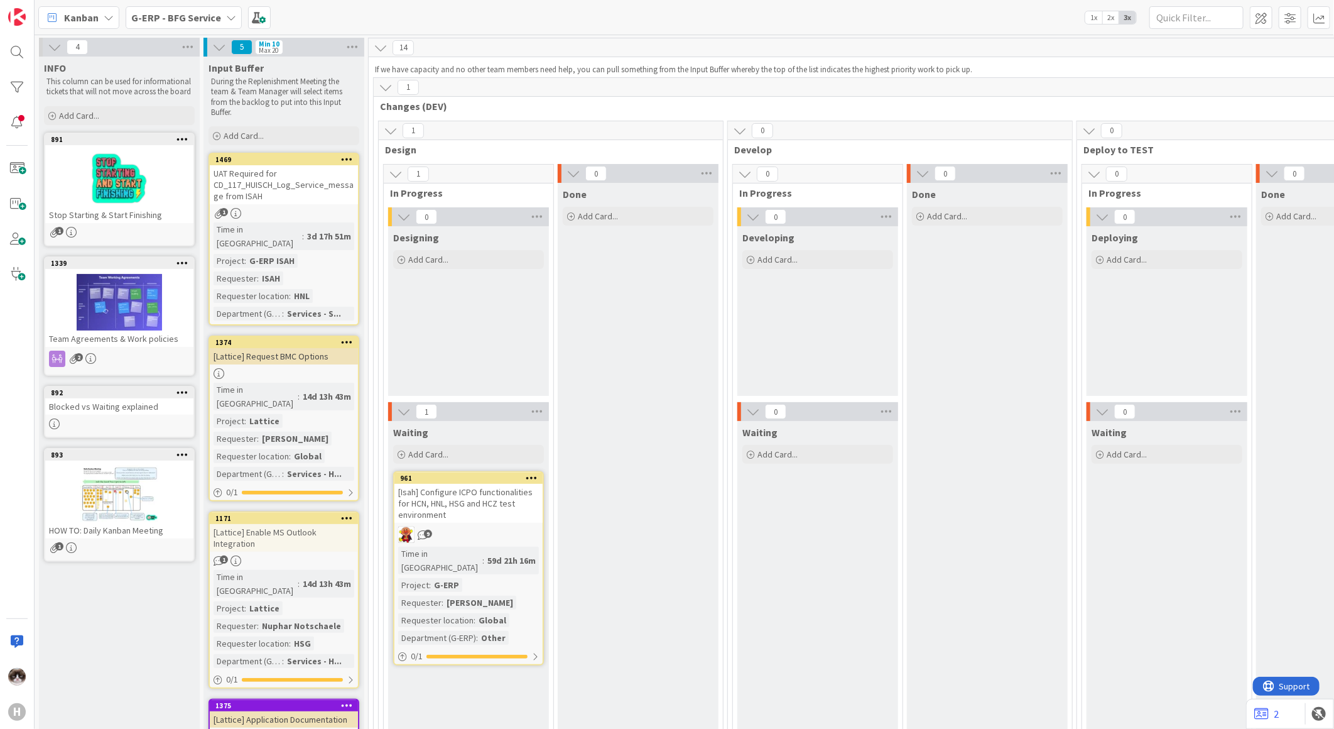
click at [211, 4] on div "Kanban G-ERP - BFG Service 1x 2x 3x" at bounding box center [685, 17] width 1300 height 35
click at [211, 11] on b "G-ERP - BFG Service" at bounding box center [176, 17] width 90 height 13
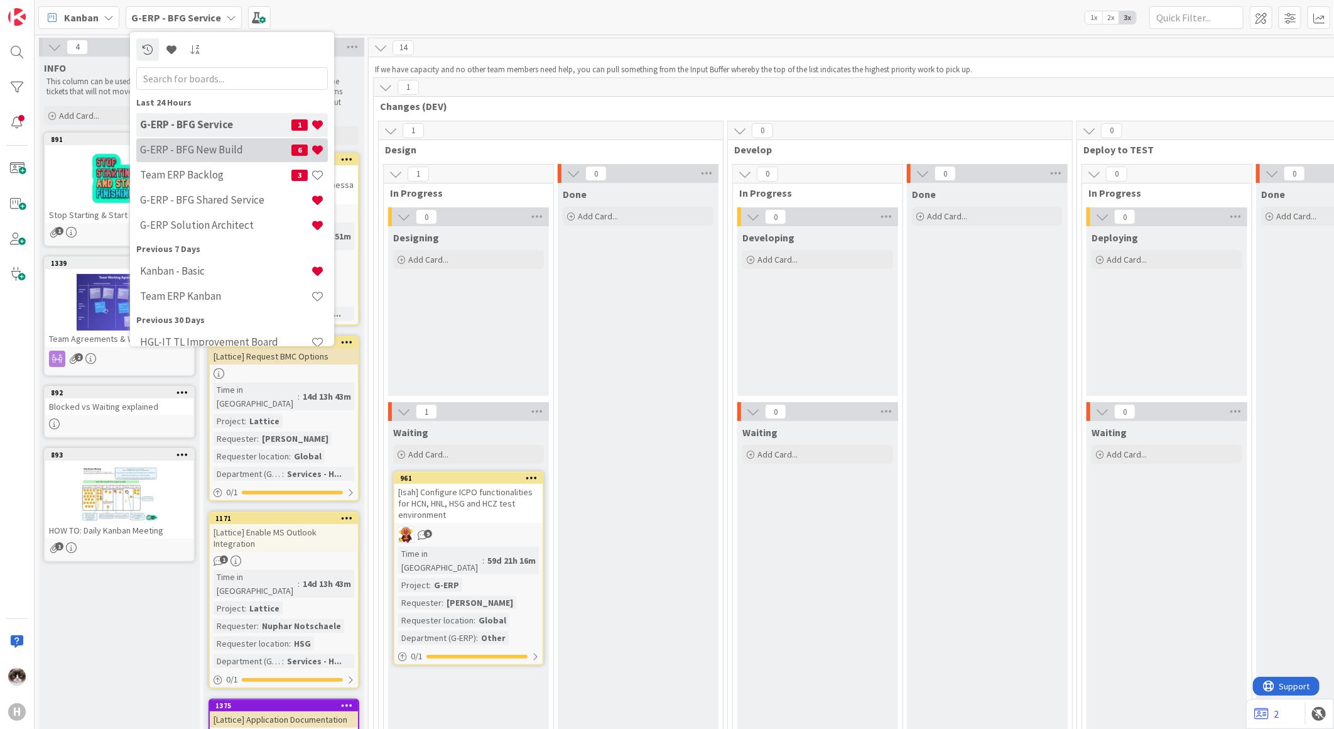
click at [250, 149] on h4 "G-ERP - BFG New Build" at bounding box center [215, 149] width 151 height 13
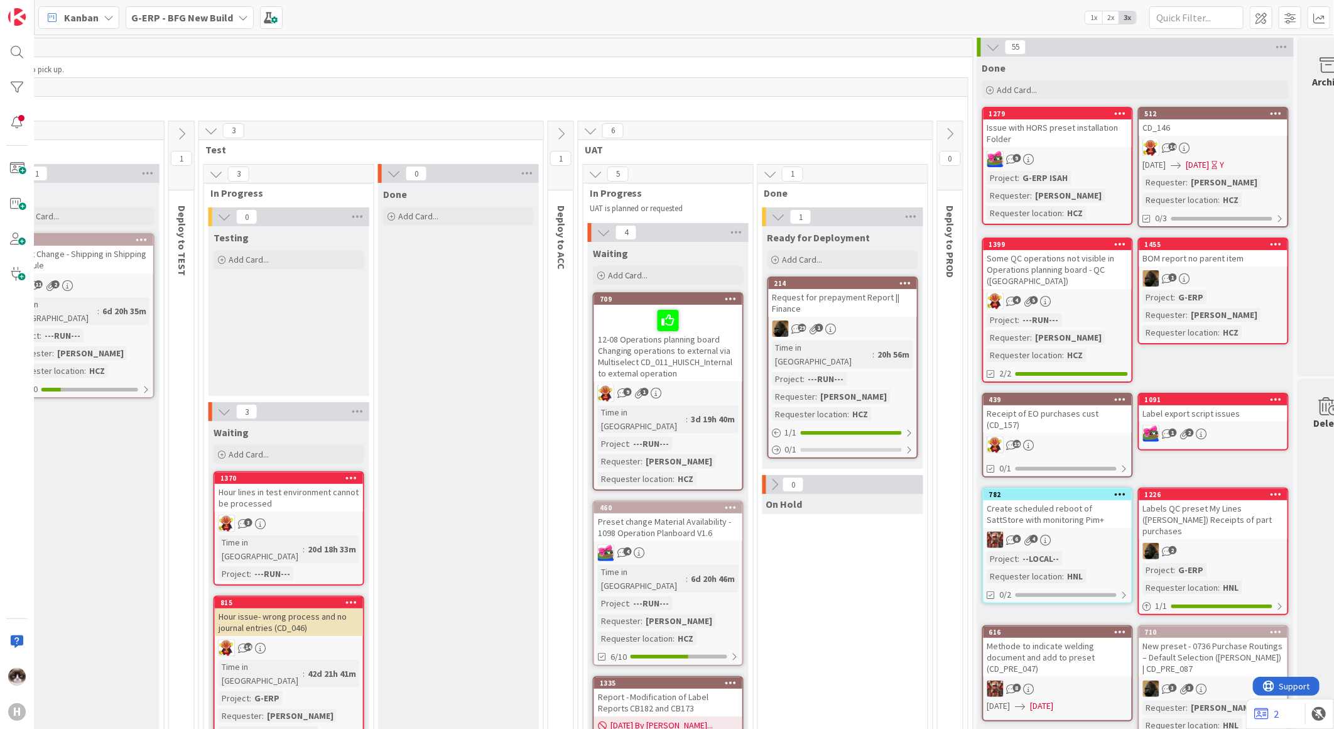
scroll to position [0, 913]
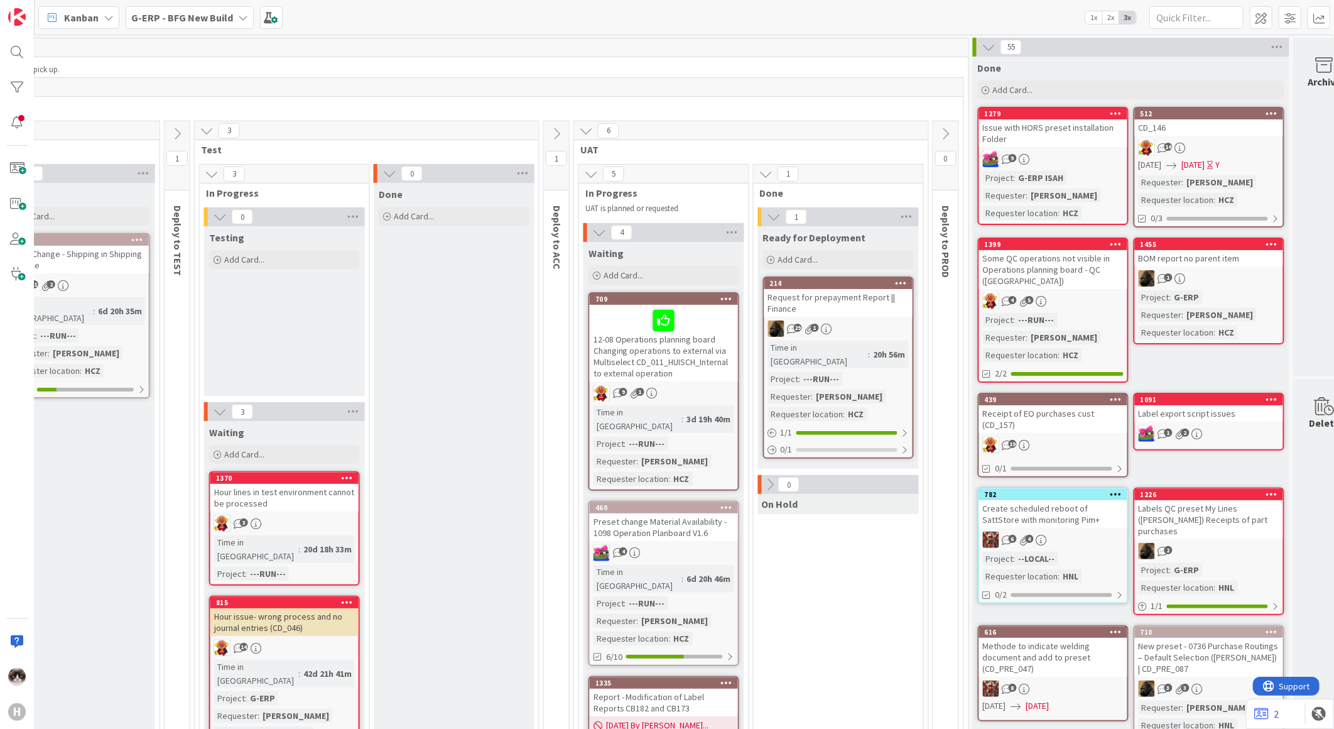
click at [210, 13] on b "G-ERP - BFG New Build" at bounding box center [182, 17] width 102 height 13
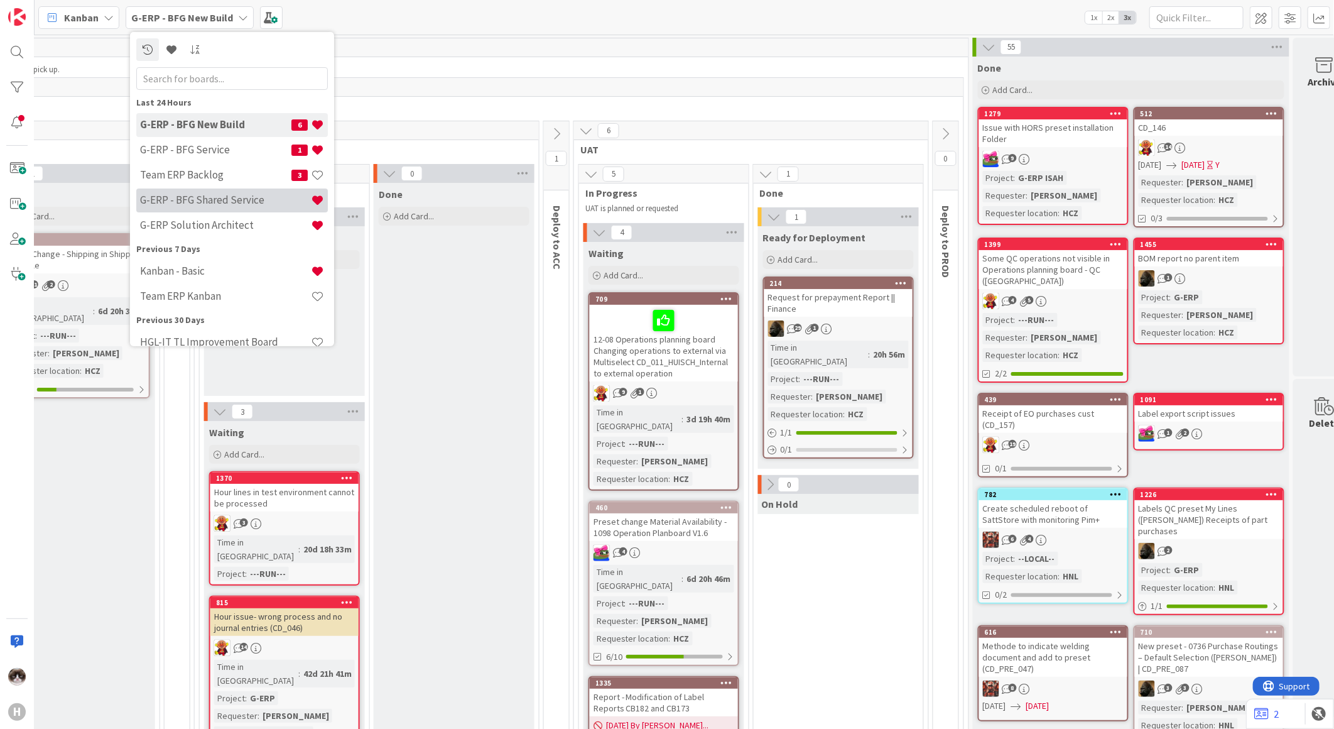
click at [252, 196] on h4 "G-ERP - BFG Shared Service" at bounding box center [225, 199] width 171 height 13
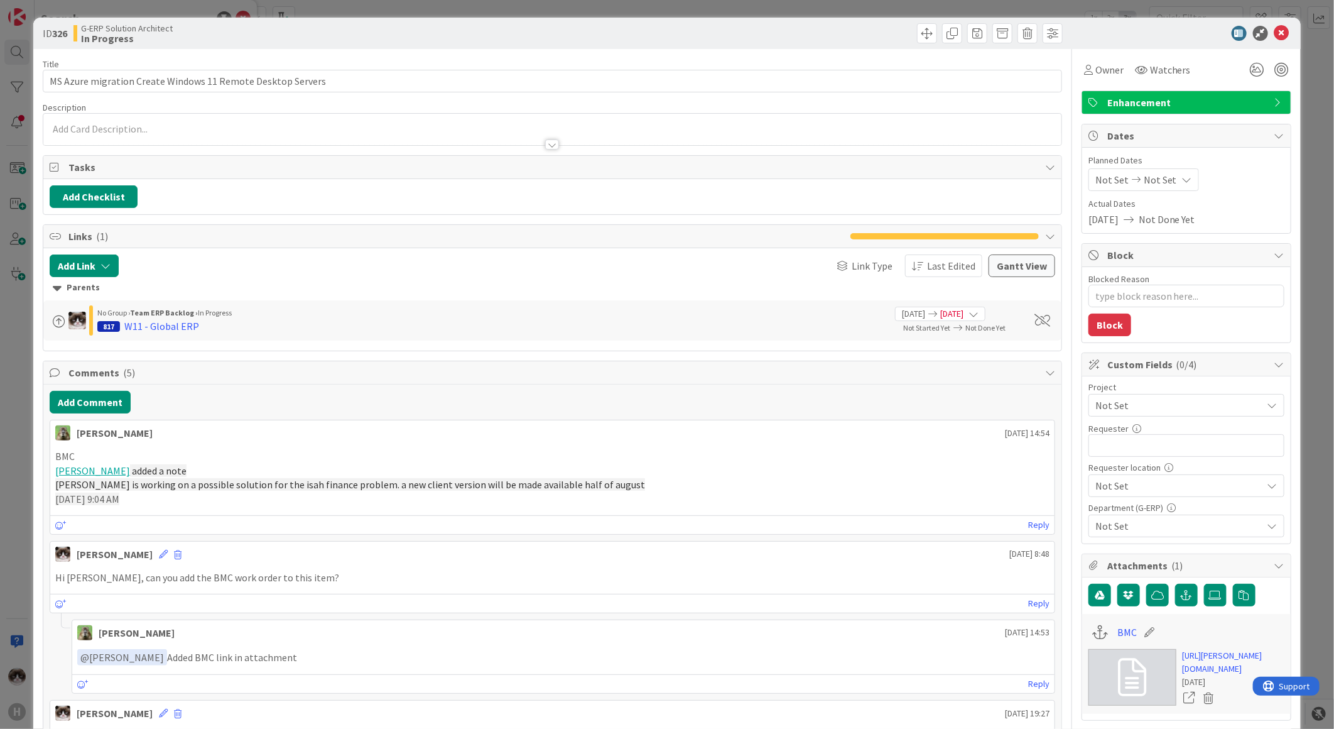
type textarea "x"
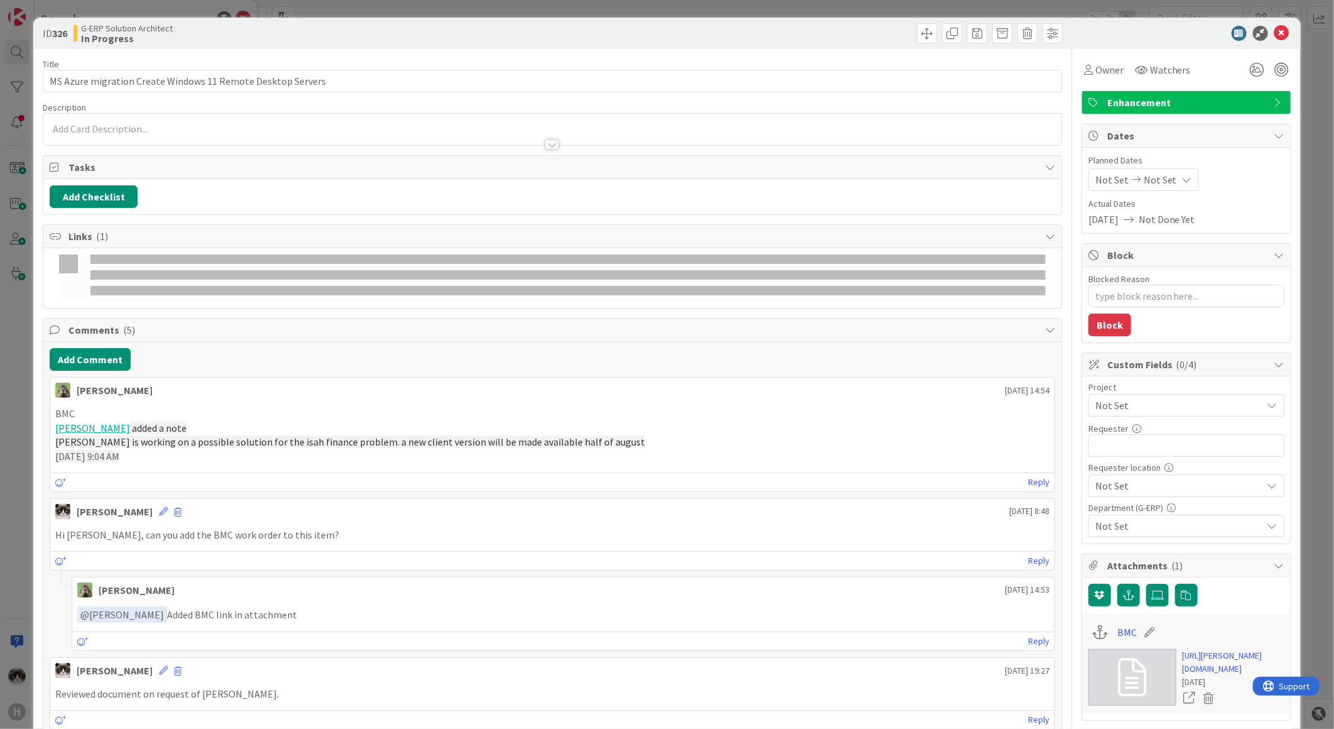
type textarea "x"
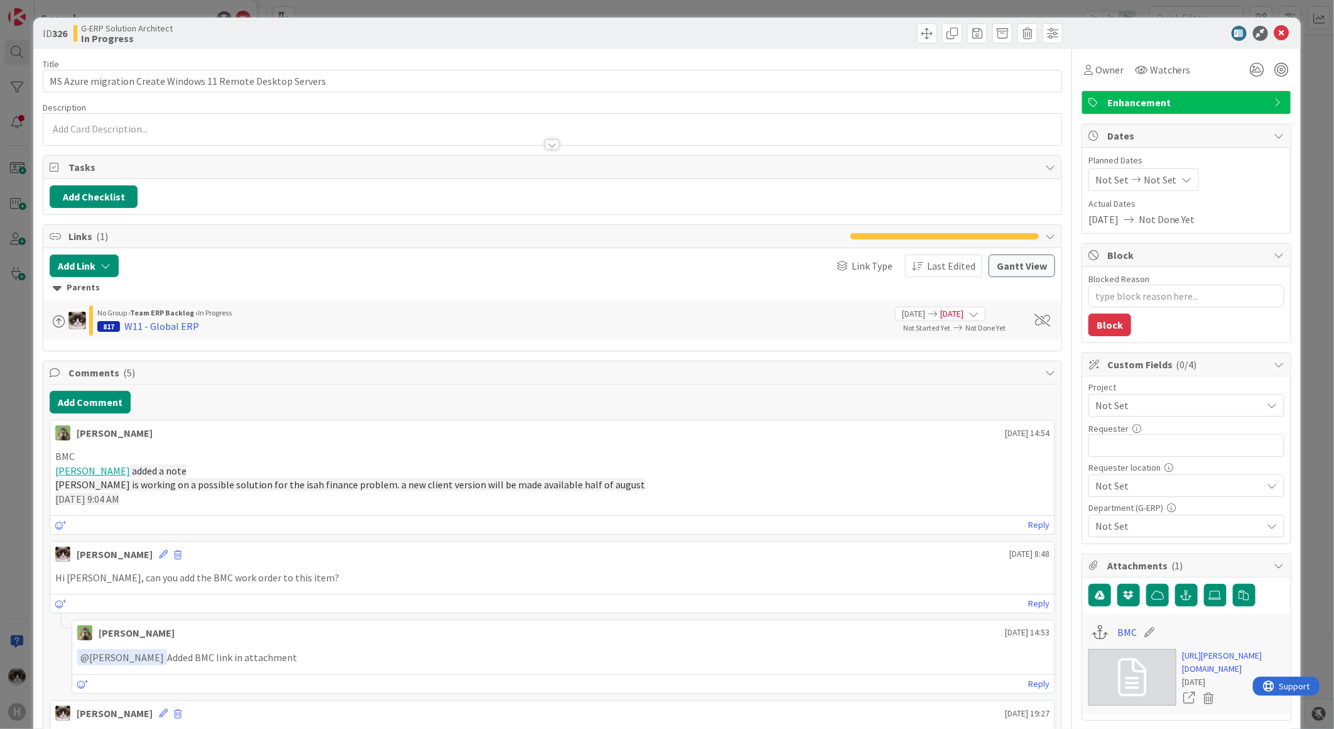
click at [1269, 41] on div "ID 326 G-ERP Solution Architect In Progress" at bounding box center [667, 33] width 1268 height 31
click at [1274, 35] on icon at bounding box center [1281, 33] width 15 height 15
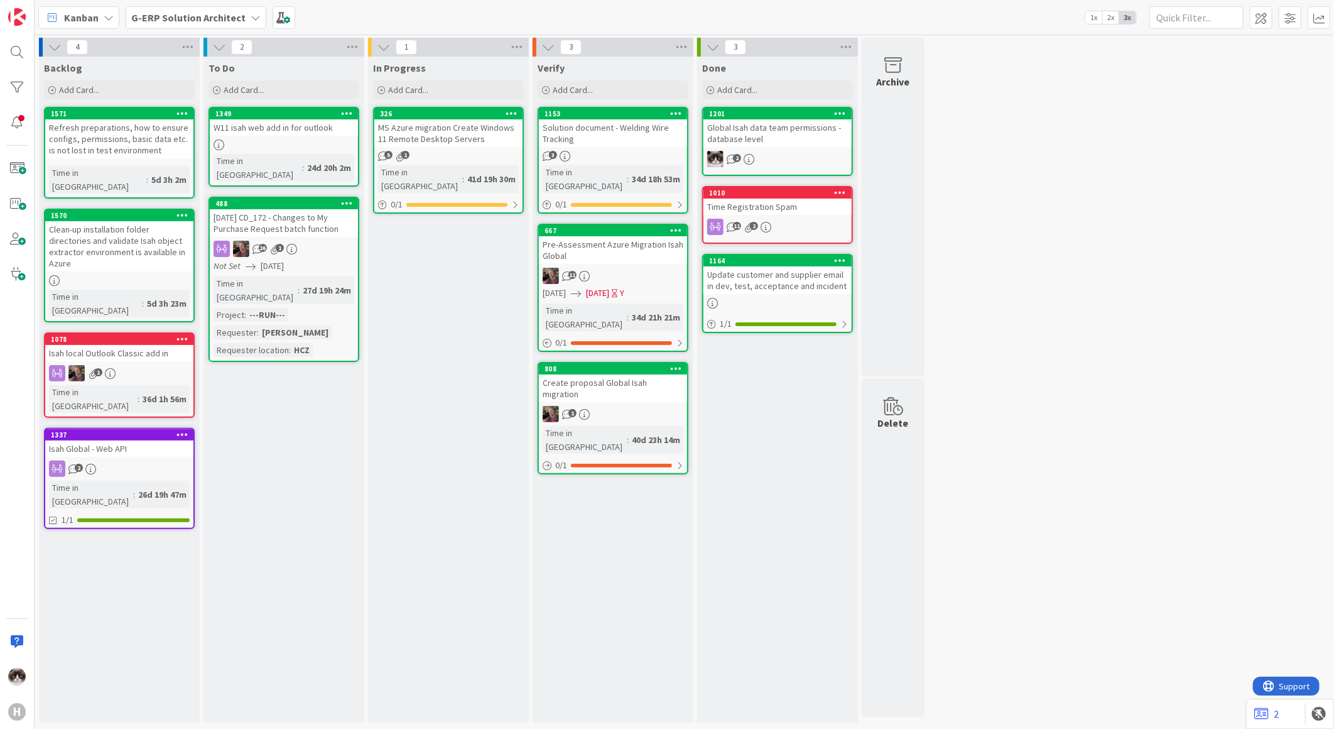
click at [239, 19] on b "G-ERP Solution Architect" at bounding box center [188, 17] width 114 height 13
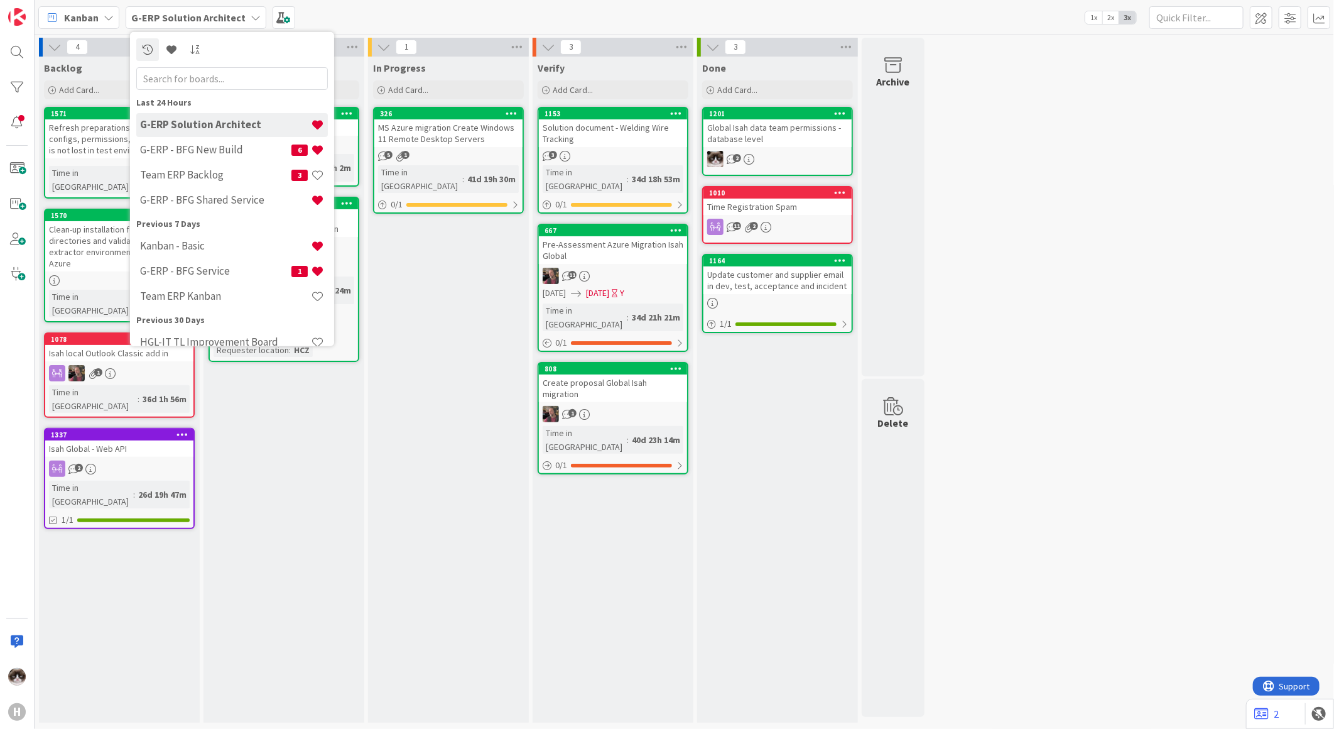
click at [1132, 310] on div "4 Backlog Add Card... 1571 Refresh preparations, how to ensure configs, permiss…" at bounding box center [684, 383] width 1295 height 691
